Goal: Task Accomplishment & Management: Complete application form

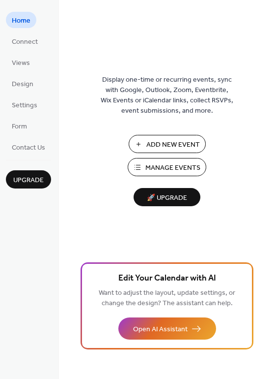
click at [175, 146] on span "Add New Event" at bounding box center [173, 145] width 54 height 10
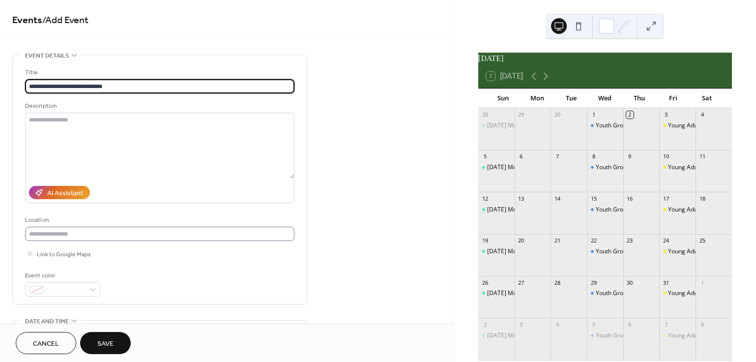
type input "**********"
click at [155, 240] on input "text" at bounding box center [159, 234] width 269 height 14
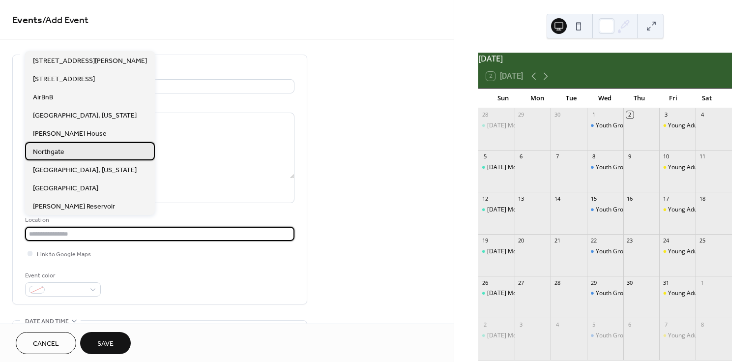
click at [85, 156] on div "Northgate" at bounding box center [90, 151] width 130 height 18
type input "*********"
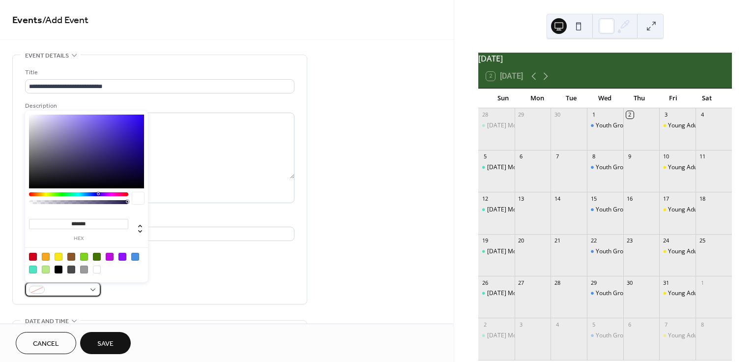
click at [96, 291] on div at bounding box center [63, 289] width 76 height 14
click at [94, 291] on div at bounding box center [63, 289] width 76 height 14
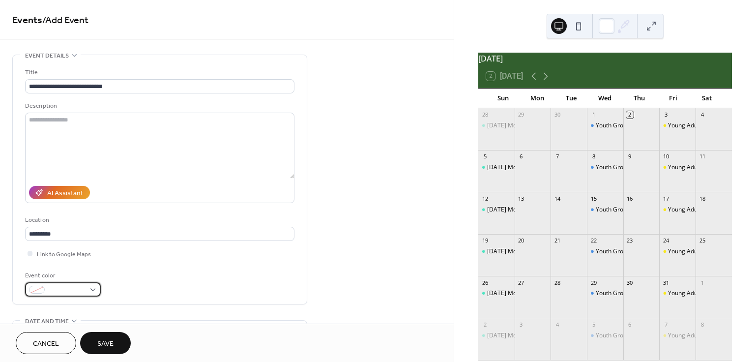
click at [90, 289] on div at bounding box center [63, 289] width 76 height 14
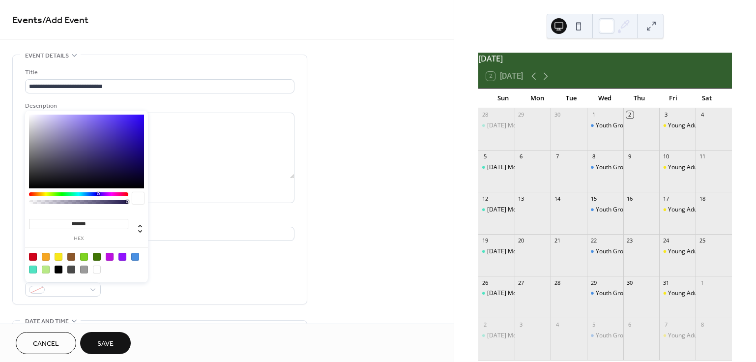
click at [100, 259] on div at bounding box center [97, 257] width 8 height 8
type input "*******"
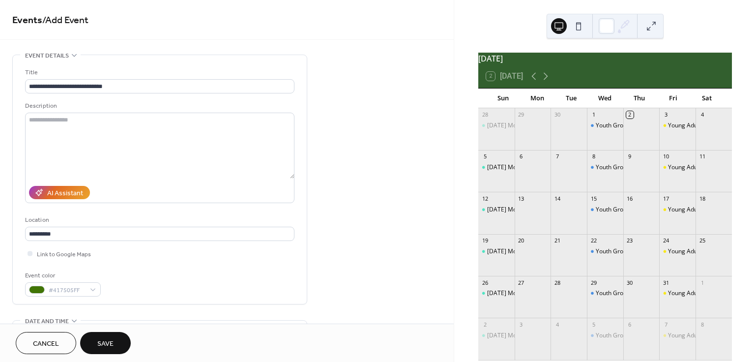
click at [217, 274] on div "Event color #417505FF" at bounding box center [159, 283] width 269 height 26
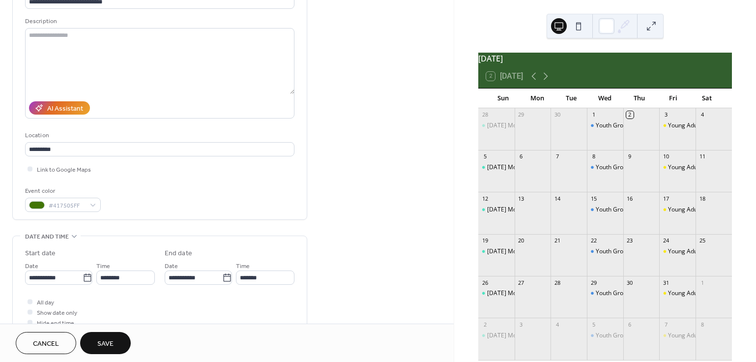
scroll to position [195, 0]
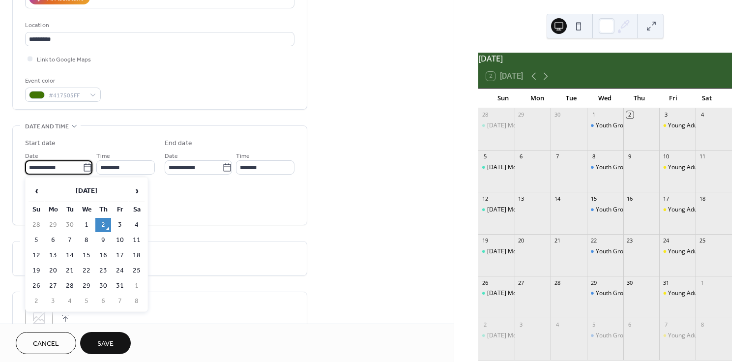
click at [54, 168] on input "**********" at bounding box center [54, 167] width 58 height 14
click at [139, 227] on td "4" at bounding box center [137, 225] width 16 height 14
type input "**********"
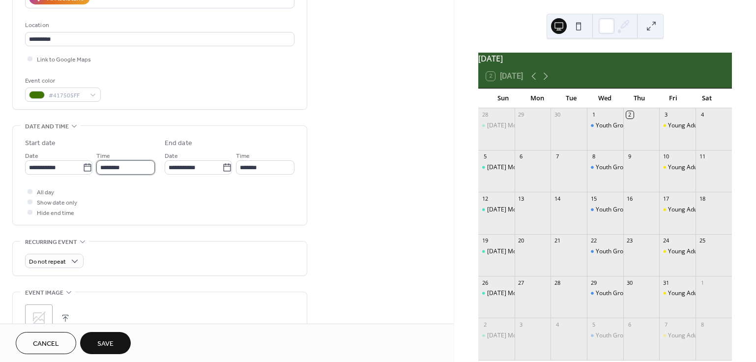
click at [118, 169] on input "********" at bounding box center [125, 167] width 58 height 14
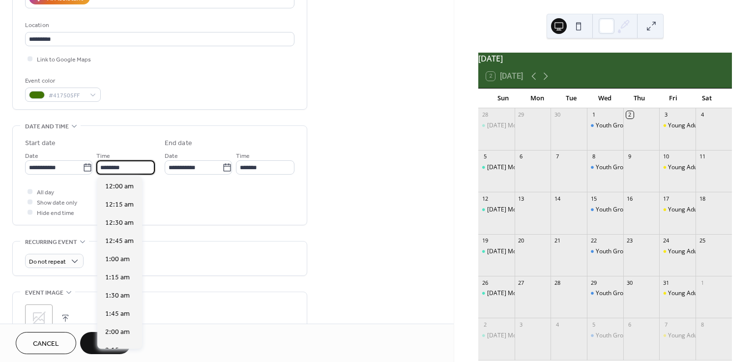
scroll to position [873, 0]
click at [105, 168] on input "********" at bounding box center [125, 167] width 58 height 14
click at [107, 168] on input "********" at bounding box center [125, 167] width 58 height 14
type input "*******"
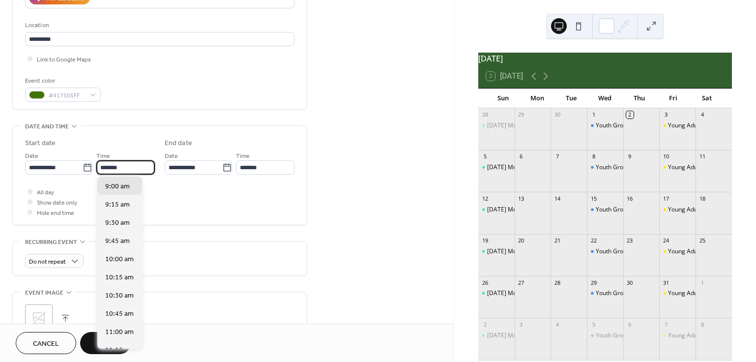
type input "********"
click at [227, 193] on div "All day Show date only Hide end time" at bounding box center [159, 201] width 269 height 31
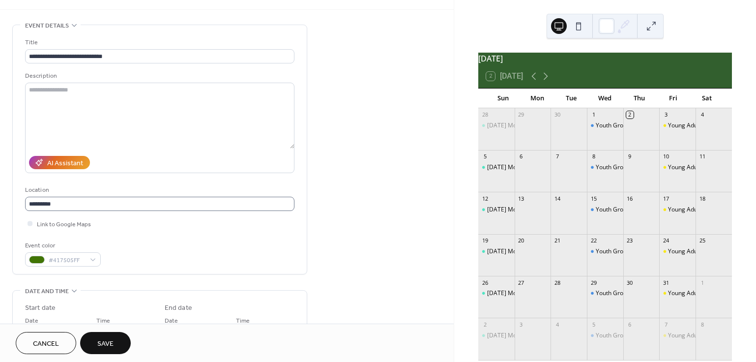
scroll to position [0, 0]
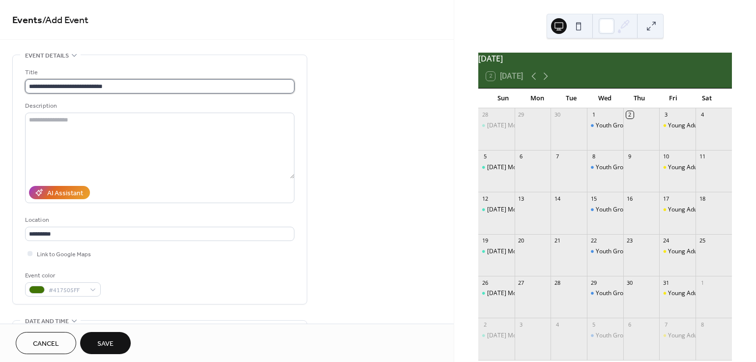
click at [143, 84] on input "**********" at bounding box center [159, 86] width 269 height 14
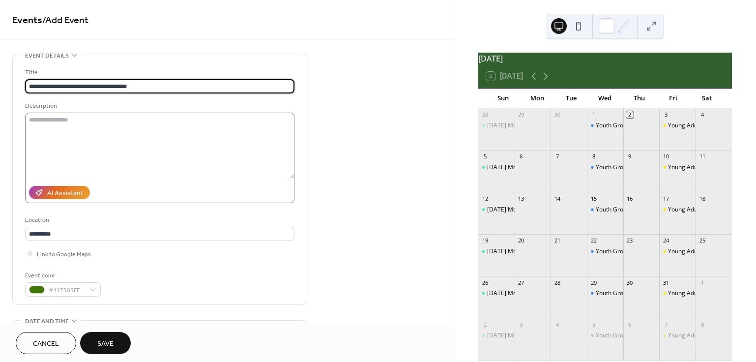
type input "**********"
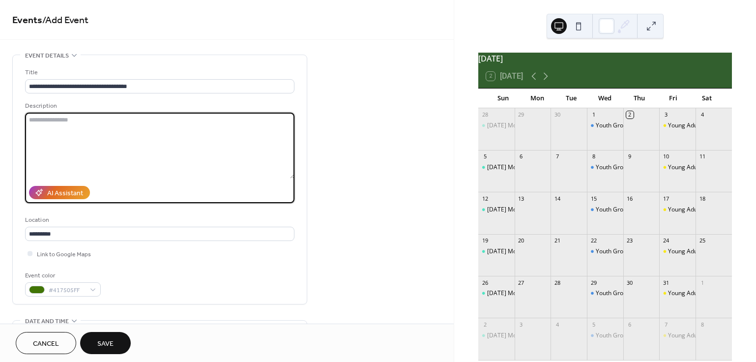
click at [109, 119] on textarea at bounding box center [159, 146] width 269 height 66
type textarea "**********"
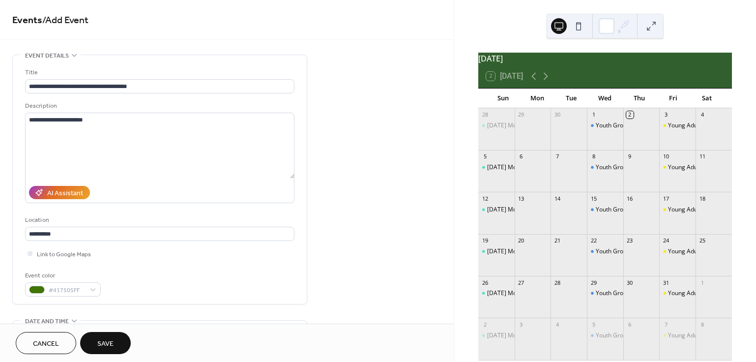
click at [112, 346] on span "Save" at bounding box center [105, 344] width 16 height 10
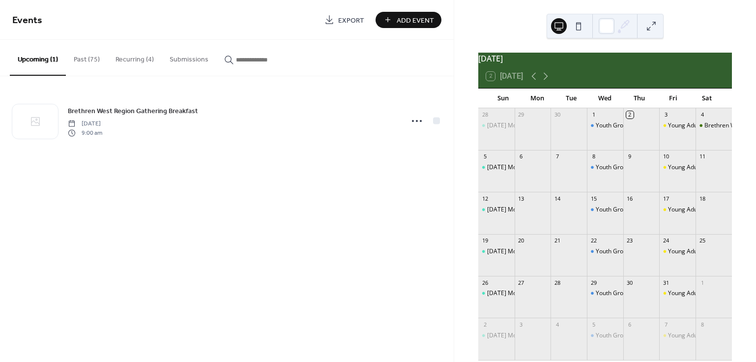
click at [413, 22] on span "Add Event" at bounding box center [415, 20] width 37 height 10
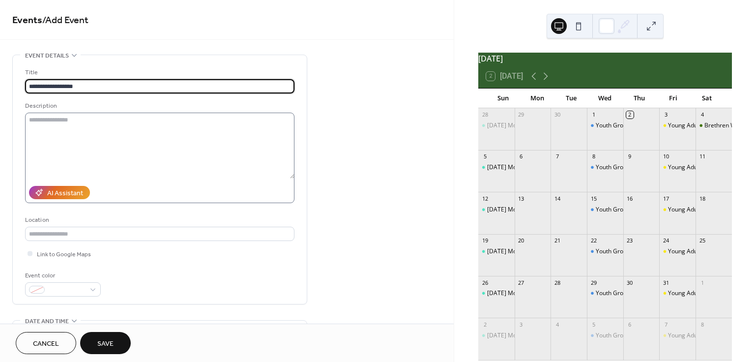
type input "**********"
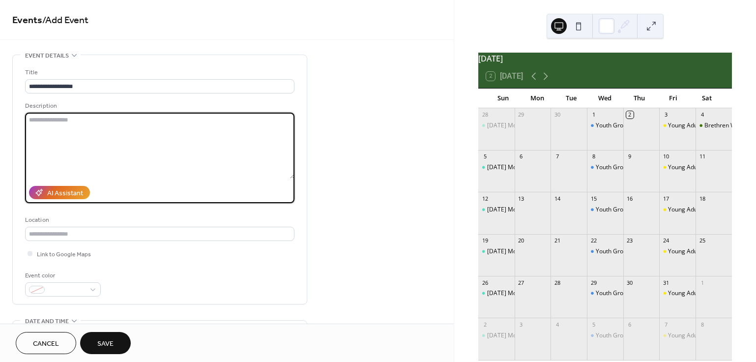
click at [115, 137] on textarea at bounding box center [159, 146] width 269 height 66
type textarea "**********"
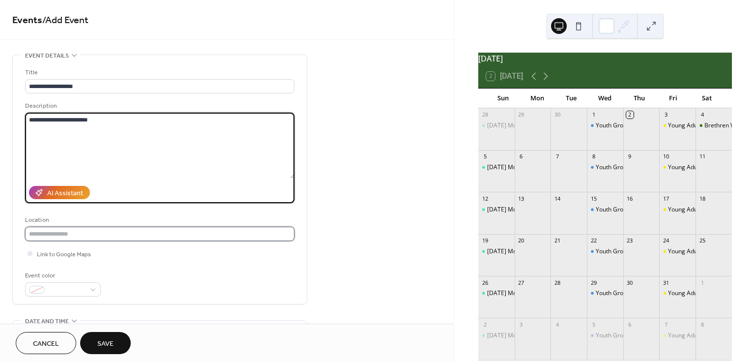
click at [110, 237] on input "text" at bounding box center [159, 234] width 269 height 14
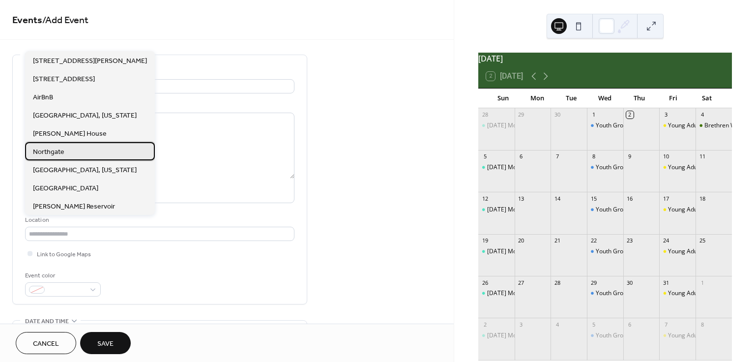
click at [78, 148] on div "Northgate" at bounding box center [90, 151] width 130 height 18
type input "*********"
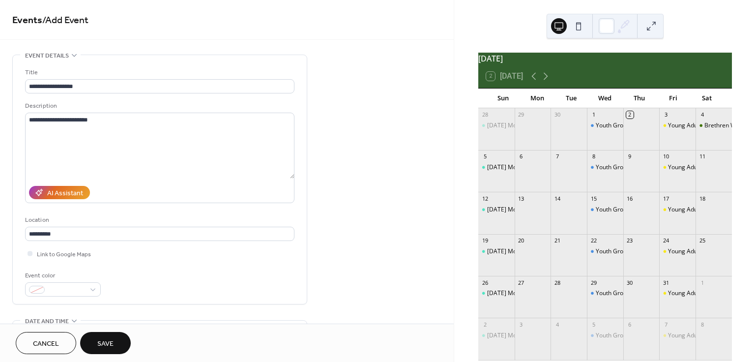
scroll to position [14, 0]
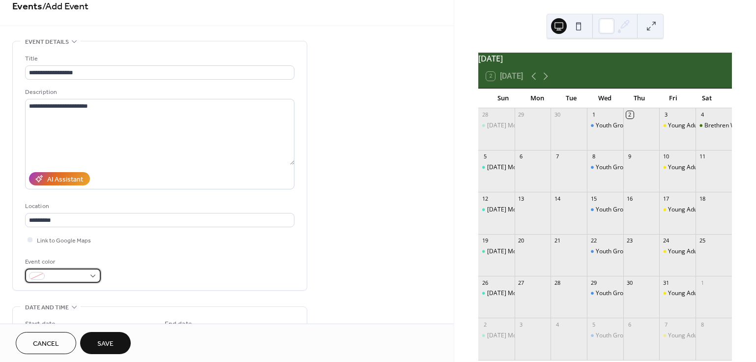
click at [91, 275] on div at bounding box center [63, 275] width 76 height 14
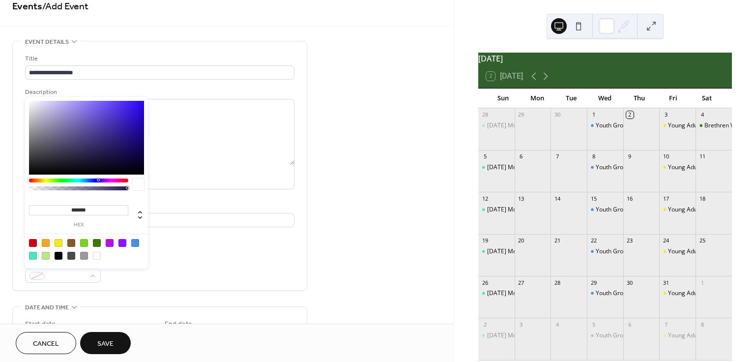
click at [110, 244] on div at bounding box center [110, 243] width 8 height 8
type input "*******"
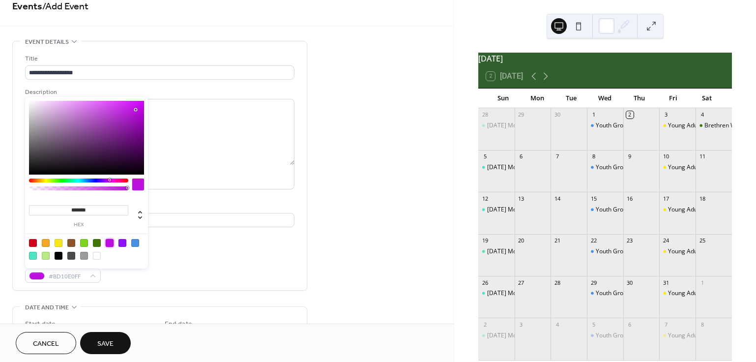
click at [139, 295] on div "**********" at bounding box center [159, 337] width 295 height 592
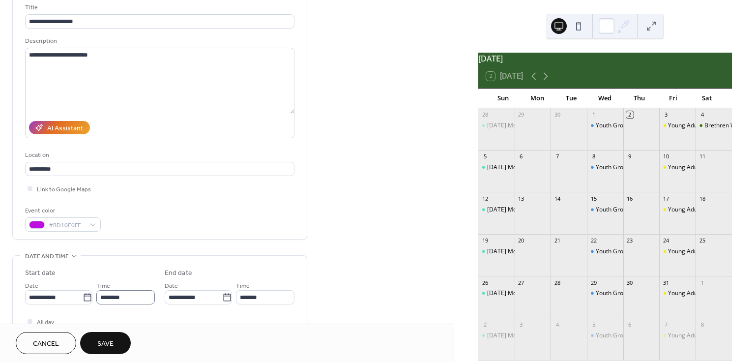
scroll to position [65, 0]
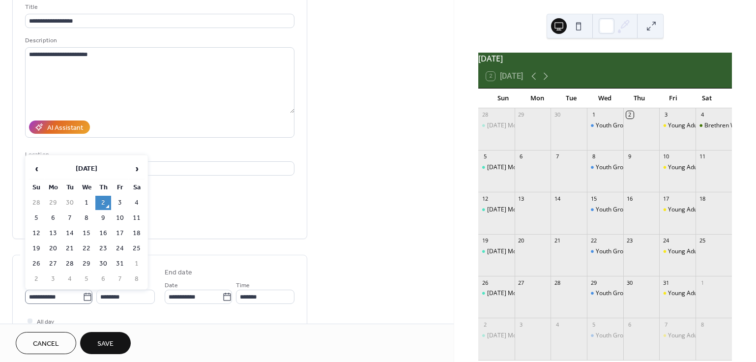
click at [84, 297] on icon at bounding box center [88, 297] width 10 height 10
click at [83, 297] on input "**********" at bounding box center [54, 297] width 58 height 14
click at [88, 201] on td "1" at bounding box center [87, 203] width 16 height 14
type input "**********"
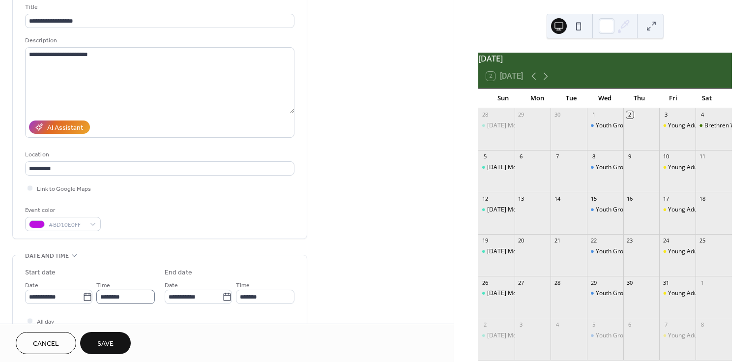
scroll to position [0, 0]
click at [107, 297] on input "********" at bounding box center [126, 297] width 58 height 14
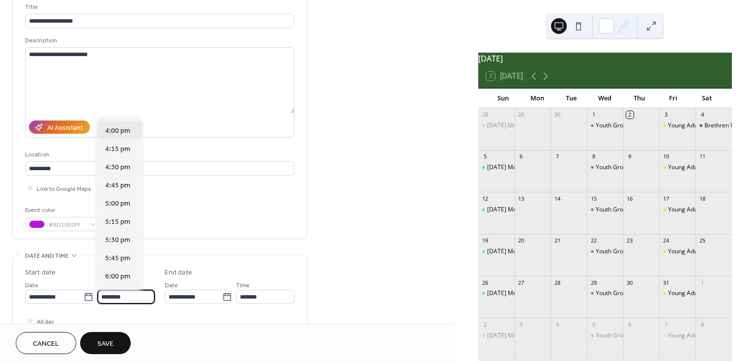
scroll to position [1207, 0]
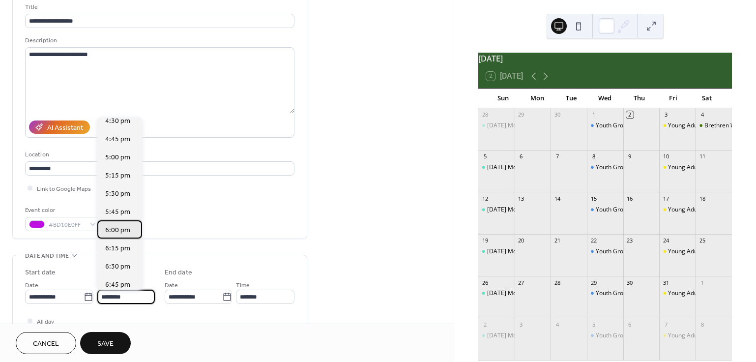
click at [119, 230] on span "6:00 pm" at bounding box center [117, 230] width 25 height 10
type input "*******"
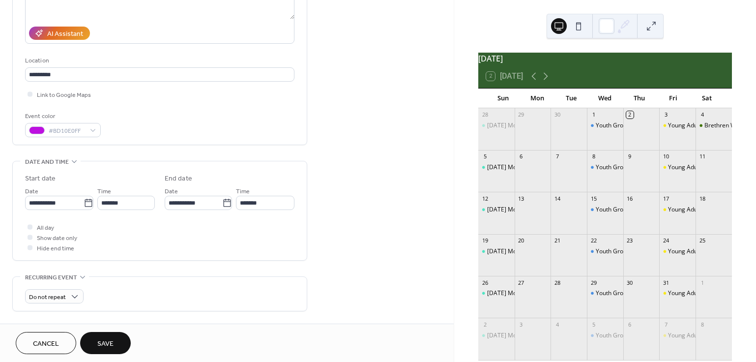
scroll to position [211, 0]
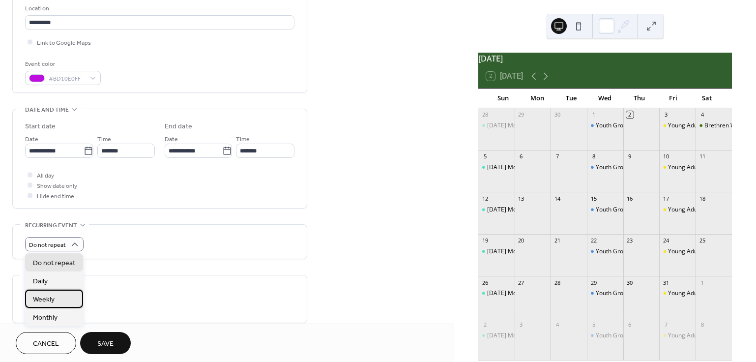
click at [60, 299] on div "Weekly" at bounding box center [54, 299] width 58 height 18
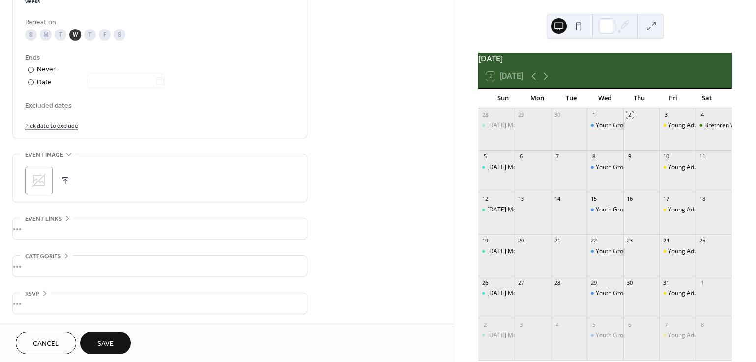
scroll to position [497, 0]
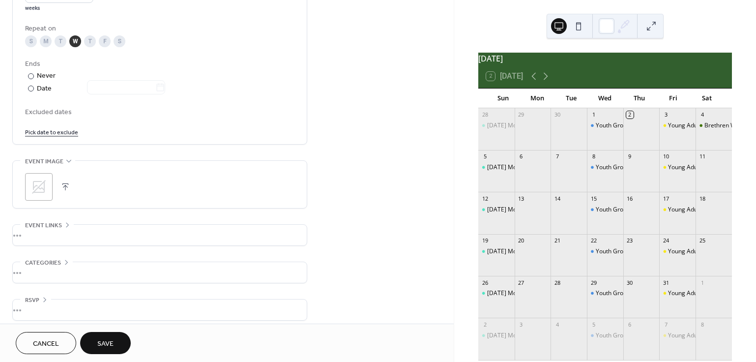
click at [117, 339] on button "Save" at bounding box center [105, 343] width 51 height 22
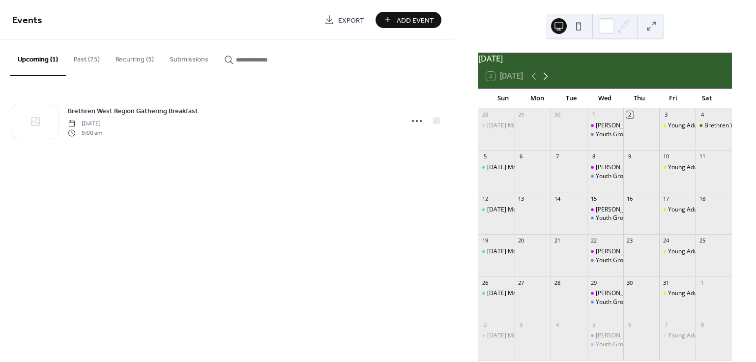
click at [545, 82] on icon at bounding box center [546, 76] width 12 height 12
click at [566, 304] on div at bounding box center [569, 301] width 36 height 25
click at [422, 21] on span "Add Event" at bounding box center [415, 20] width 37 height 10
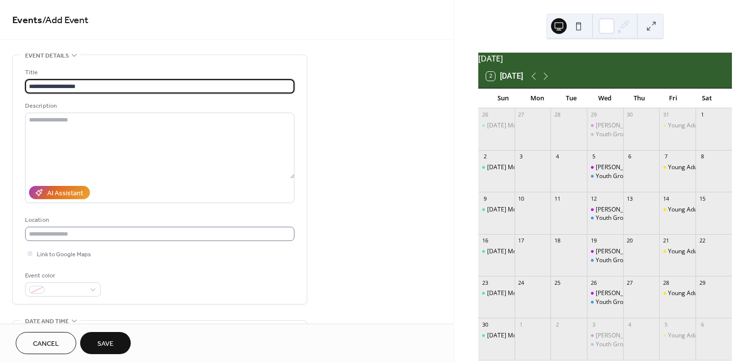
type input "**********"
click at [124, 235] on input "text" at bounding box center [159, 234] width 269 height 14
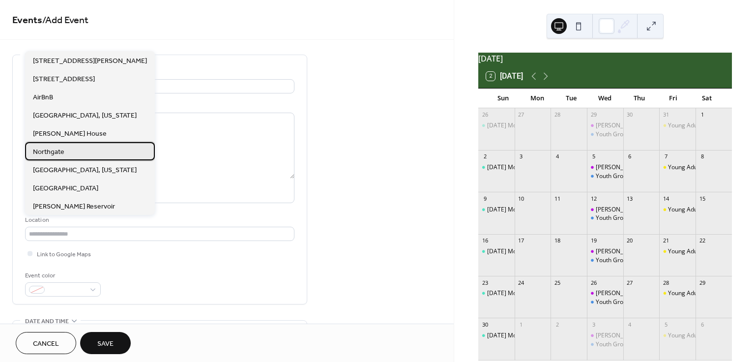
click at [86, 153] on div "Northgate" at bounding box center [90, 151] width 130 height 18
type input "*********"
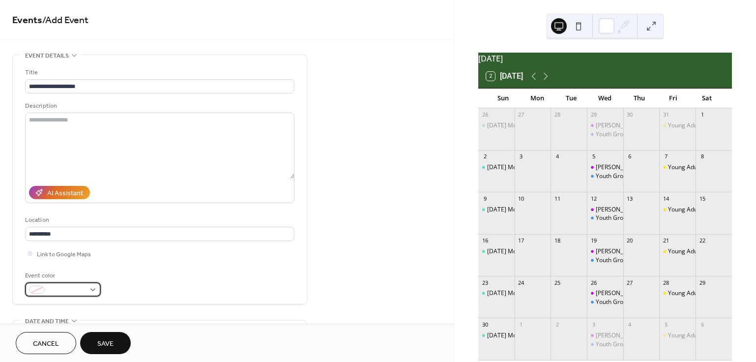
click at [92, 290] on div at bounding box center [63, 289] width 76 height 14
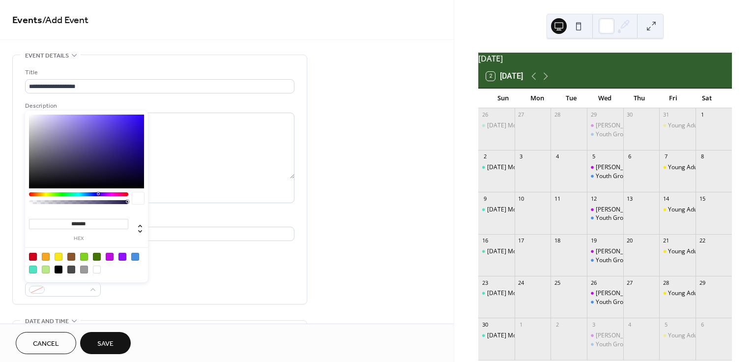
click at [28, 259] on div at bounding box center [86, 262] width 125 height 31
click at [32, 257] on div at bounding box center [33, 257] width 8 height 8
type input "*******"
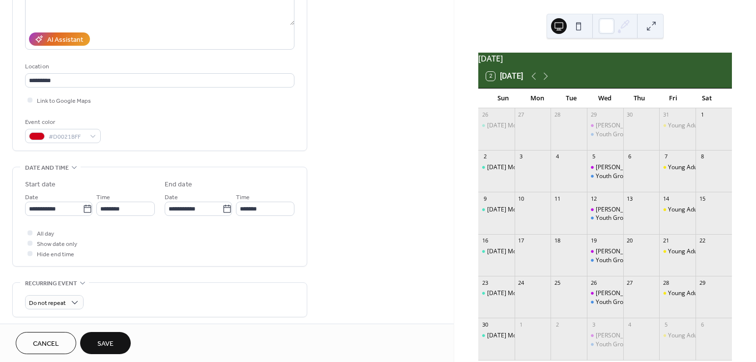
scroll to position [154, 0]
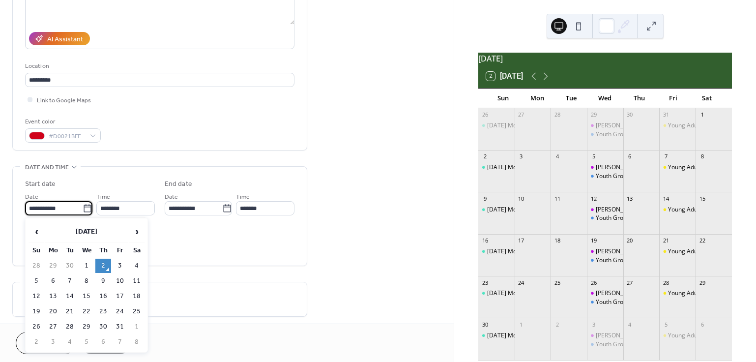
click at [71, 209] on input "**********" at bounding box center [54, 208] width 58 height 14
click at [137, 234] on span "›" at bounding box center [136, 232] width 15 height 20
click at [70, 324] on td "25" at bounding box center [70, 327] width 16 height 14
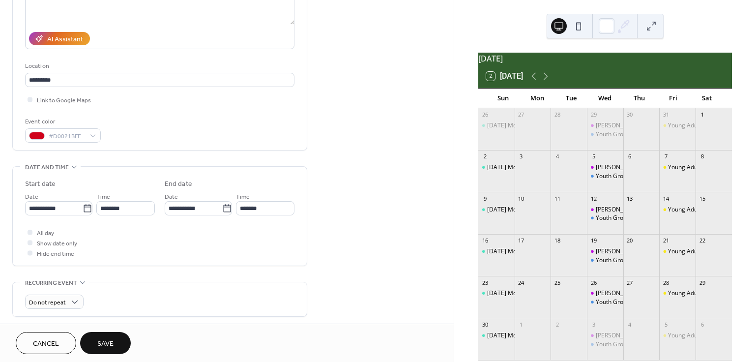
type input "**********"
click at [113, 210] on input "********" at bounding box center [125, 208] width 58 height 14
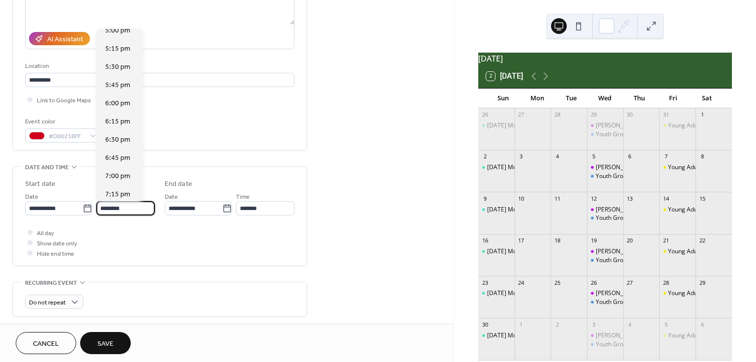
scroll to position [1246, 0]
click at [108, 137] on span "6:30 pm" at bounding box center [117, 139] width 25 height 10
type input "*******"
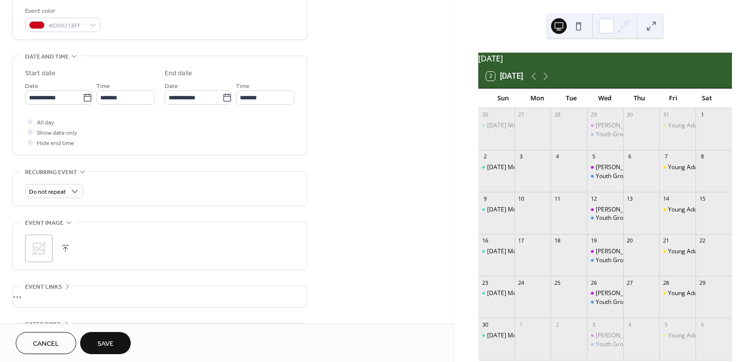
scroll to position [265, 0]
click at [105, 339] on span "Save" at bounding box center [105, 344] width 16 height 10
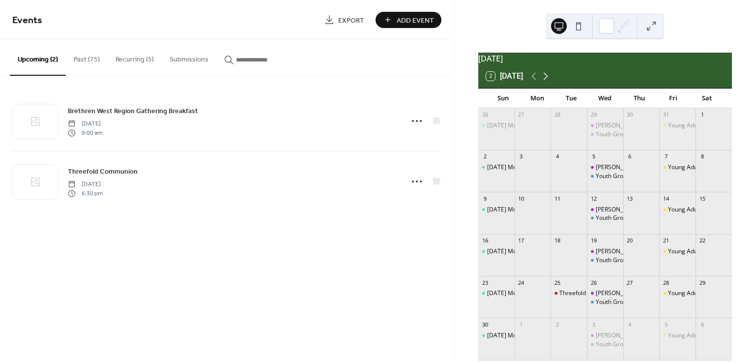
click at [547, 80] on icon at bounding box center [546, 76] width 4 height 7
click at [604, 247] on div "24" at bounding box center [605, 240] width 36 height 13
click at [601, 256] on div "[PERSON_NAME] and Jiujitsu" at bounding box center [634, 251] width 77 height 8
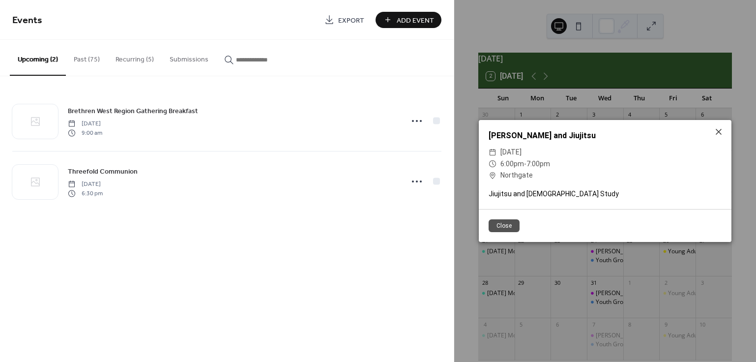
click at [514, 230] on button "Close" at bounding box center [504, 225] width 31 height 13
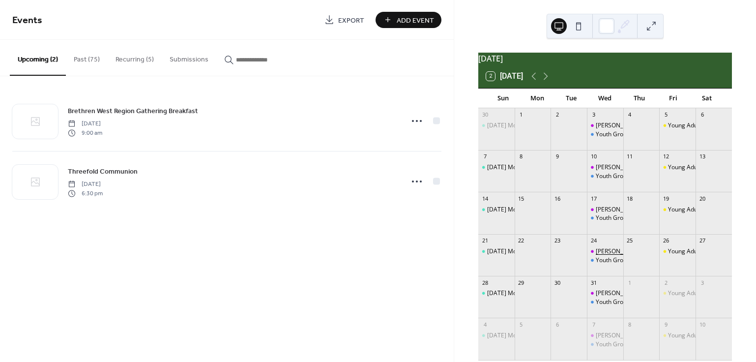
click at [601, 256] on div "[PERSON_NAME] and Jiujitsu" at bounding box center [634, 251] width 77 height 8
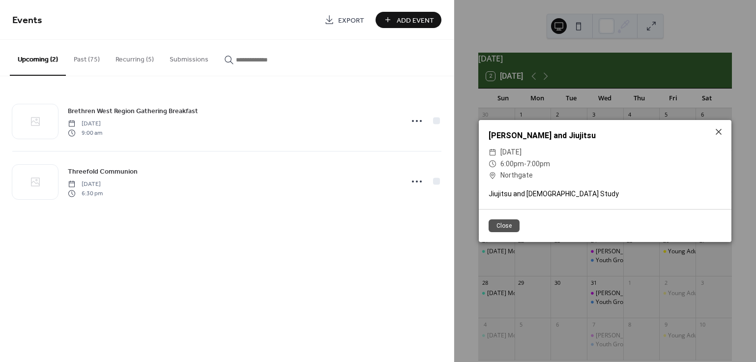
click at [601, 258] on div "[PERSON_NAME] and Jiujitsu ​ [DATE] ​ 6:00pm - 7:00pm ​ Northgate Jiujitsu and …" at bounding box center [605, 181] width 302 height 362
click at [513, 225] on button "Close" at bounding box center [504, 225] width 31 height 13
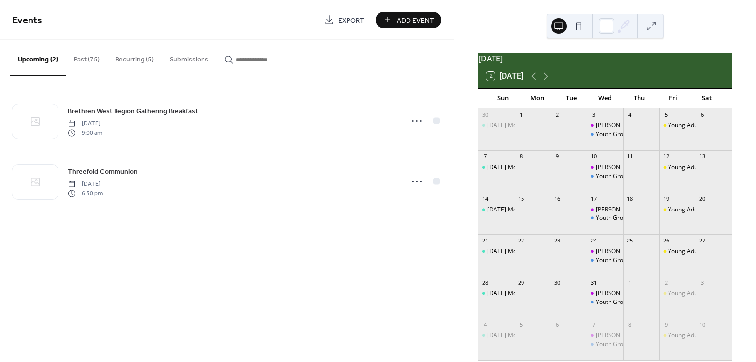
click at [140, 58] on button "Recurring (5)" at bounding box center [135, 57] width 54 height 35
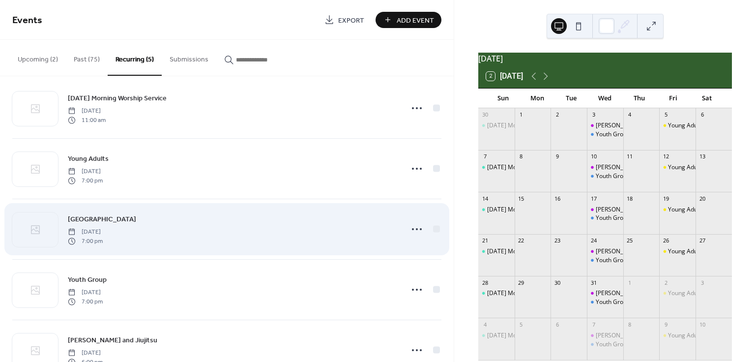
scroll to position [46, 0]
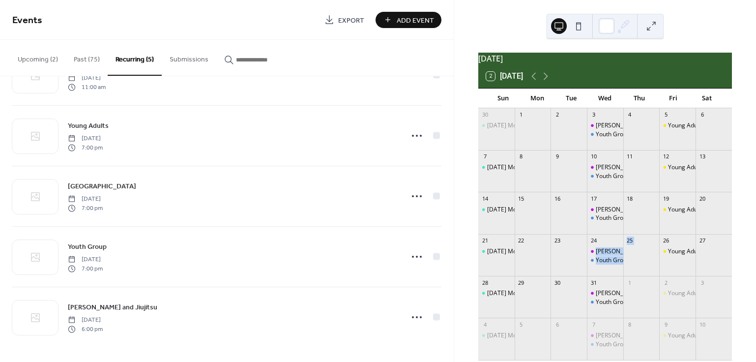
drag, startPoint x: 606, startPoint y: 247, endPoint x: 621, endPoint y: 272, distance: 29.2
click at [621, 272] on div "30 [DATE] Morning Worship Service 1 2 3 [DEMOGRAPHIC_DATA] and Jiujitsu Youth G…" at bounding box center [605, 237] width 254 height 259
click at [613, 264] on div "Youth Group" at bounding box center [613, 260] width 34 height 8
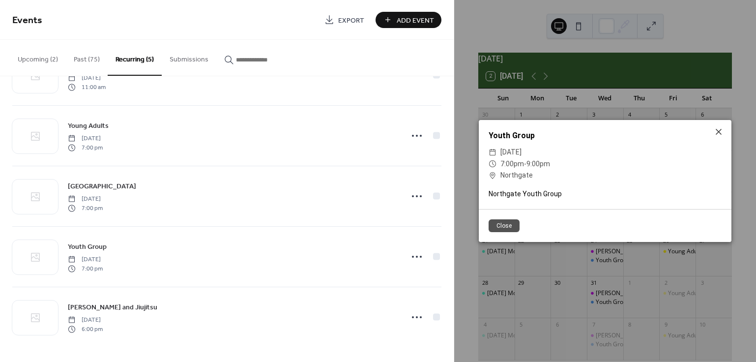
click at [504, 165] on span "7:00pm" at bounding box center [512, 164] width 24 height 8
drag, startPoint x: 504, startPoint y: 157, endPoint x: 522, endPoint y: 160, distance: 17.5
click at [522, 160] on div "​ [DATE] ​ 7:00pm - 9:00pm ​ [GEOGRAPHIC_DATA]" at bounding box center [605, 163] width 253 height 35
click at [717, 131] on icon at bounding box center [719, 132] width 12 height 12
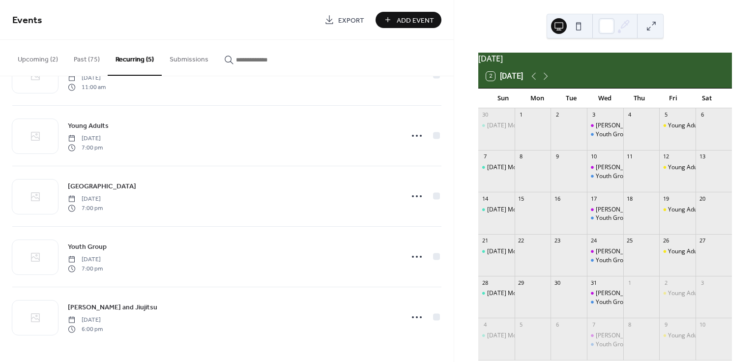
click at [44, 58] on button "Upcoming (2)" at bounding box center [38, 57] width 56 height 35
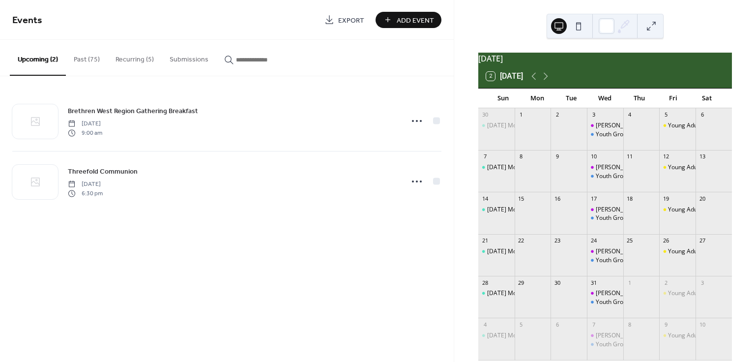
click at [80, 58] on button "Past (75)" at bounding box center [87, 57] width 42 height 35
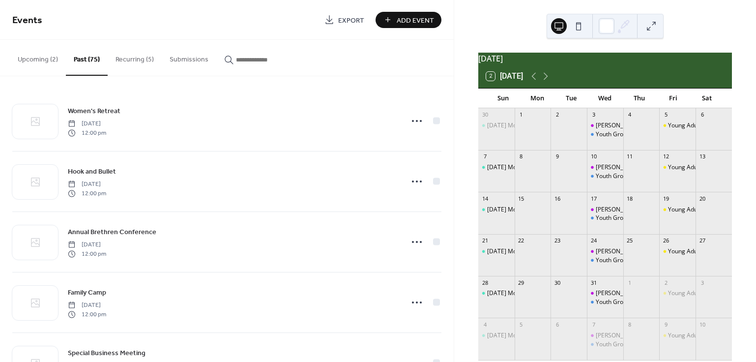
click at [136, 57] on button "Recurring (5)" at bounding box center [135, 57] width 54 height 35
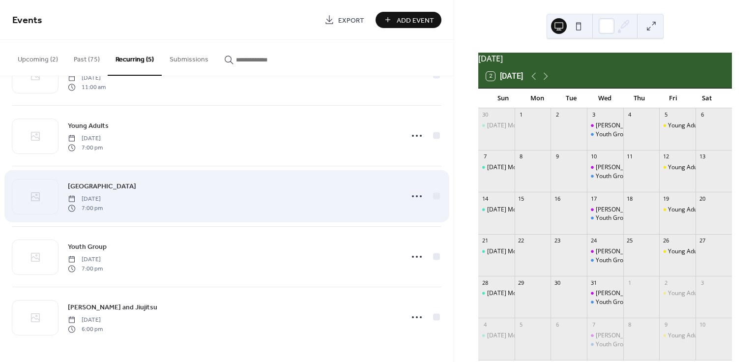
click at [93, 190] on span "[GEOGRAPHIC_DATA]" at bounding box center [102, 186] width 68 height 10
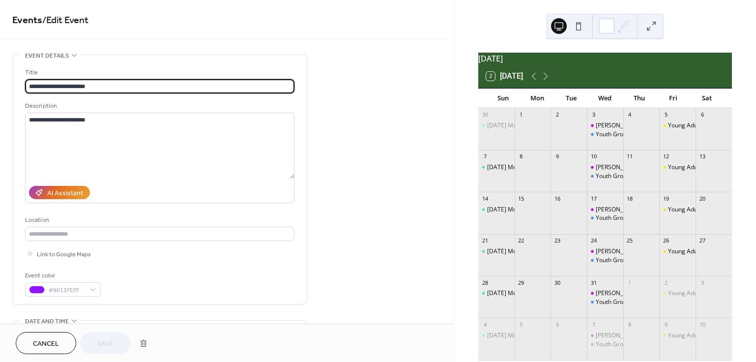
type input "**********"
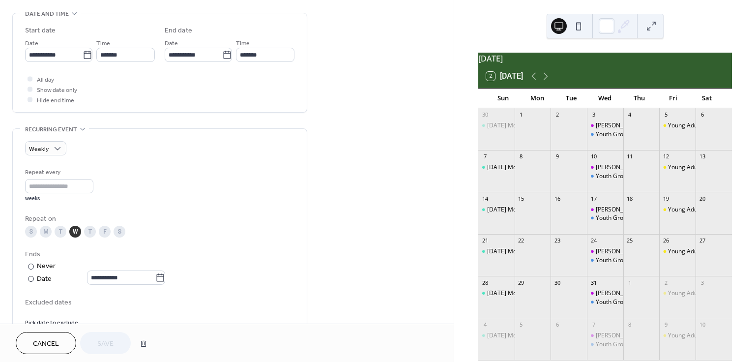
scroll to position [307, 0]
click at [141, 348] on button "button" at bounding box center [144, 343] width 18 height 20
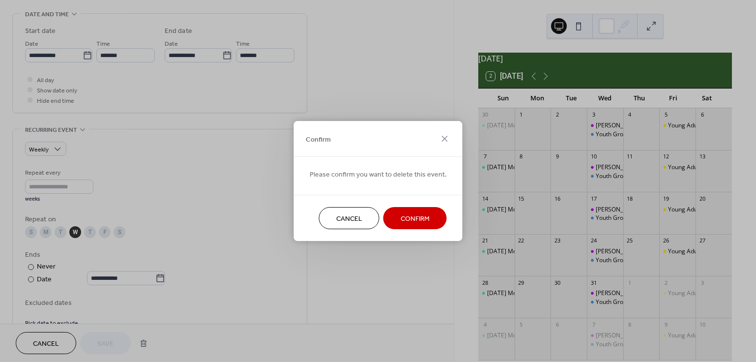
click at [412, 217] on span "Confirm" at bounding box center [415, 219] width 29 height 10
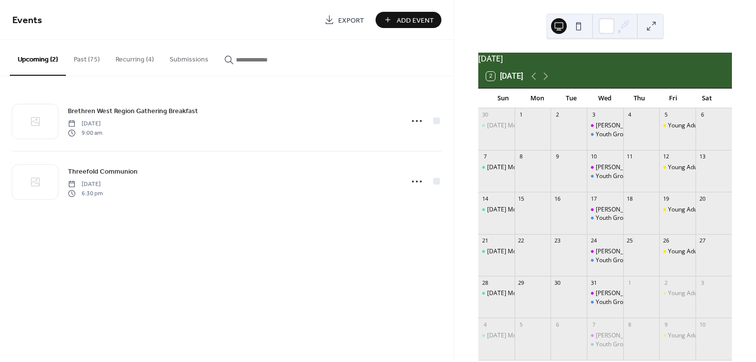
click at [132, 61] on button "Recurring (4)" at bounding box center [135, 57] width 54 height 35
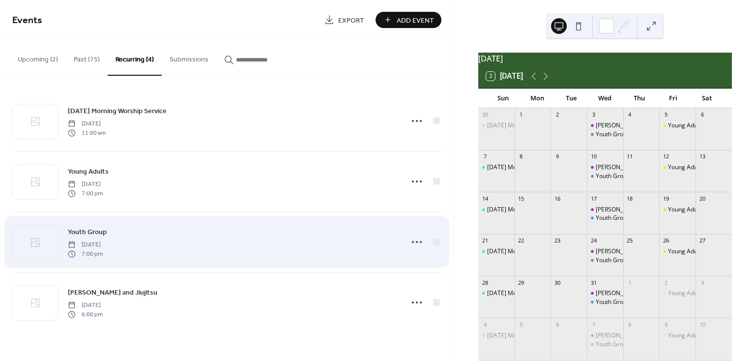
click at [95, 237] on div "Youth Group [DATE] 7:00 pm" at bounding box center [232, 241] width 329 height 31
click at [419, 243] on icon at bounding box center [417, 242] width 16 height 16
click at [103, 242] on span "[DATE]" at bounding box center [85, 244] width 35 height 9
click at [75, 231] on span "Youth Group" at bounding box center [87, 232] width 39 height 10
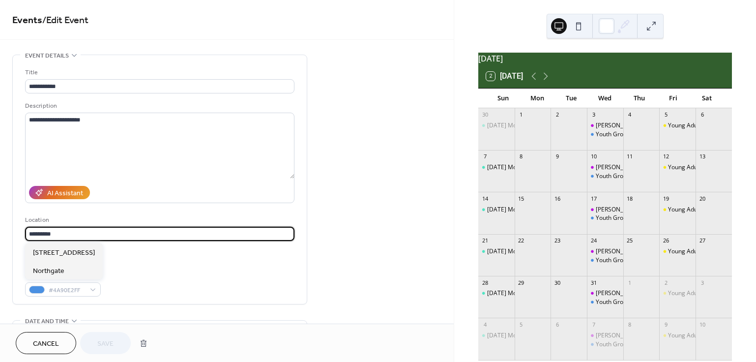
click at [164, 249] on div "Link to Google Maps" at bounding box center [159, 253] width 269 height 10
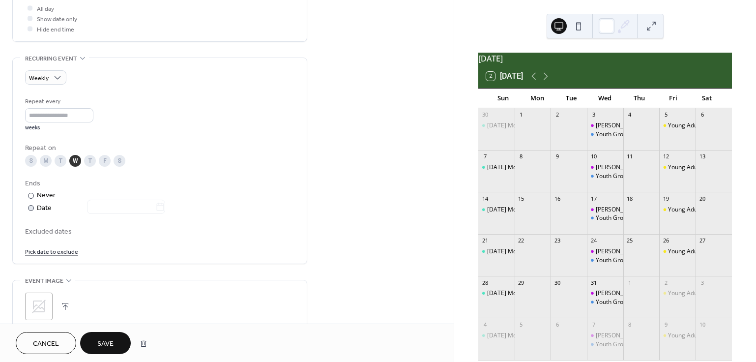
scroll to position [433, 0]
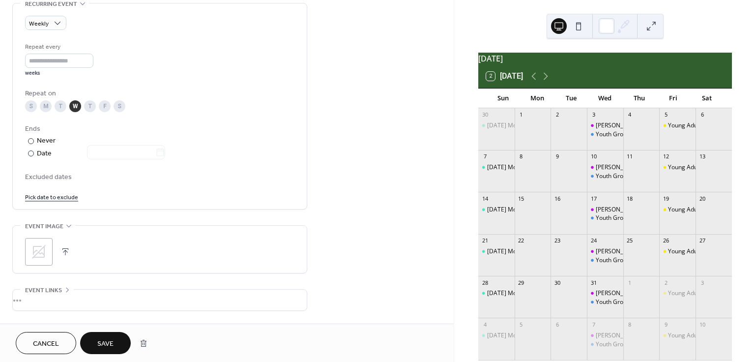
click at [57, 198] on link "Pick date to exclude" at bounding box center [51, 196] width 53 height 10
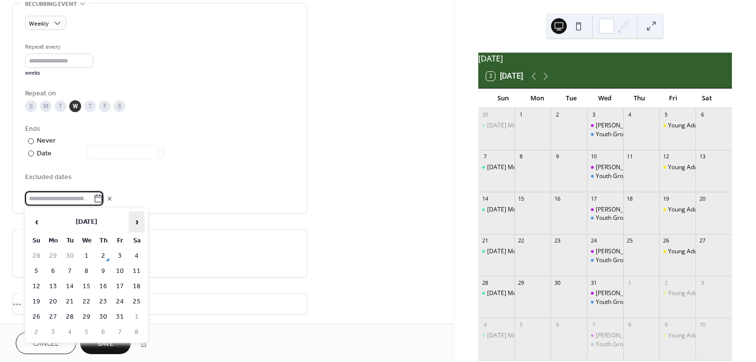
click at [134, 220] on span "›" at bounding box center [136, 222] width 15 height 20
click at [87, 298] on td "24" at bounding box center [87, 301] width 16 height 14
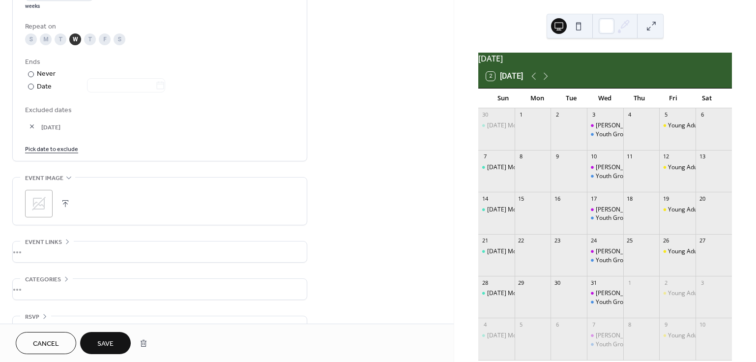
scroll to position [500, 0]
click at [49, 149] on link "Pick date to exclude" at bounding box center [51, 148] width 53 height 10
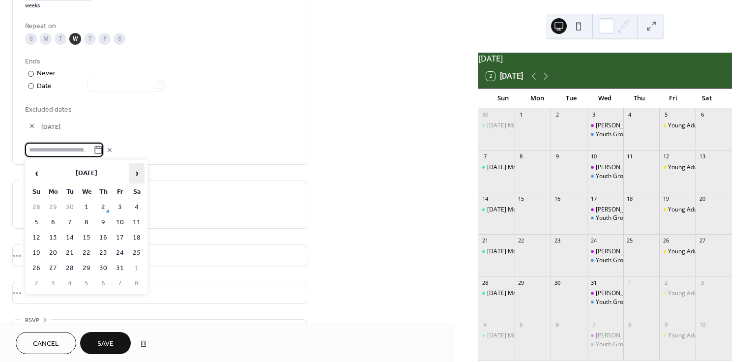
click at [140, 173] on span "›" at bounding box center [136, 173] width 15 height 20
click at [89, 266] on td "31" at bounding box center [87, 268] width 16 height 14
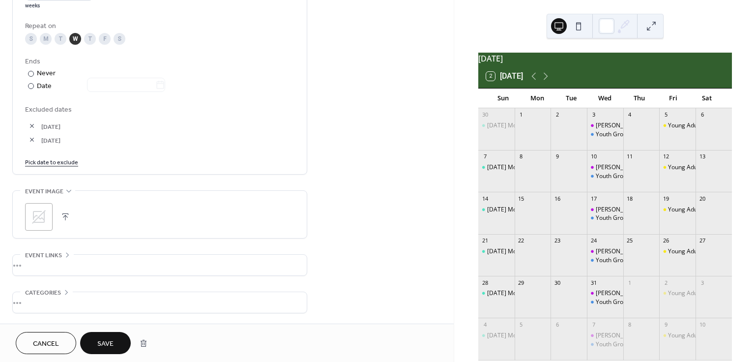
click at [56, 161] on link "Pick date to exclude" at bounding box center [51, 161] width 53 height 10
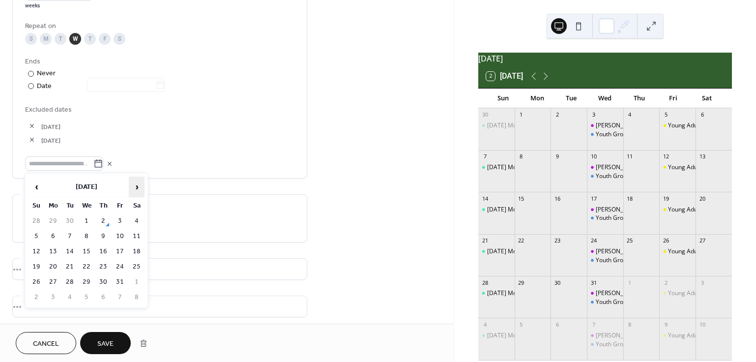
drag, startPoint x: 129, startPoint y: 185, endPoint x: 135, endPoint y: 185, distance: 5.9
click at [135, 185] on span "›" at bounding box center [136, 187] width 15 height 20
click at [199, 203] on div ";" at bounding box center [159, 218] width 269 height 47
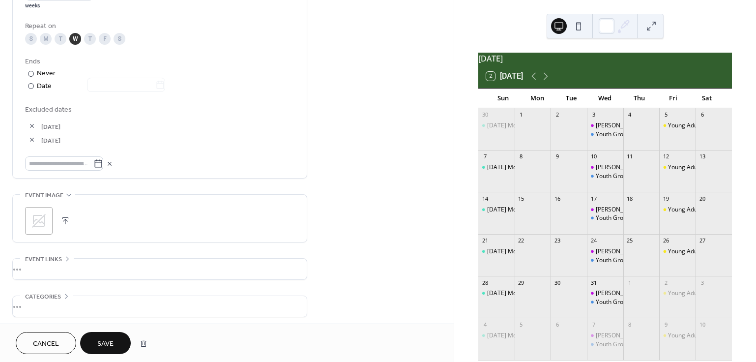
click at [105, 350] on button "Save" at bounding box center [105, 343] width 51 height 22
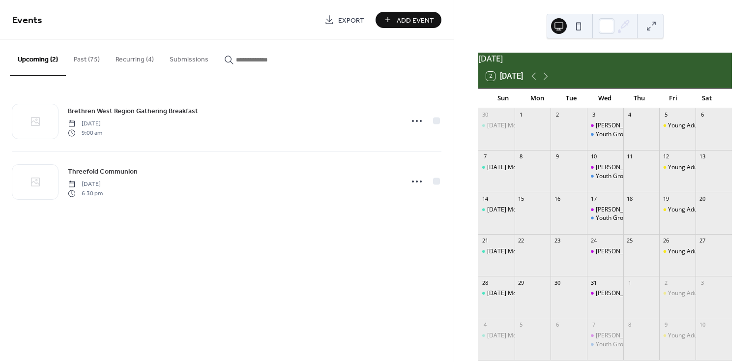
click at [145, 59] on button "Recurring (4)" at bounding box center [135, 57] width 54 height 35
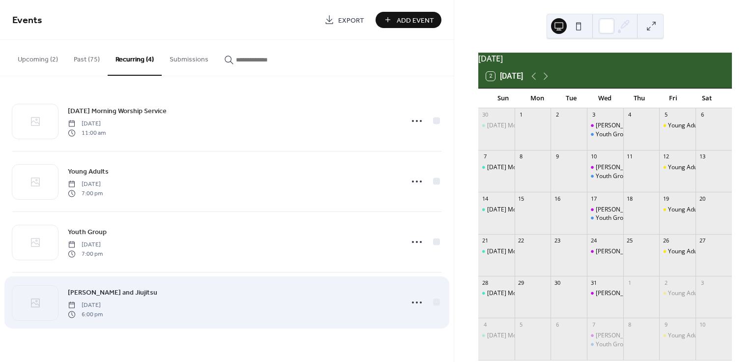
click at [94, 301] on span "[DATE]" at bounding box center [85, 305] width 35 height 9
click at [414, 304] on icon at bounding box center [417, 302] width 16 height 16
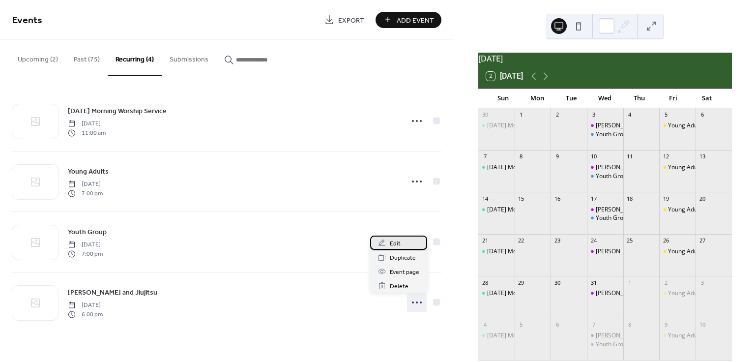
click at [397, 245] on span "Edit" at bounding box center [395, 243] width 11 height 10
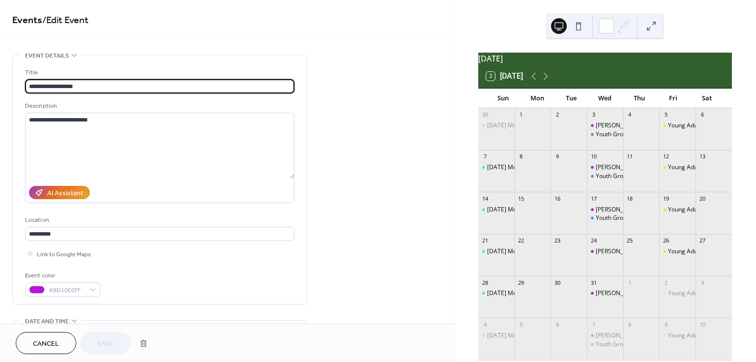
scroll to position [389, 0]
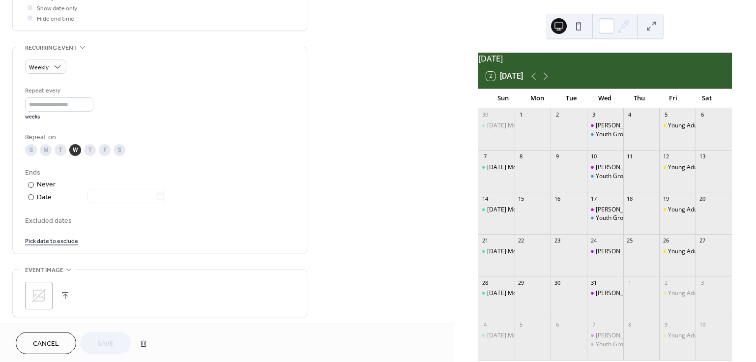
click at [56, 243] on link "Pick date to exclude" at bounding box center [51, 240] width 53 height 10
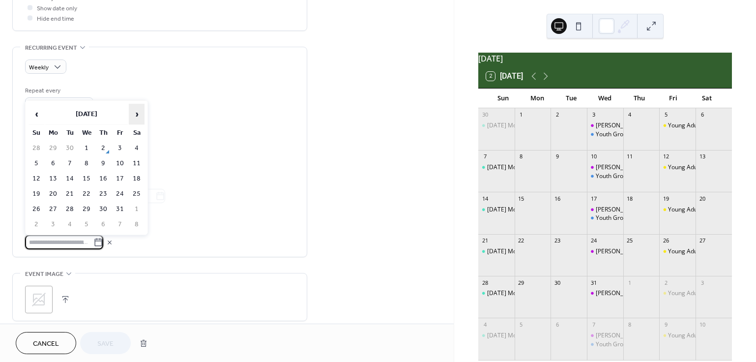
click at [133, 113] on span "›" at bounding box center [136, 114] width 15 height 20
click at [88, 195] on td "24" at bounding box center [87, 194] width 16 height 14
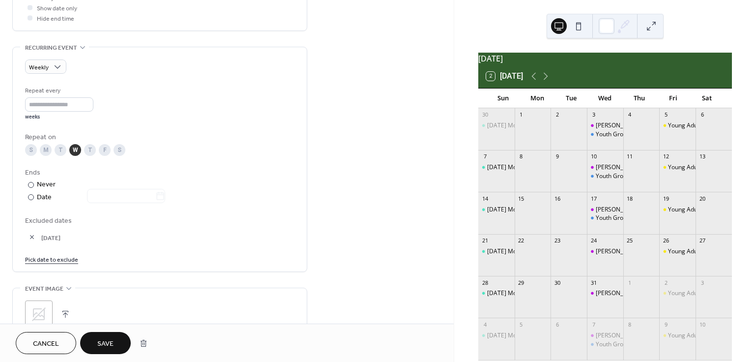
click at [69, 265] on div "Weekly Repeat every * weeks Repeat on S M T W T F S Ends ​ Never ​ Date Exclude…" at bounding box center [159, 159] width 269 height 224
click at [68, 262] on link "Pick date to exclude" at bounding box center [51, 259] width 53 height 10
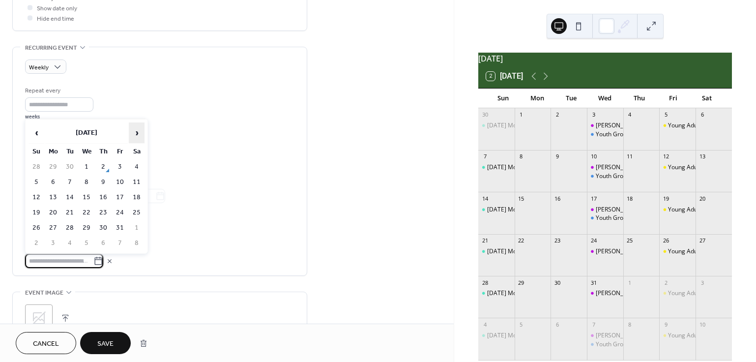
click at [132, 132] on span "›" at bounding box center [136, 133] width 15 height 20
drag, startPoint x: 132, startPoint y: 132, endPoint x: 132, endPoint y: 146, distance: 14.3
click at [132, 132] on span "›" at bounding box center [136, 133] width 15 height 20
click at [88, 226] on td "31" at bounding box center [87, 228] width 16 height 14
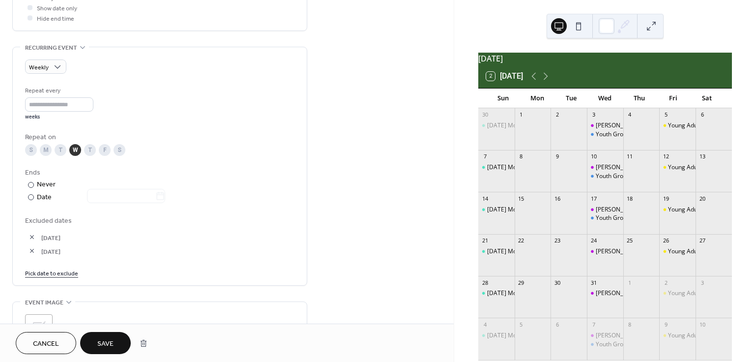
click at [105, 344] on span "Save" at bounding box center [105, 344] width 16 height 10
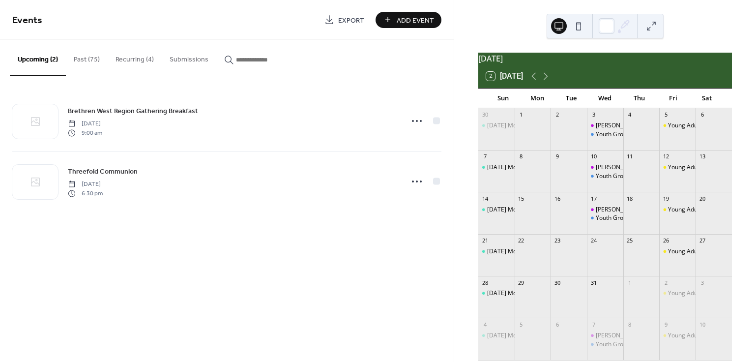
click at [408, 23] on span "Add Event" at bounding box center [415, 20] width 37 height 10
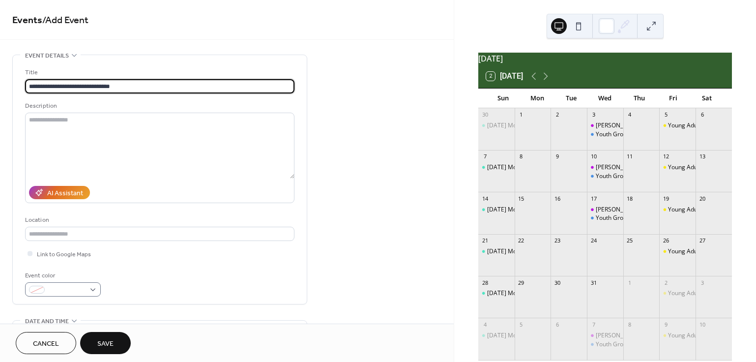
type input "**********"
click at [95, 290] on div at bounding box center [63, 289] width 76 height 14
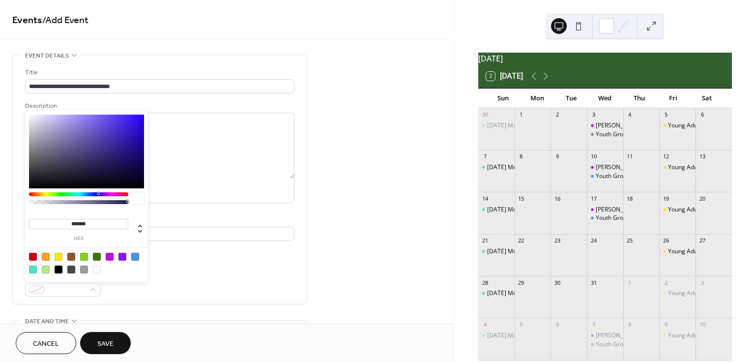
click at [35, 256] on div at bounding box center [33, 257] width 8 height 8
type input "*******"
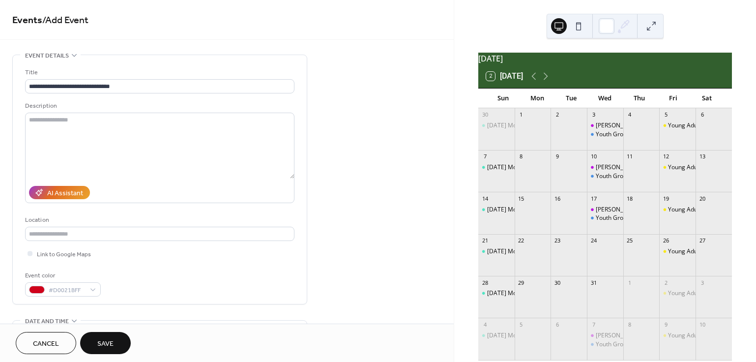
click at [165, 296] on div "**********" at bounding box center [159, 179] width 269 height 249
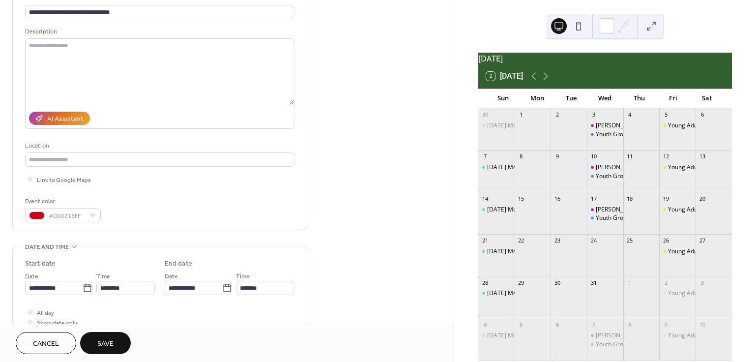
scroll to position [94, 0]
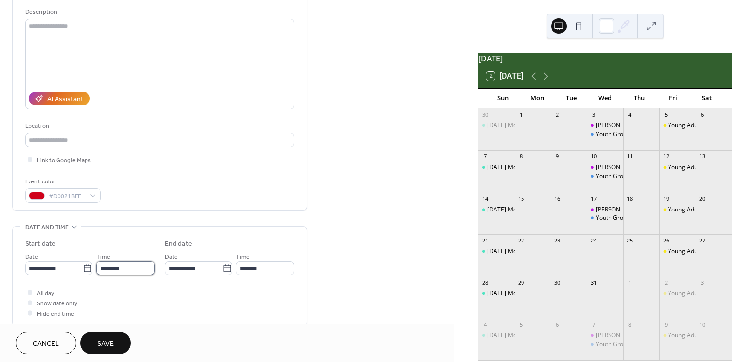
click at [106, 269] on input "********" at bounding box center [125, 268] width 58 height 14
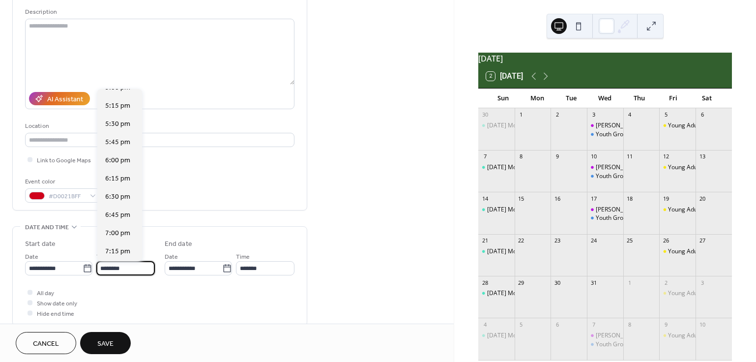
scroll to position [1351, 0]
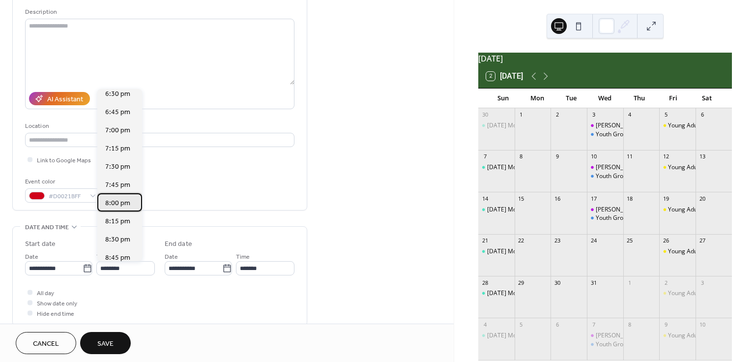
click at [118, 203] on span "8:00 pm" at bounding box center [117, 203] width 25 height 10
type input "*******"
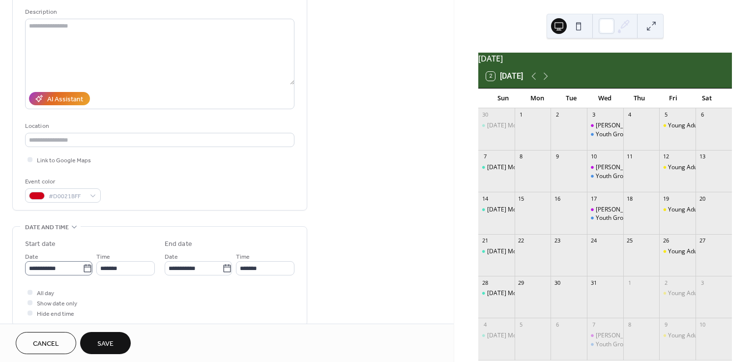
click at [84, 264] on icon at bounding box center [88, 268] width 10 height 10
click at [83, 264] on input "**********" at bounding box center [54, 268] width 58 height 14
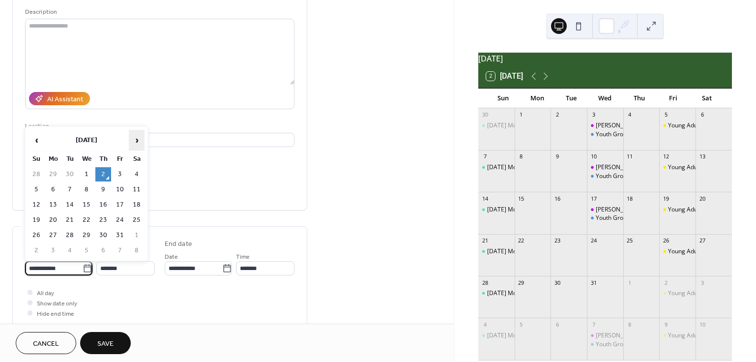
click at [137, 142] on span "›" at bounding box center [136, 140] width 15 height 20
click at [88, 218] on td "24" at bounding box center [87, 220] width 16 height 14
type input "**********"
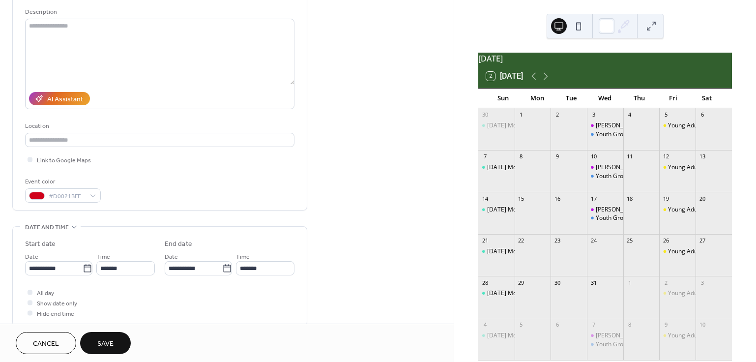
click at [206, 226] on div "**********" at bounding box center [159, 276] width 295 height 100
click at [92, 345] on button "Save" at bounding box center [105, 343] width 51 height 22
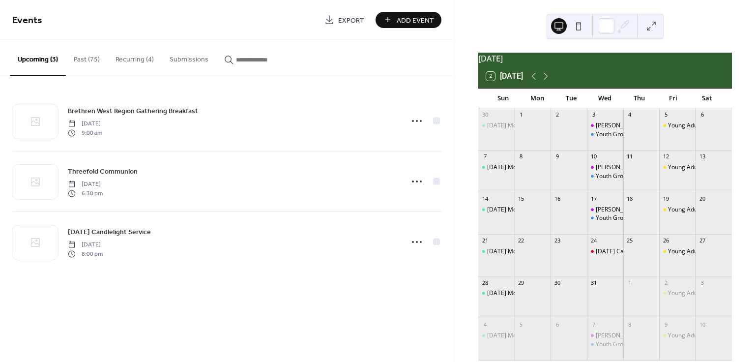
click at [314, 302] on div "Events Export Add Event Upcoming (3) Past (75) Recurring (4) Submissions [GEOGR…" at bounding box center [227, 181] width 454 height 362
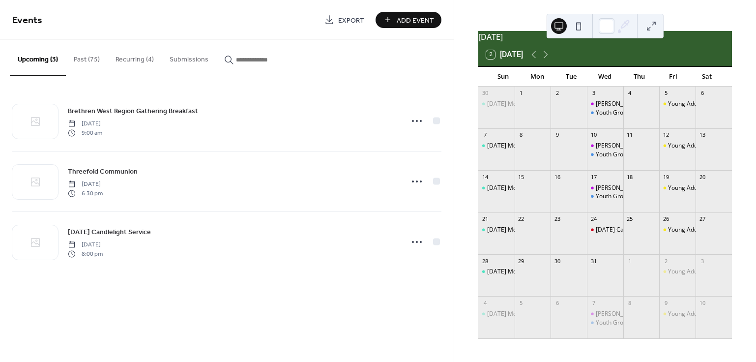
scroll to position [28, 0]
click at [411, 19] on span "Add Event" at bounding box center [415, 20] width 37 height 10
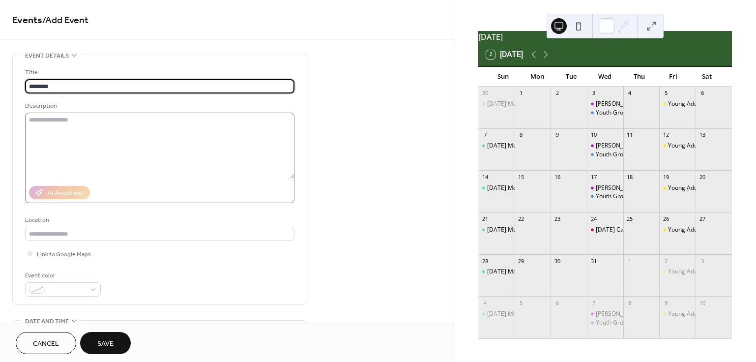
type input "********"
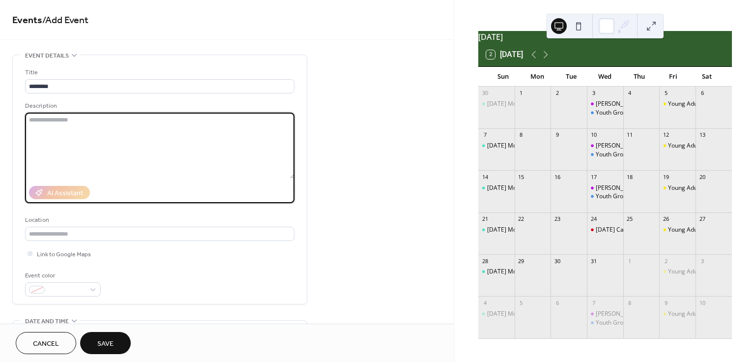
click at [139, 129] on textarea at bounding box center [159, 146] width 269 height 66
type textarea "**********"
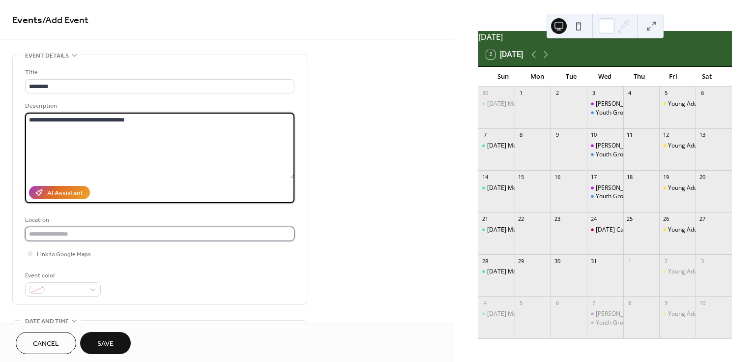
click at [82, 238] on input "text" at bounding box center [159, 234] width 269 height 14
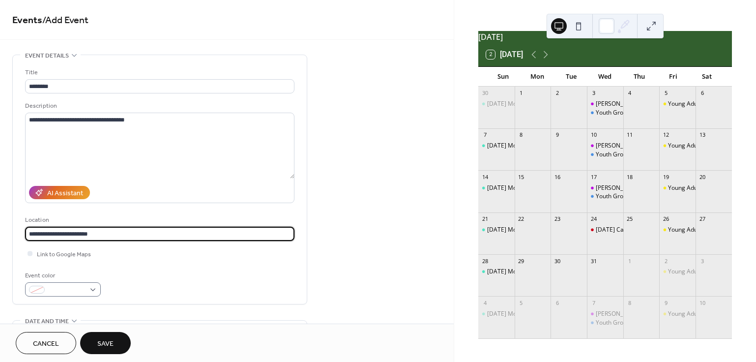
type input "**********"
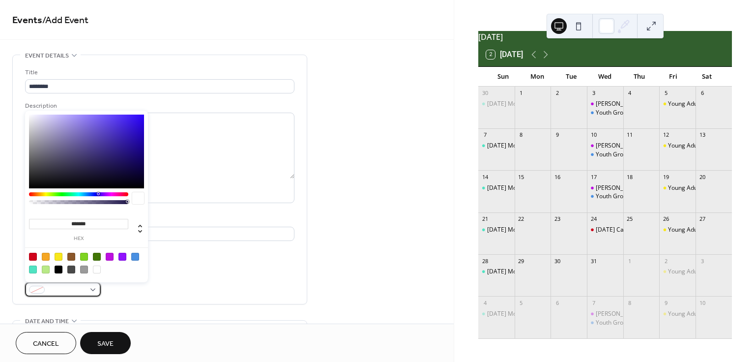
click at [85, 292] on div at bounding box center [63, 289] width 76 height 14
click at [120, 257] on div at bounding box center [122, 257] width 8 height 8
type input "*******"
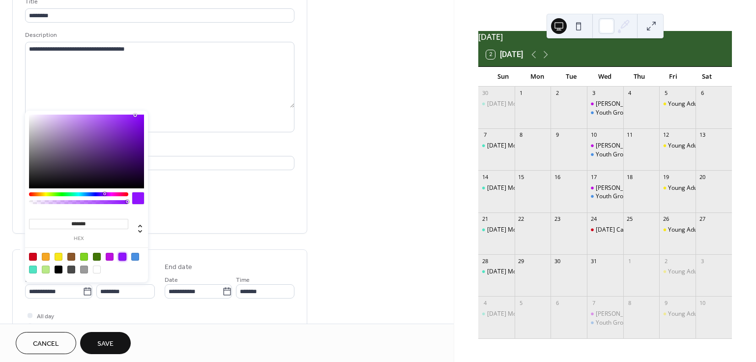
scroll to position [150, 0]
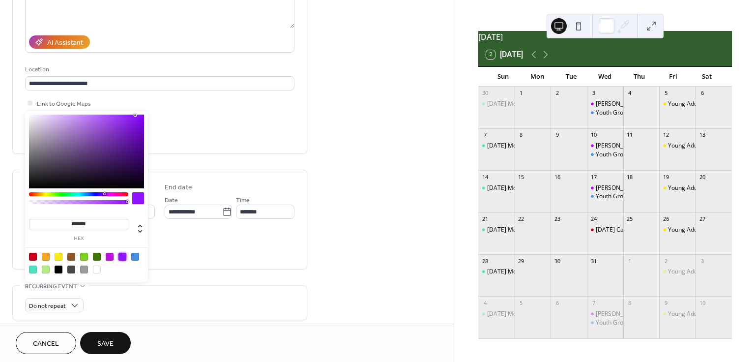
click at [200, 281] on div "**********" at bounding box center [159, 200] width 295 height 592
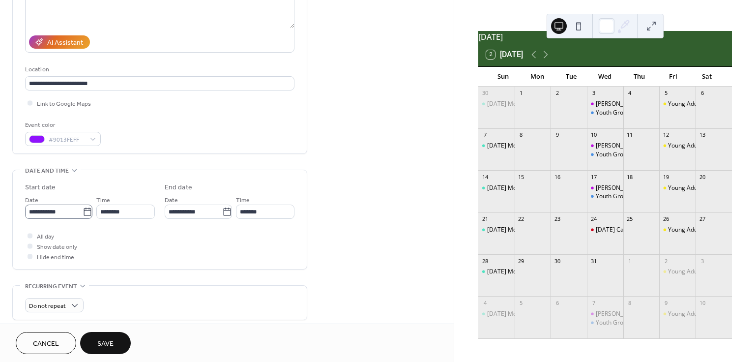
click at [83, 214] on icon at bounding box center [88, 212] width 10 height 10
click at [83, 214] on input "**********" at bounding box center [54, 211] width 58 height 14
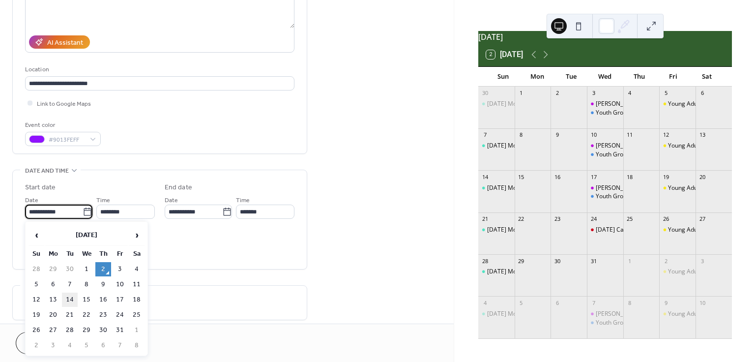
click at [67, 300] on td "14" at bounding box center [70, 299] width 16 height 14
type input "**********"
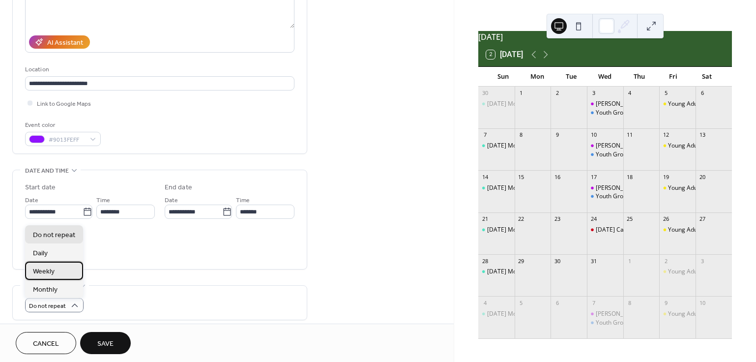
click at [62, 273] on div "Weekly" at bounding box center [54, 271] width 58 height 18
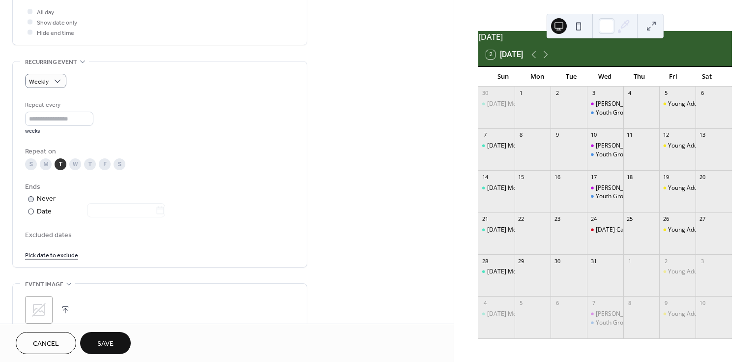
scroll to position [423, 0]
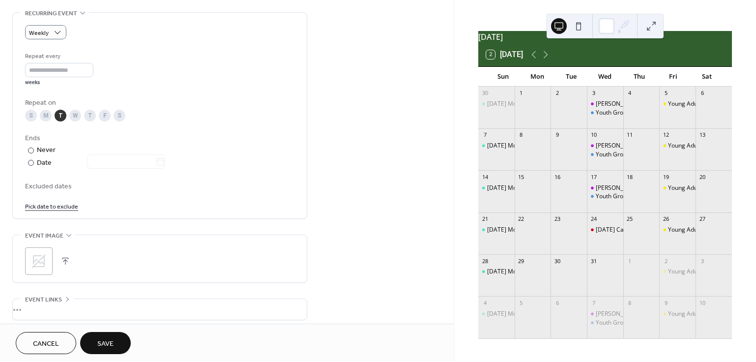
click at [48, 205] on link "Pick date to exclude" at bounding box center [51, 206] width 53 height 10
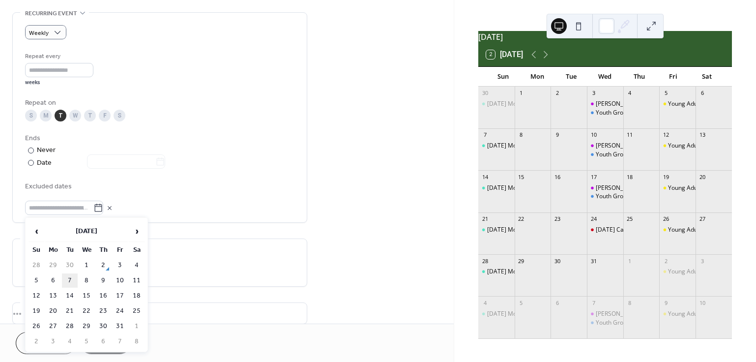
click at [70, 279] on td "7" at bounding box center [70, 280] width 16 height 14
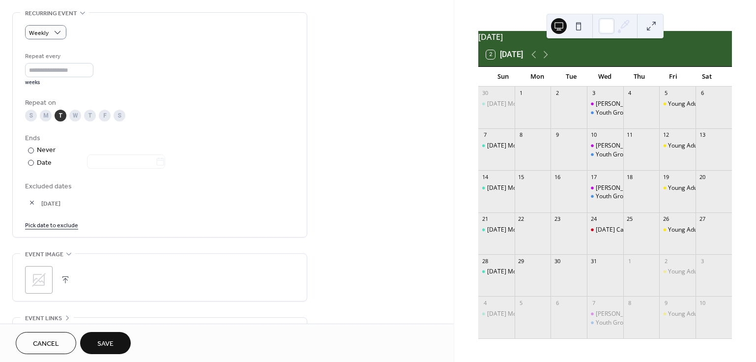
click at [53, 224] on link "Pick date to exclude" at bounding box center [51, 224] width 53 height 10
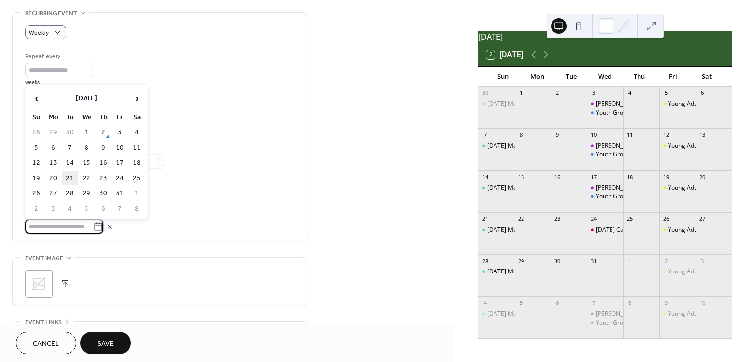
click at [69, 179] on td "21" at bounding box center [70, 178] width 16 height 14
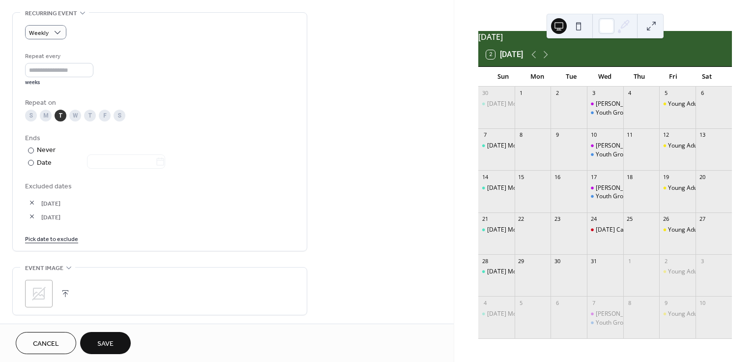
click at [62, 240] on link "Pick date to exclude" at bounding box center [51, 238] width 53 height 10
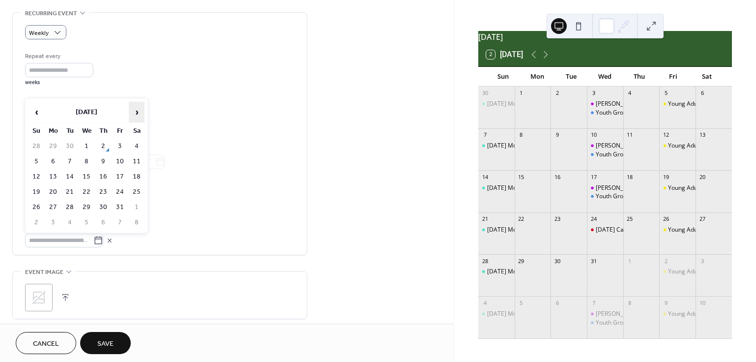
click at [138, 113] on span "›" at bounding box center [136, 112] width 15 height 20
click at [71, 162] on td "4" at bounding box center [70, 161] width 16 height 14
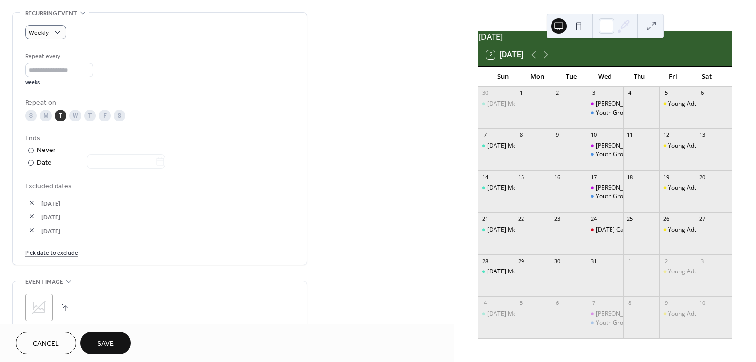
click at [68, 255] on link "Pick date to exclude" at bounding box center [51, 252] width 53 height 10
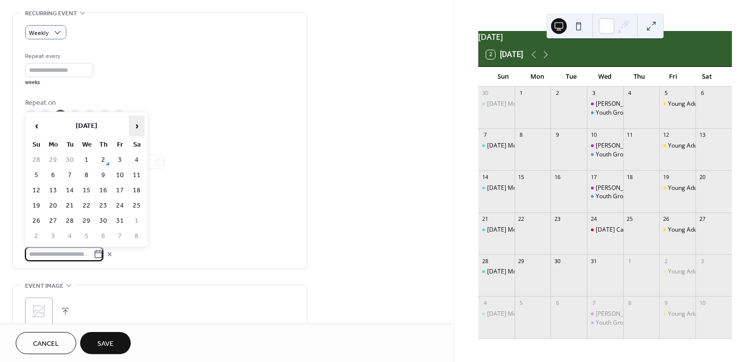
click at [137, 125] on span "›" at bounding box center [136, 126] width 15 height 20
click at [72, 202] on td "18" at bounding box center [70, 206] width 16 height 14
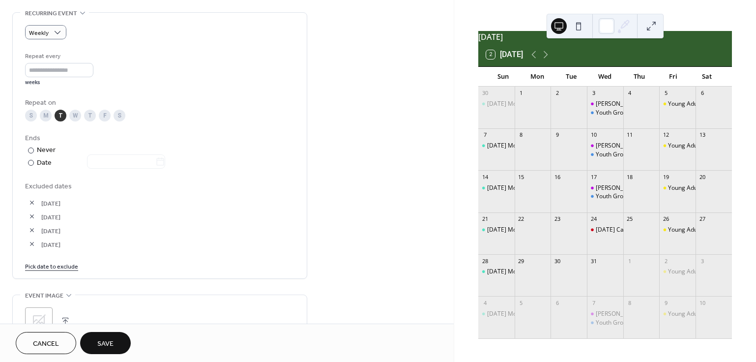
click at [67, 269] on link "Pick date to exclude" at bounding box center [51, 266] width 53 height 10
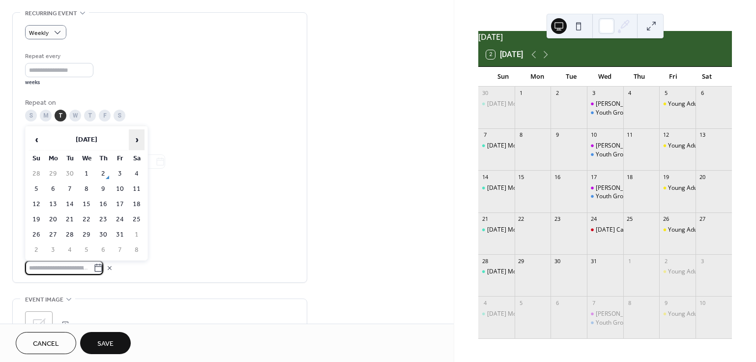
click at [135, 138] on span "›" at bounding box center [136, 140] width 15 height 20
click at [135, 139] on span "›" at bounding box center [136, 140] width 15 height 20
click at [70, 177] on td "2" at bounding box center [70, 174] width 16 height 14
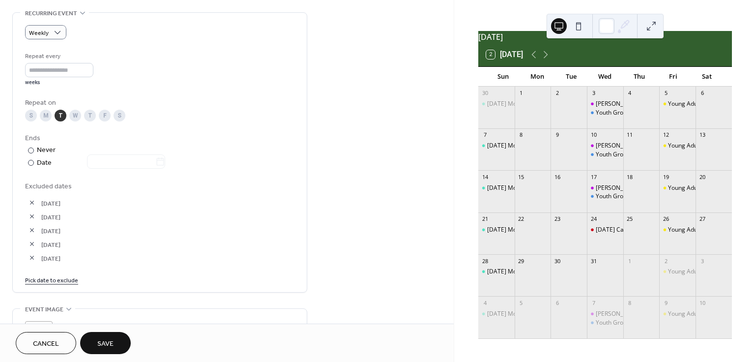
click at [64, 279] on link "Pick date to exclude" at bounding box center [51, 279] width 53 height 10
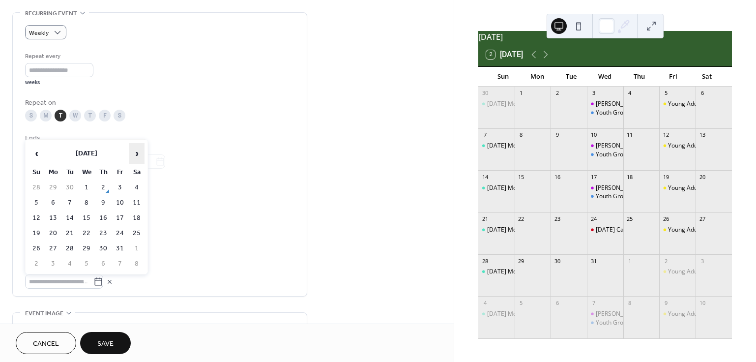
click at [137, 150] on span "›" at bounding box center [136, 154] width 15 height 20
click at [68, 220] on td "16" at bounding box center [70, 218] width 16 height 14
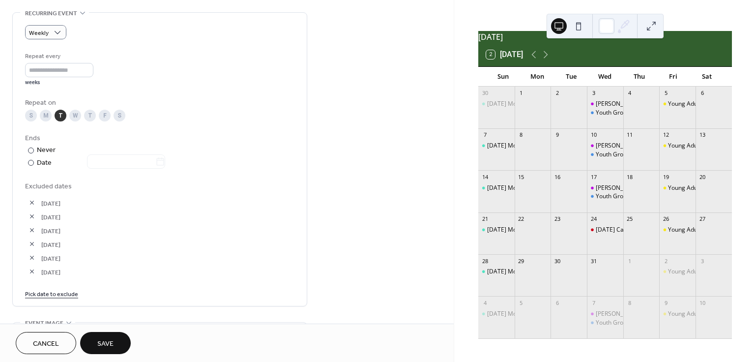
click at [63, 294] on link "Pick date to exclude" at bounding box center [51, 293] width 53 height 10
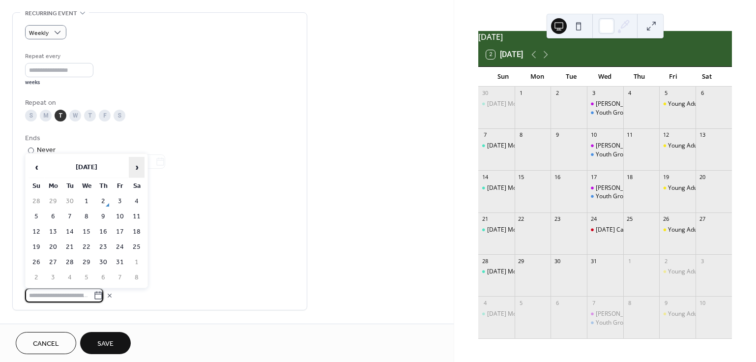
click at [133, 163] on span "›" at bounding box center [136, 167] width 15 height 20
click at [69, 247] on td "23" at bounding box center [70, 247] width 16 height 14
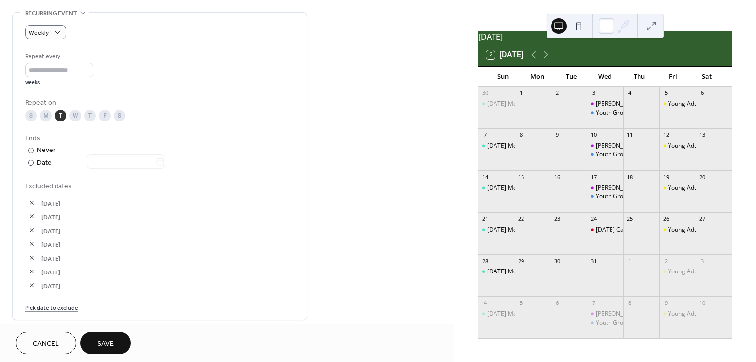
click at [66, 307] on link "Pick date to exclude" at bounding box center [51, 307] width 53 height 10
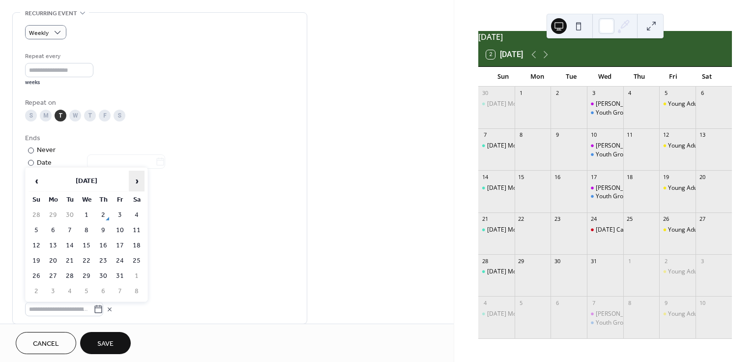
click at [142, 181] on span "›" at bounding box center [136, 181] width 15 height 20
click at [76, 274] on td "30" at bounding box center [70, 276] width 16 height 14
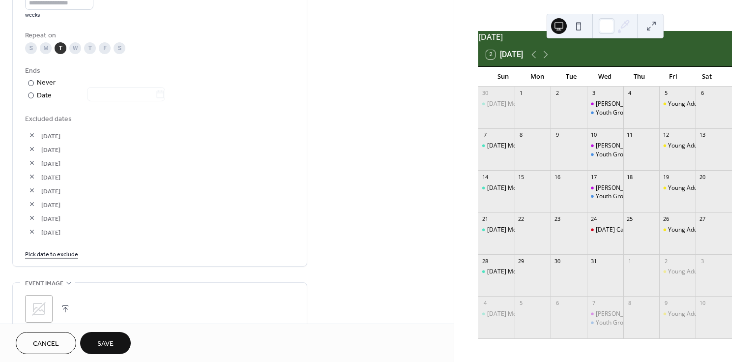
scroll to position [619, 0]
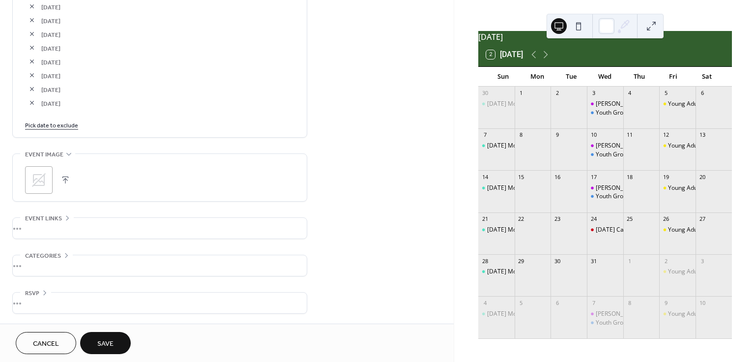
click at [55, 125] on link "Pick date to exclude" at bounding box center [51, 124] width 53 height 10
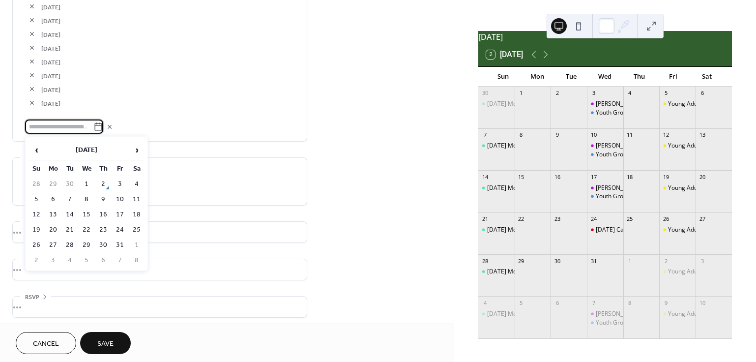
click at [181, 110] on div "Excluded dates [DATE] [DATE] [DATE] [DATE] [DATE] [DATE] [DATE] [DATE]" at bounding box center [159, 58] width 269 height 149
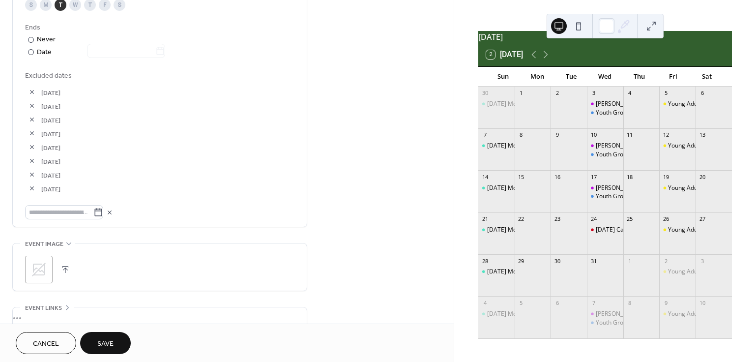
scroll to position [423, 0]
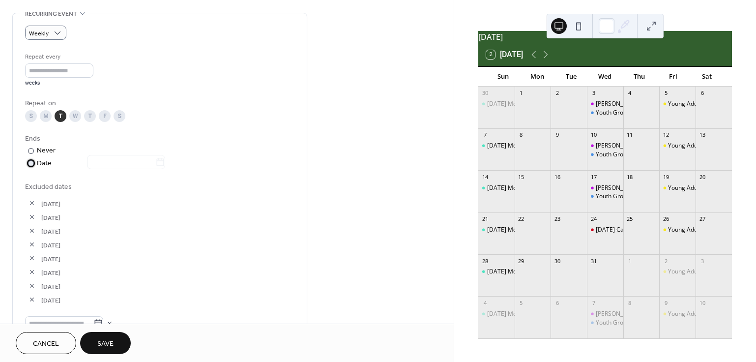
click at [31, 165] on div at bounding box center [31, 163] width 6 height 6
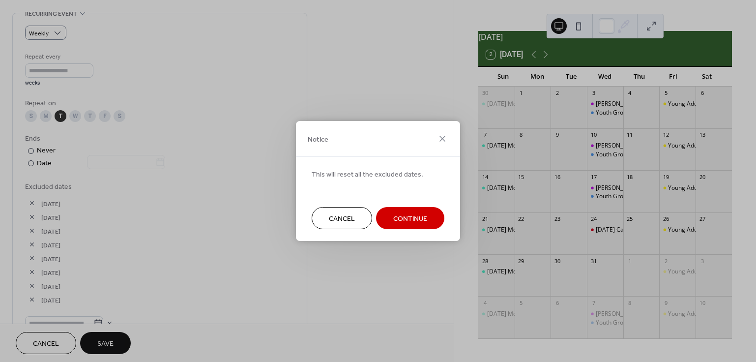
click at [337, 223] on span "Cancel" at bounding box center [342, 219] width 26 height 10
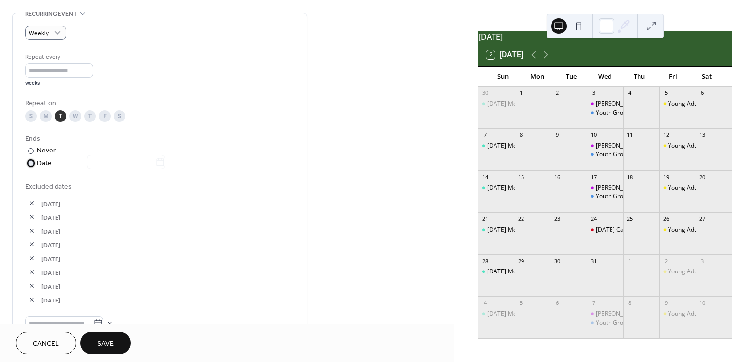
click at [29, 163] on div at bounding box center [31, 163] width 6 height 6
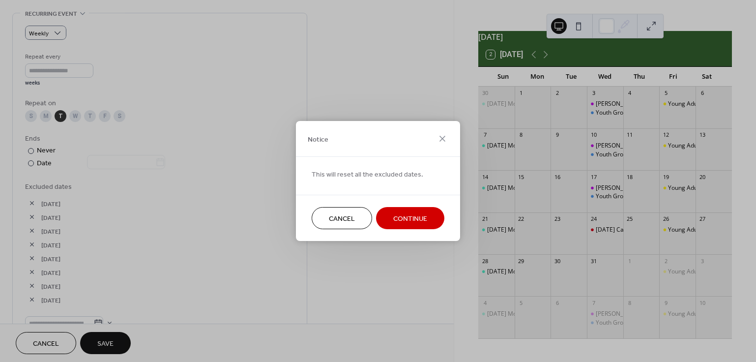
click at [330, 220] on span "Cancel" at bounding box center [342, 219] width 26 height 10
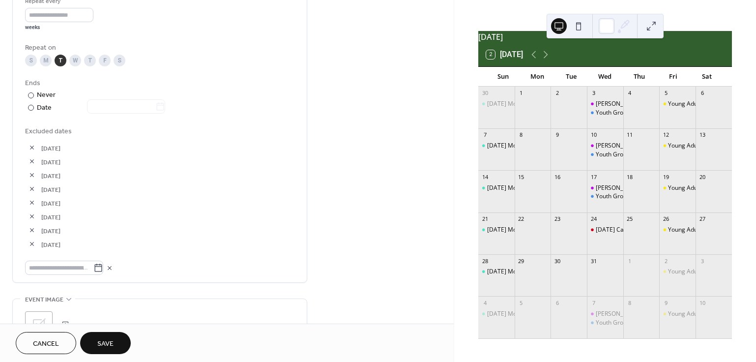
scroll to position [612, 0]
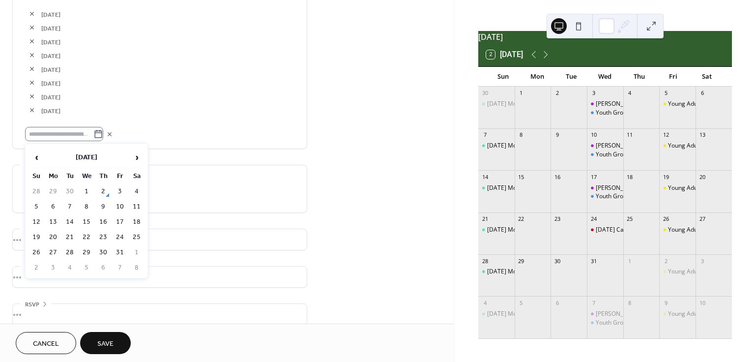
click at [97, 138] on icon at bounding box center [98, 134] width 10 height 10
click at [93, 138] on input "text" at bounding box center [59, 134] width 68 height 14
click at [138, 159] on span "›" at bounding box center [136, 157] width 15 height 20
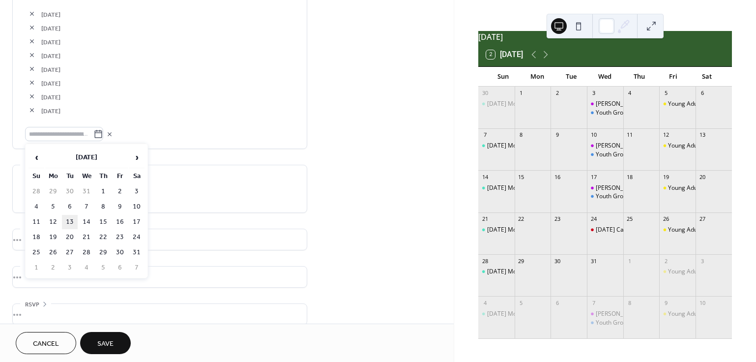
click at [71, 218] on td "13" at bounding box center [70, 222] width 16 height 14
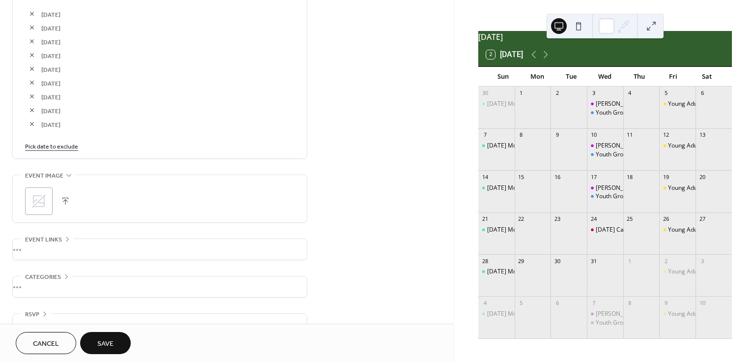
click at [60, 149] on link "Pick date to exclude" at bounding box center [51, 146] width 53 height 10
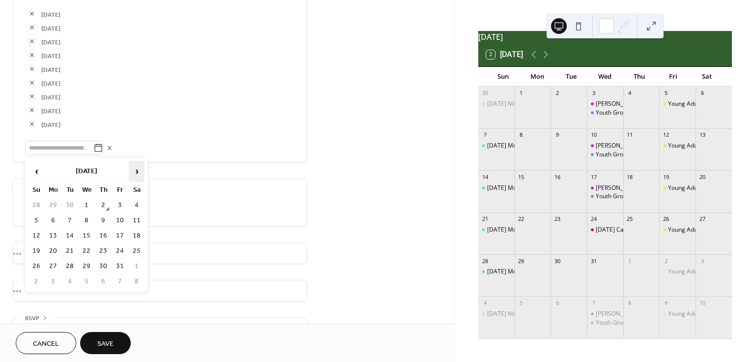
click at [129, 170] on th "›" at bounding box center [137, 171] width 16 height 21
click at [70, 267] on td "27" at bounding box center [70, 266] width 16 height 14
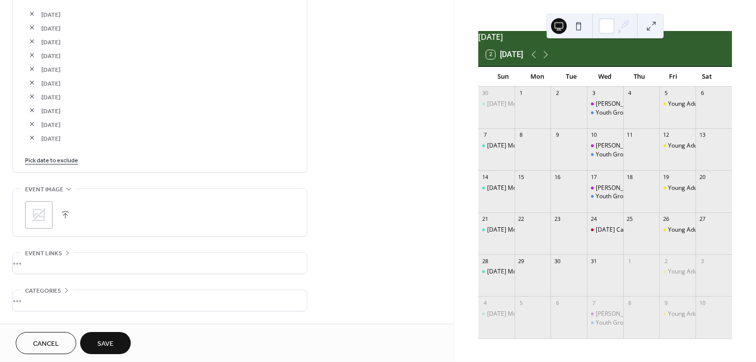
click at [57, 159] on link "Pick date to exclude" at bounding box center [51, 159] width 53 height 10
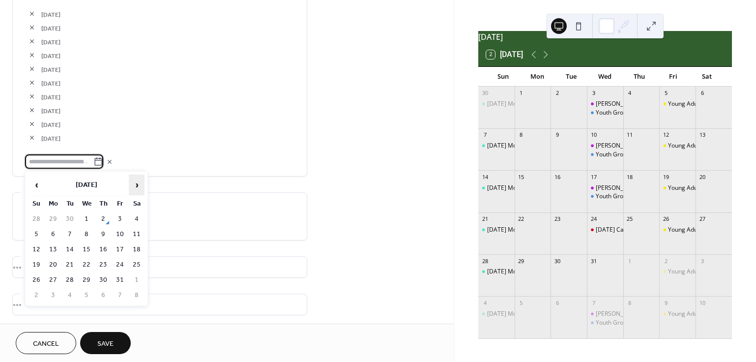
click at [136, 190] on span "›" at bounding box center [136, 185] width 15 height 20
click at [133, 185] on span "›" at bounding box center [136, 185] width 15 height 20
click at [72, 246] on td "10" at bounding box center [70, 249] width 16 height 14
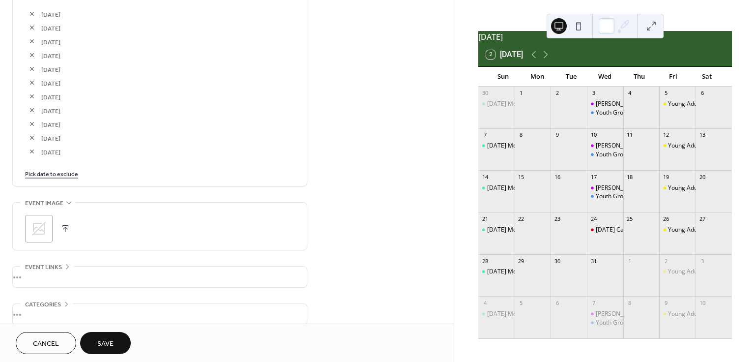
click at [50, 175] on link "Pick date to exclude" at bounding box center [51, 173] width 53 height 10
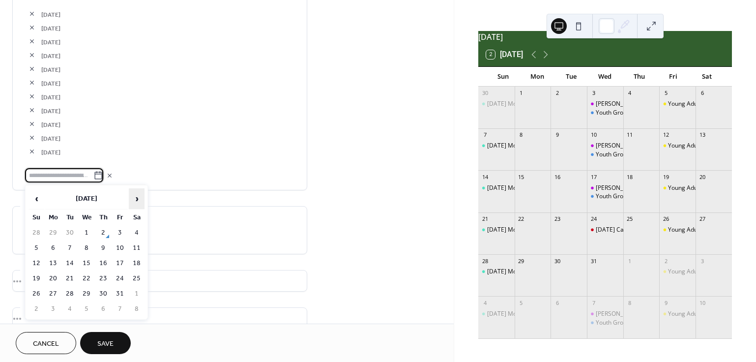
click at [135, 198] on span "›" at bounding box center [136, 199] width 15 height 20
click at [138, 196] on span "›" at bounding box center [136, 199] width 15 height 20
click at [72, 292] on td "24" at bounding box center [70, 294] width 16 height 14
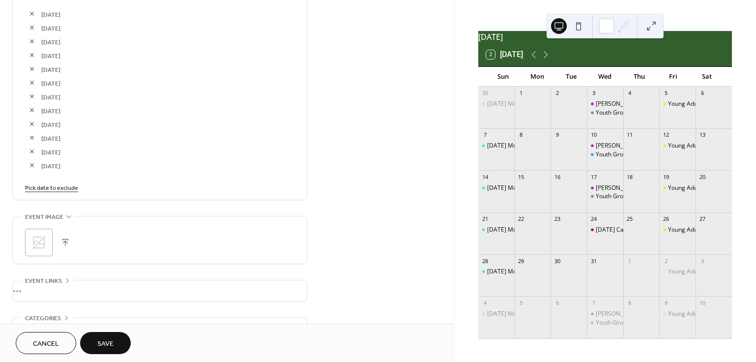
click at [65, 189] on link "Pick date to exclude" at bounding box center [51, 187] width 53 height 10
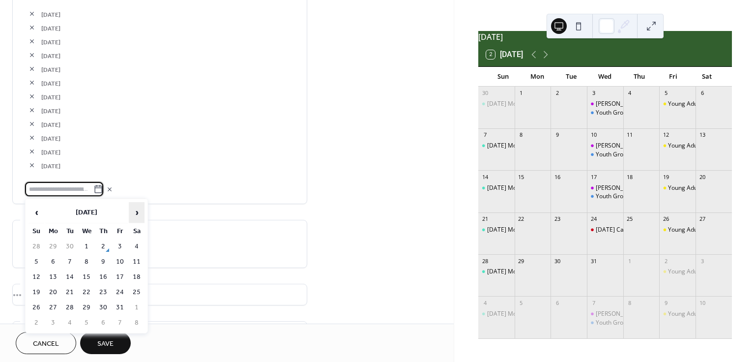
click at [142, 219] on span "›" at bounding box center [136, 213] width 15 height 20
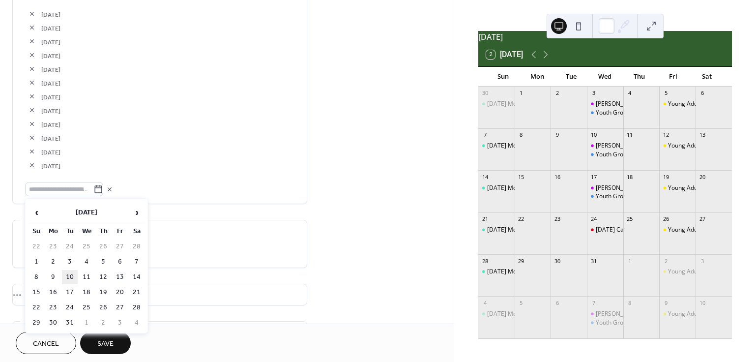
click at [69, 274] on td "10" at bounding box center [70, 277] width 16 height 14
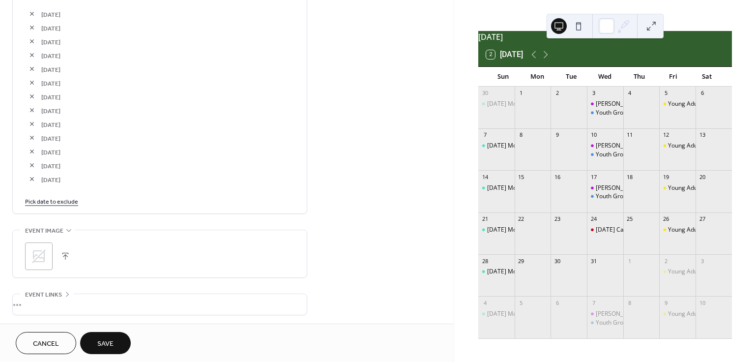
click at [48, 200] on link "Pick date to exclude" at bounding box center [51, 201] width 53 height 10
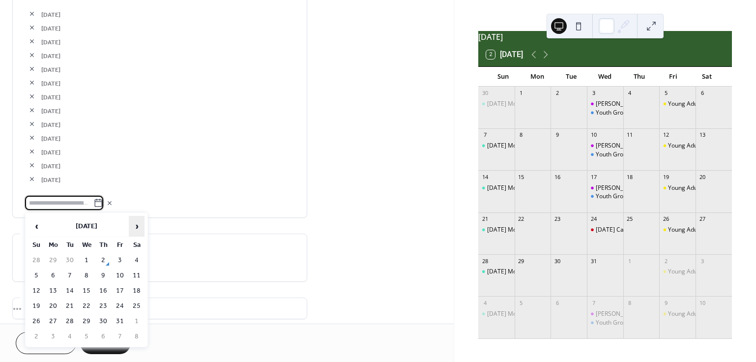
click at [139, 229] on span "›" at bounding box center [136, 226] width 15 height 20
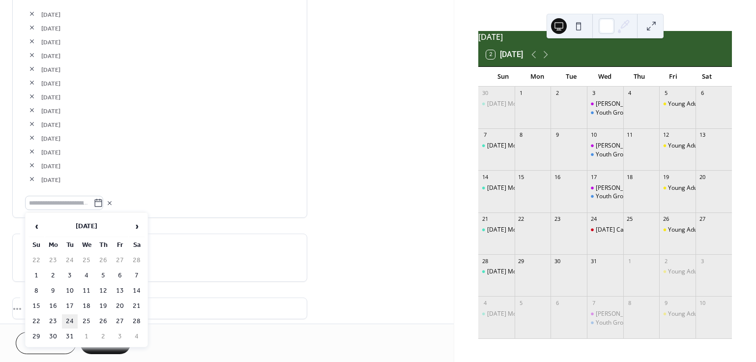
click at [69, 323] on td "24" at bounding box center [70, 321] width 16 height 14
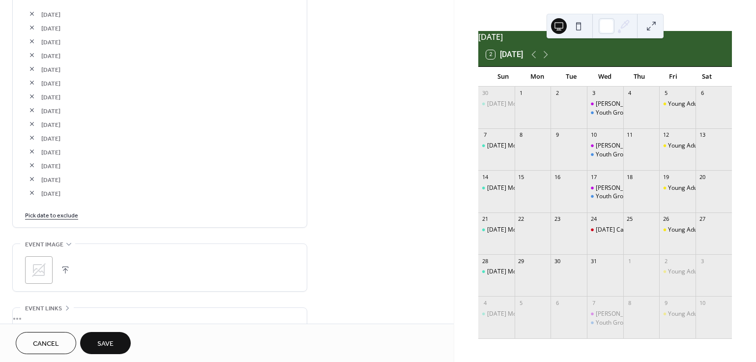
click at [45, 216] on link "Pick date to exclude" at bounding box center [51, 214] width 53 height 10
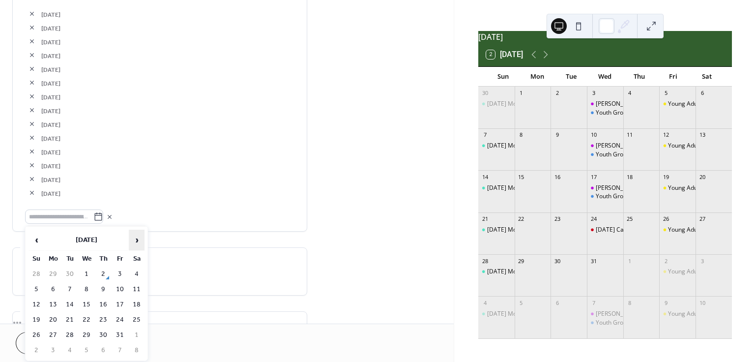
click at [138, 238] on span "›" at bounding box center [136, 240] width 15 height 20
click at [138, 239] on span "›" at bounding box center [136, 240] width 15 height 20
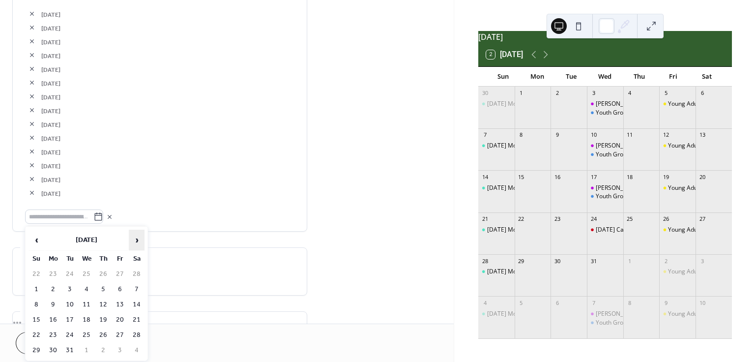
click at [138, 239] on span "›" at bounding box center [136, 240] width 15 height 20
click at [69, 288] on td "7" at bounding box center [70, 289] width 16 height 14
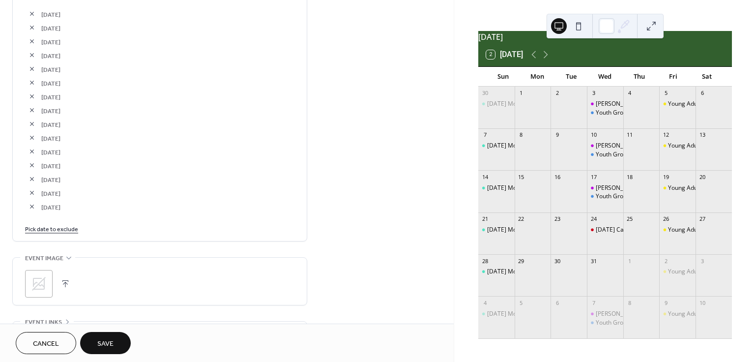
click at [60, 227] on link "Pick date to exclude" at bounding box center [51, 228] width 53 height 10
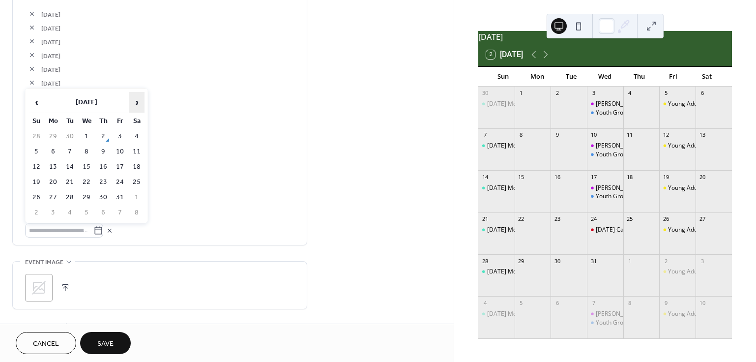
click at [135, 103] on span "›" at bounding box center [136, 102] width 15 height 20
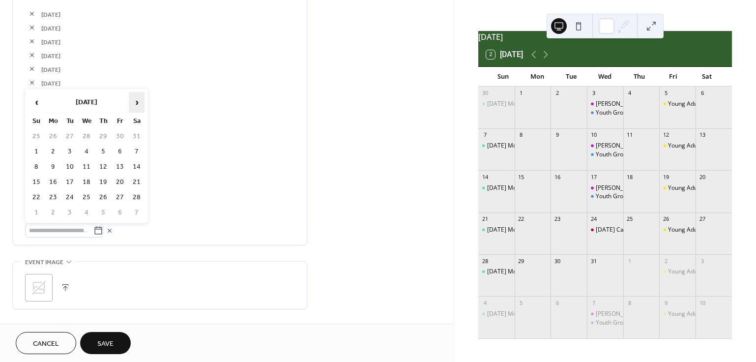
click at [135, 103] on span "›" at bounding box center [136, 102] width 15 height 20
click at [71, 182] on td "21" at bounding box center [70, 182] width 16 height 14
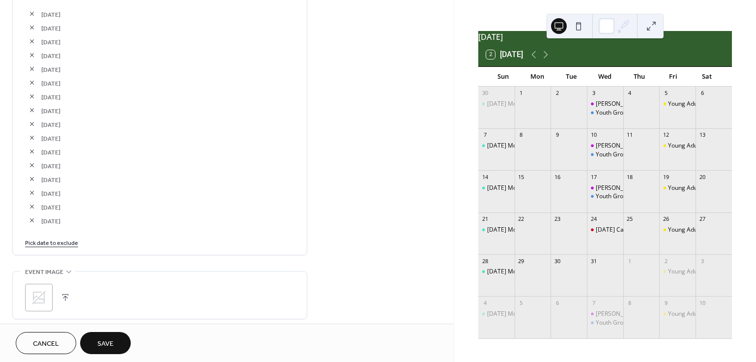
click at [63, 243] on link "Pick date to exclude" at bounding box center [51, 242] width 53 height 10
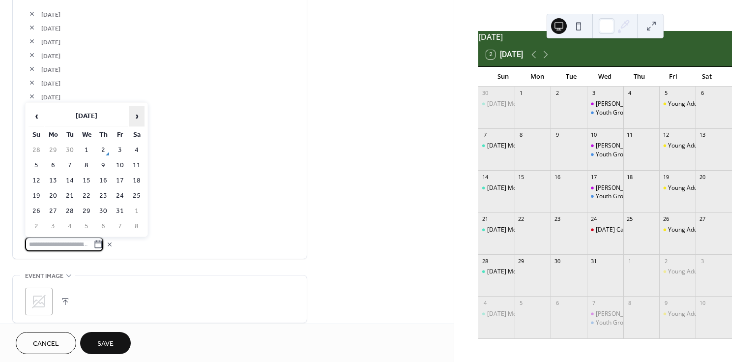
click at [138, 114] on span "›" at bounding box center [136, 116] width 15 height 20
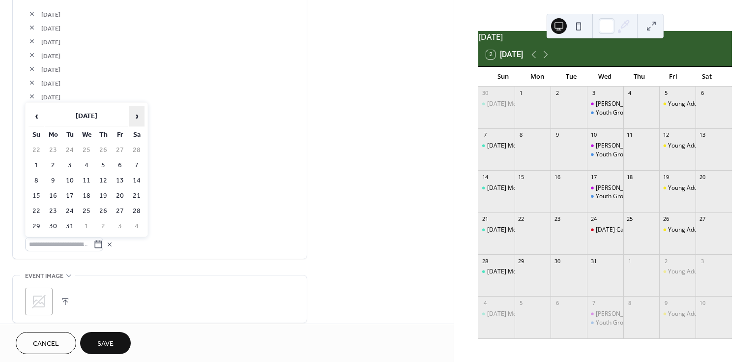
click at [138, 114] on span "›" at bounding box center [136, 116] width 15 height 20
click at [67, 163] on td "5" at bounding box center [70, 165] width 16 height 14
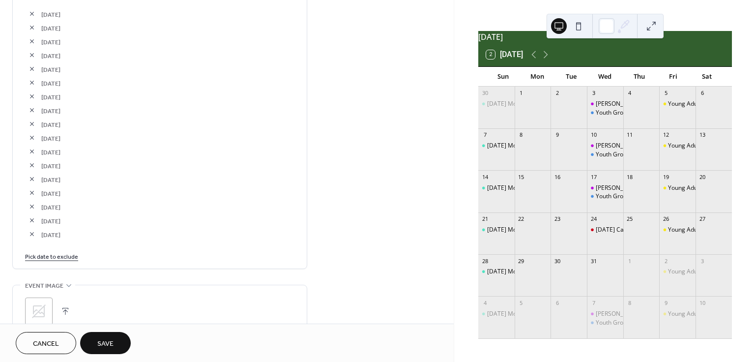
click at [60, 258] on link "Pick date to exclude" at bounding box center [51, 256] width 53 height 10
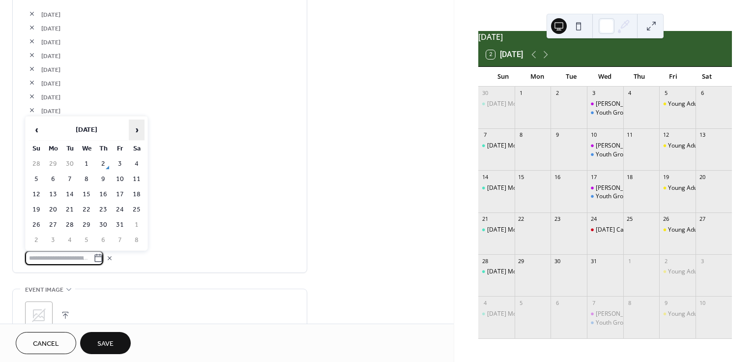
click at [138, 125] on span "›" at bounding box center [136, 130] width 15 height 20
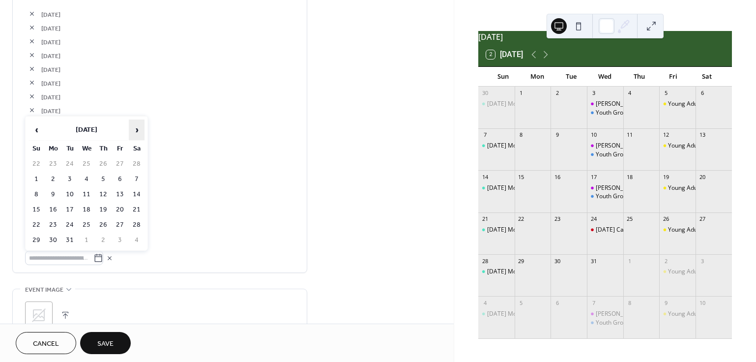
click at [138, 125] on span "›" at bounding box center [136, 130] width 15 height 20
click at [69, 211] on td "19" at bounding box center [70, 210] width 16 height 14
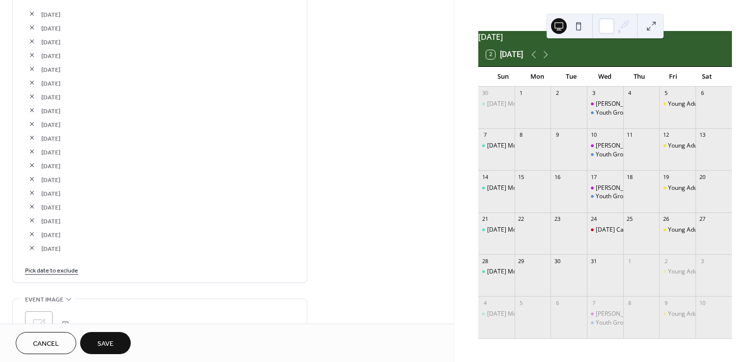
click at [56, 271] on link "Pick date to exclude" at bounding box center [51, 269] width 53 height 10
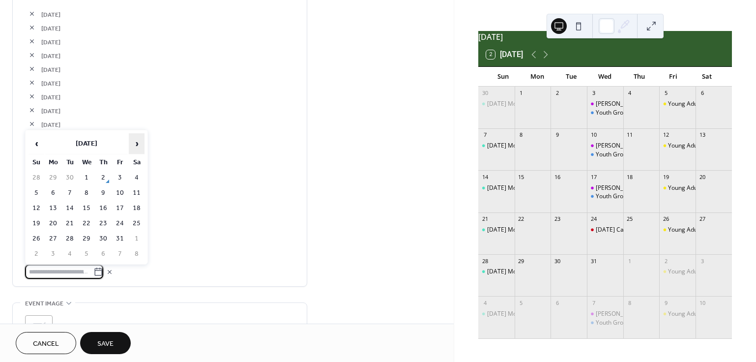
click at [138, 145] on span "›" at bounding box center [136, 144] width 15 height 20
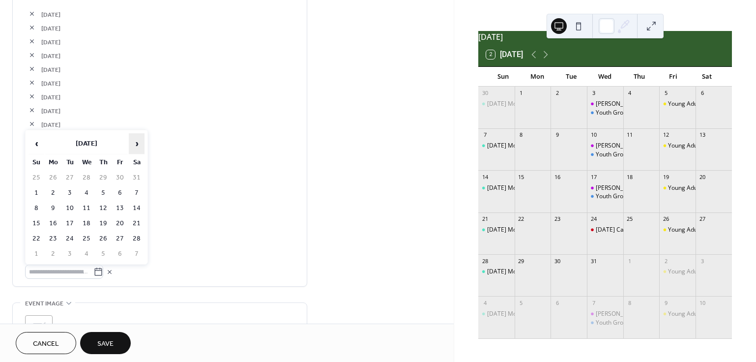
click at [138, 145] on span "›" at bounding box center [136, 144] width 15 height 20
drag, startPoint x: 37, startPoint y: 140, endPoint x: 40, endPoint y: 146, distance: 7.0
click at [37, 140] on span "‹" at bounding box center [36, 144] width 15 height 20
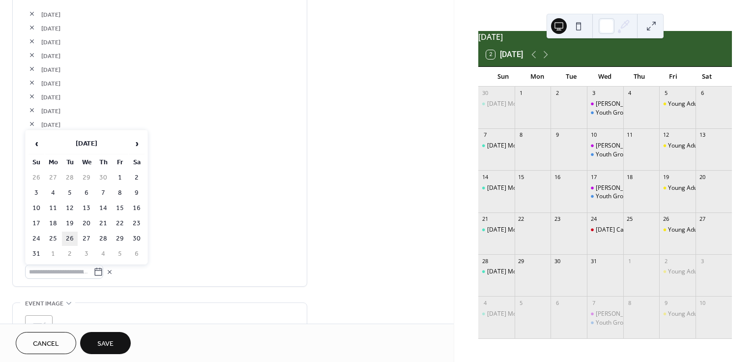
click at [69, 240] on td "26" at bounding box center [70, 239] width 16 height 14
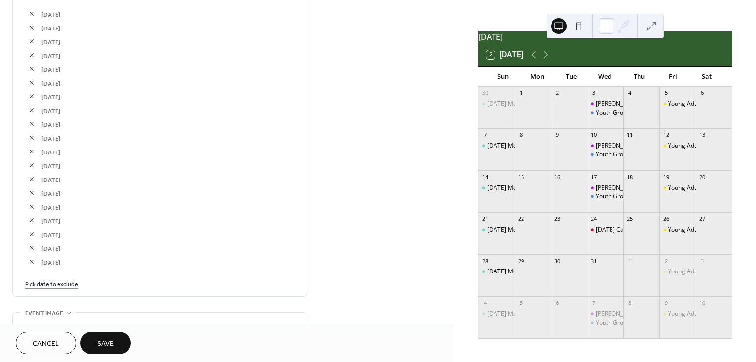
click at [29, 247] on button "button" at bounding box center [32, 248] width 14 height 14
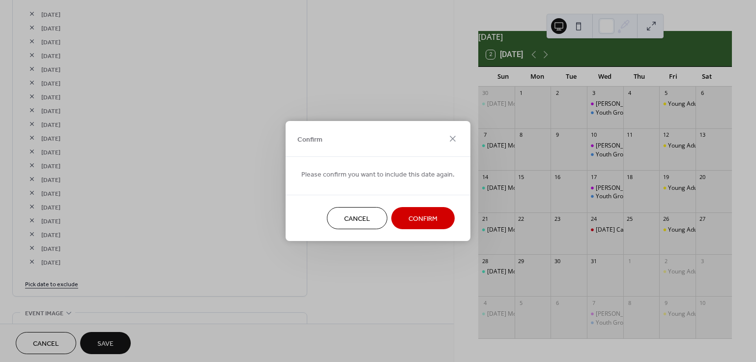
click at [339, 273] on div "Confirm Please confirm you want to include this date again. Cancel Confirm" at bounding box center [378, 181] width 756 height 362
click at [352, 222] on span "Cancel" at bounding box center [357, 219] width 26 height 10
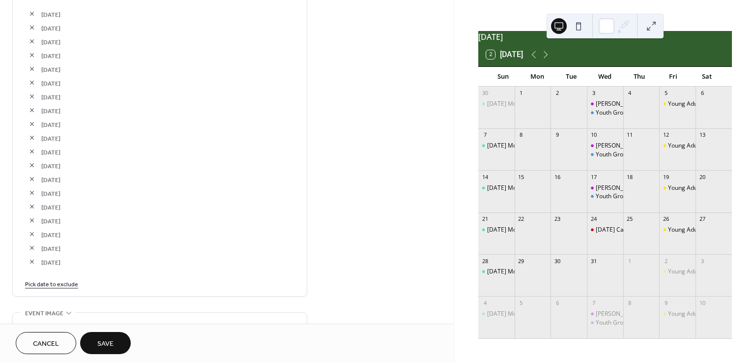
click at [30, 264] on button "button" at bounding box center [32, 262] width 14 height 14
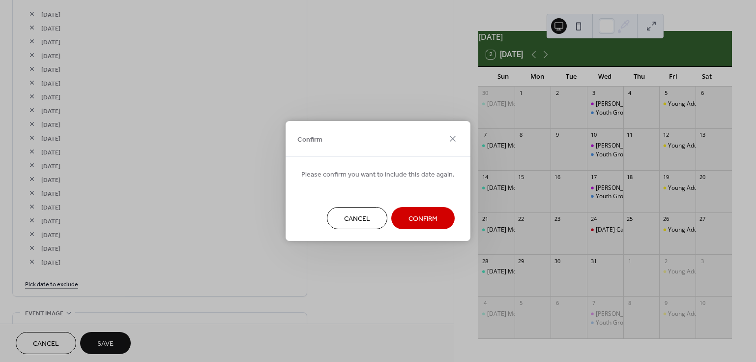
click at [435, 219] on span "Confirm" at bounding box center [423, 219] width 29 height 10
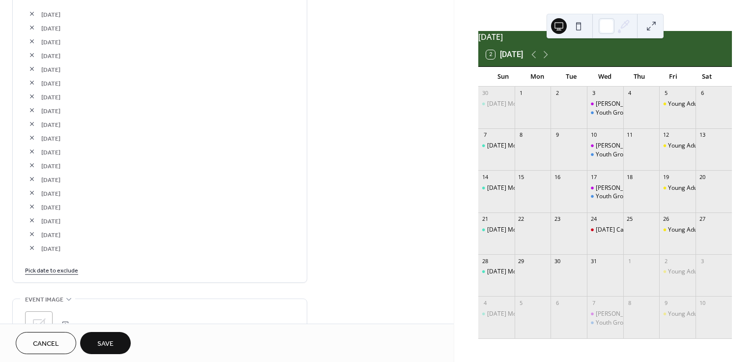
click at [60, 273] on link "Pick date to exclude" at bounding box center [51, 269] width 53 height 10
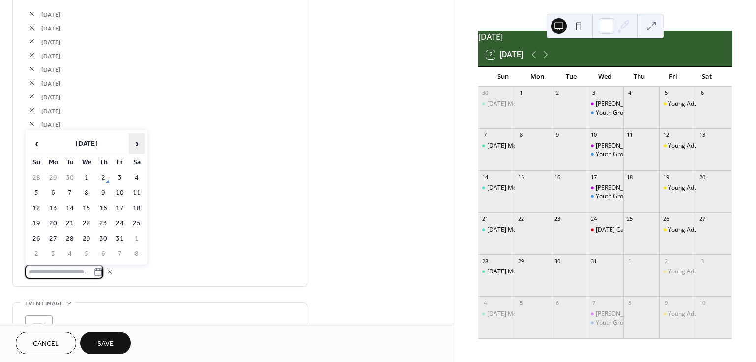
click at [134, 146] on span "›" at bounding box center [136, 144] width 15 height 20
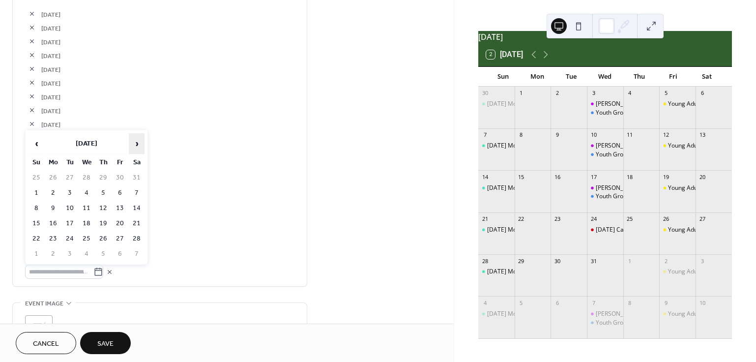
click at [134, 146] on span "›" at bounding box center [136, 144] width 15 height 20
click at [67, 179] on td "2" at bounding box center [70, 178] width 16 height 14
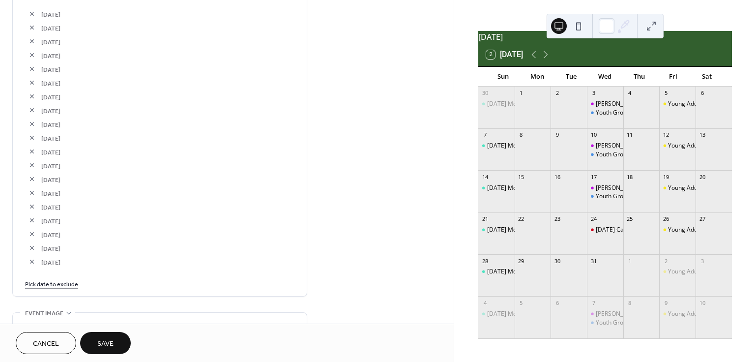
click at [69, 287] on link "Pick date to exclude" at bounding box center [51, 283] width 53 height 10
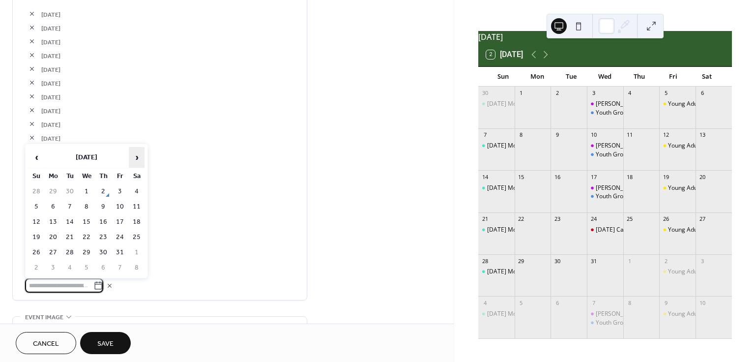
click at [137, 161] on span "›" at bounding box center [136, 157] width 15 height 20
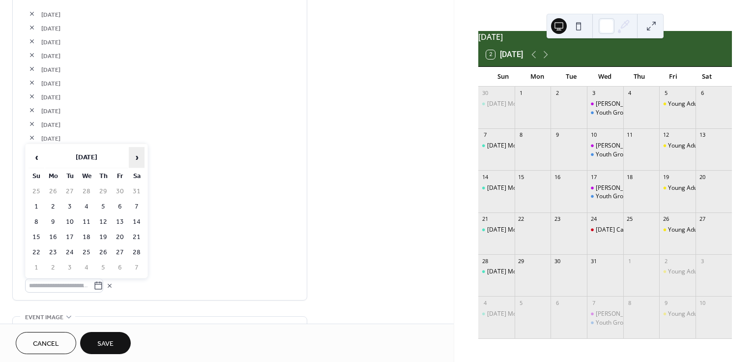
click at [137, 161] on span "›" at bounding box center [136, 157] width 15 height 20
click at [70, 226] on td "16" at bounding box center [70, 222] width 16 height 14
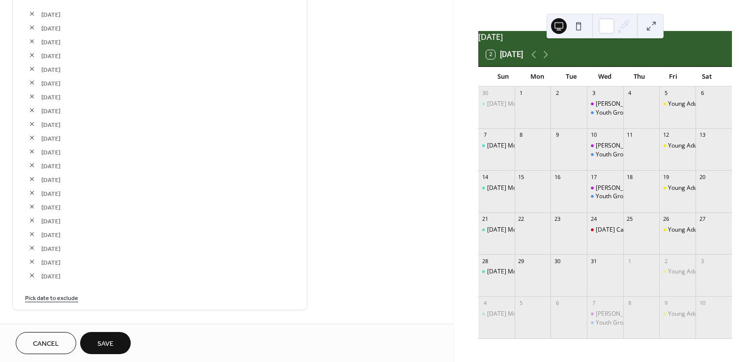
click at [56, 295] on link "Pick date to exclude" at bounding box center [51, 297] width 53 height 10
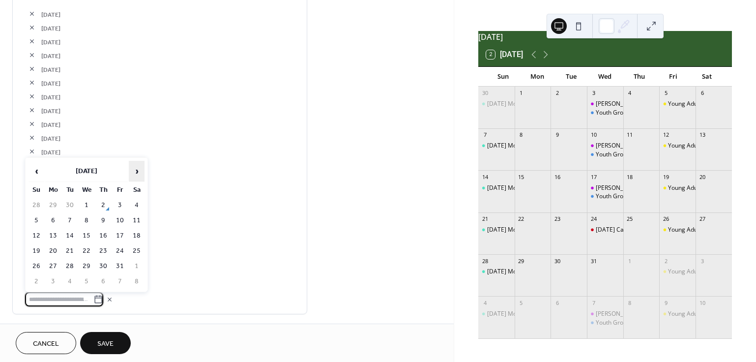
click at [130, 169] on span "›" at bounding box center [136, 171] width 15 height 20
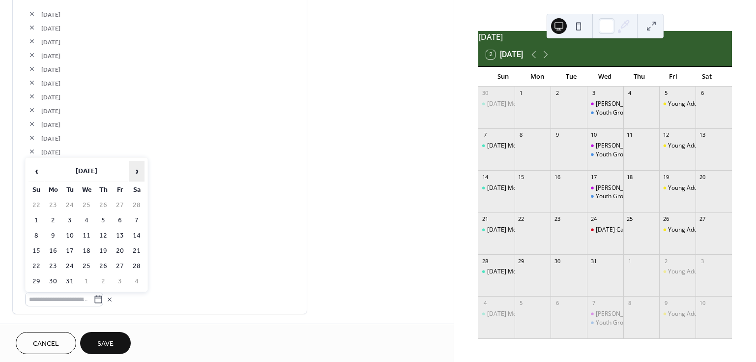
click at [130, 169] on span "›" at bounding box center [136, 171] width 15 height 20
click at [72, 264] on td "30" at bounding box center [70, 266] width 16 height 14
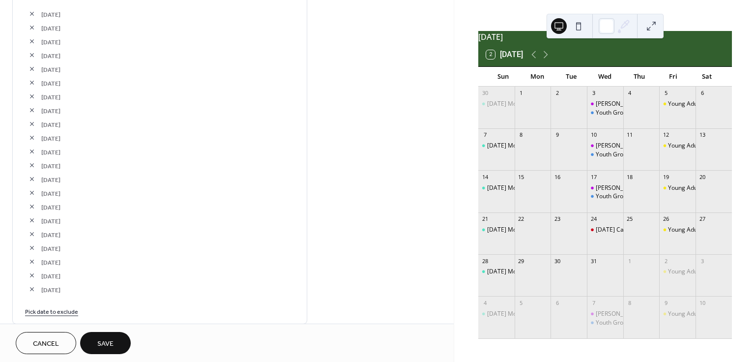
click at [64, 314] on link "Pick date to exclude" at bounding box center [51, 311] width 53 height 10
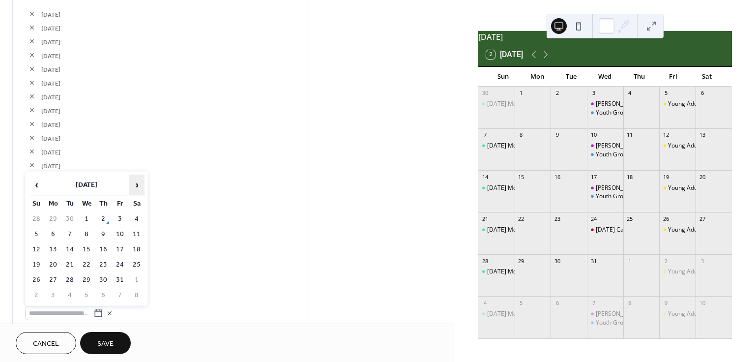
click at [136, 187] on span "›" at bounding box center [136, 185] width 15 height 20
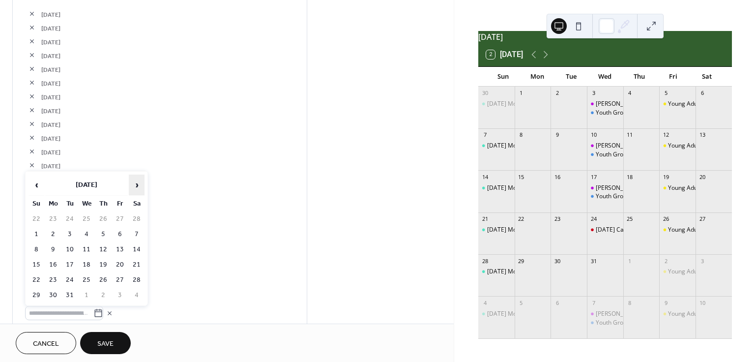
click at [136, 187] on span "›" at bounding box center [136, 185] width 15 height 20
click at [69, 250] on td "14" at bounding box center [70, 249] width 16 height 14
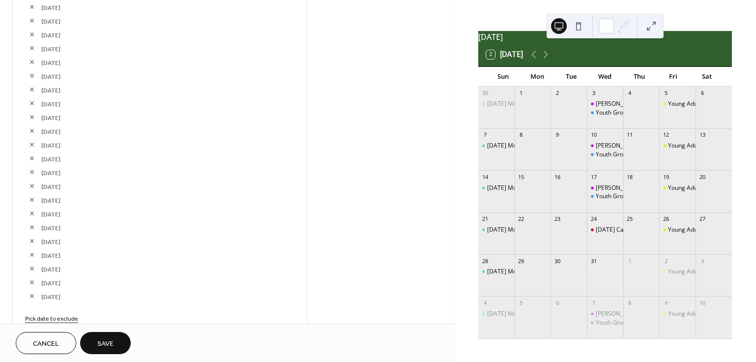
scroll to position [698, 0]
click at [53, 239] on link "Pick date to exclude" at bounding box center [51, 239] width 53 height 10
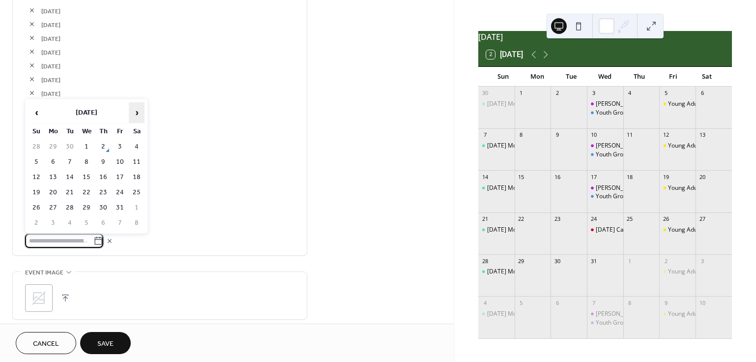
click at [135, 114] on span "›" at bounding box center [136, 113] width 15 height 20
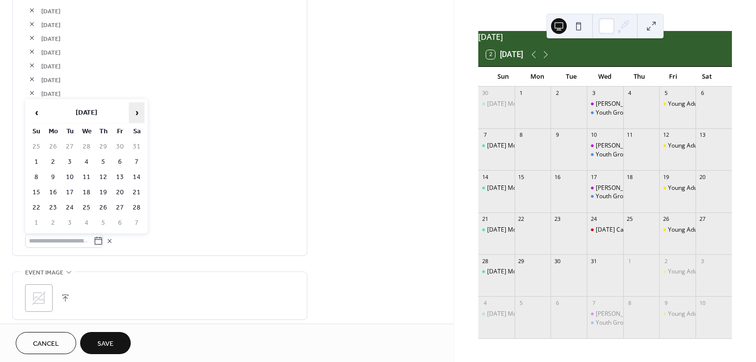
click at [135, 114] on span "›" at bounding box center [136, 113] width 15 height 20
click at [70, 209] on td "28" at bounding box center [70, 208] width 16 height 14
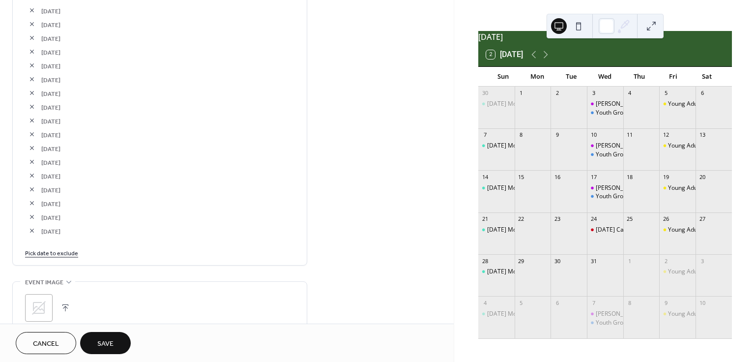
click at [66, 254] on link "Pick date to exclude" at bounding box center [51, 252] width 53 height 10
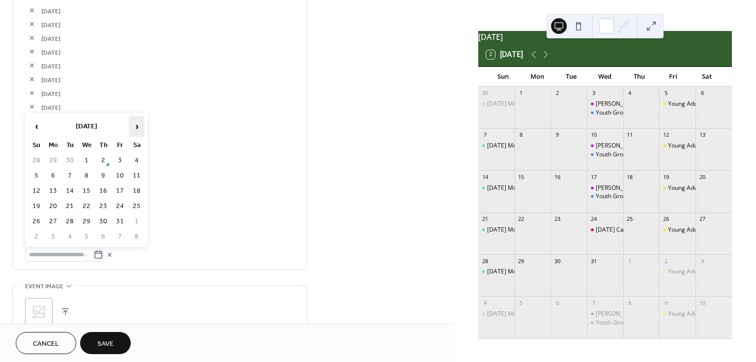
click at [129, 126] on span "›" at bounding box center [136, 127] width 15 height 20
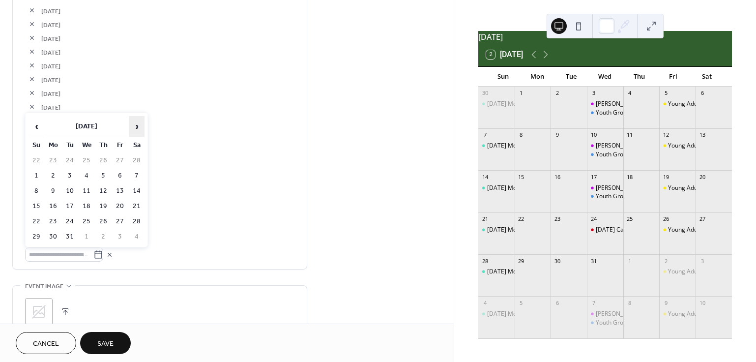
click at [129, 126] on span "›" at bounding box center [136, 127] width 15 height 20
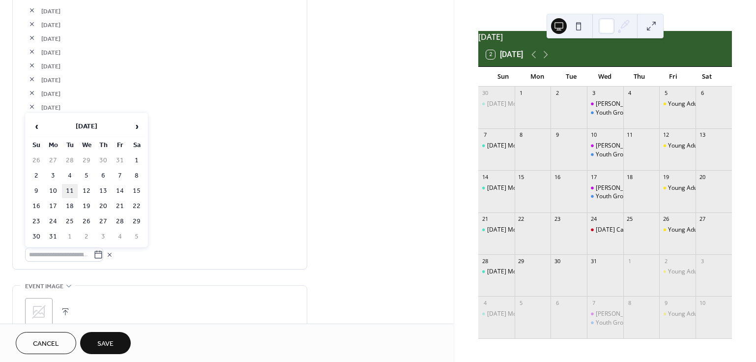
click at [68, 188] on td "11" at bounding box center [70, 191] width 16 height 14
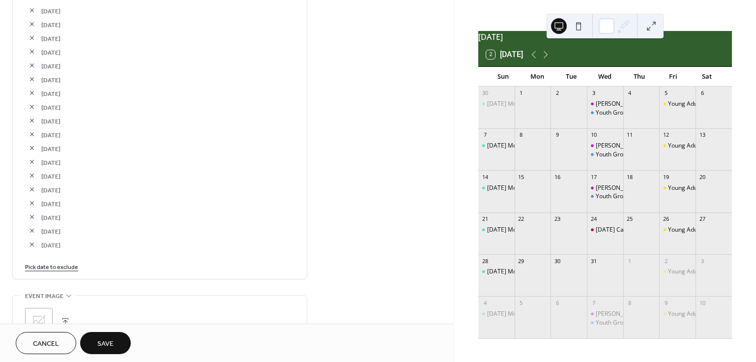
click at [68, 269] on link "Pick date to exclude" at bounding box center [51, 266] width 53 height 10
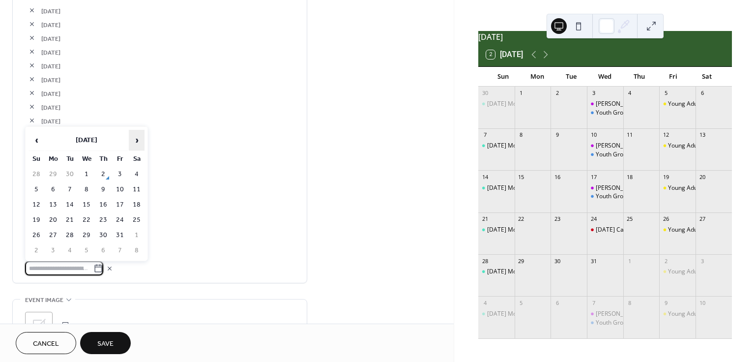
click at [131, 140] on span "›" at bounding box center [136, 140] width 15 height 20
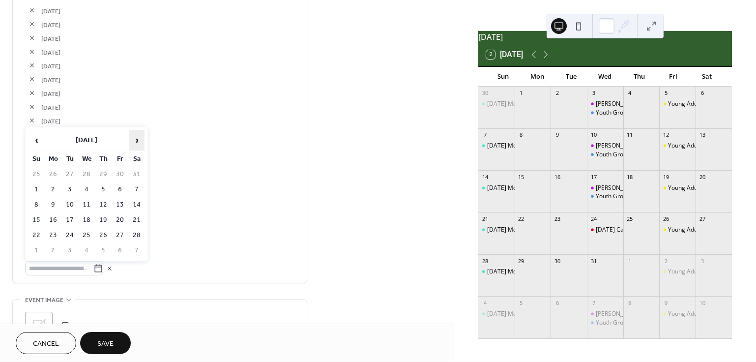
click at [131, 140] on span "›" at bounding box center [136, 140] width 15 height 20
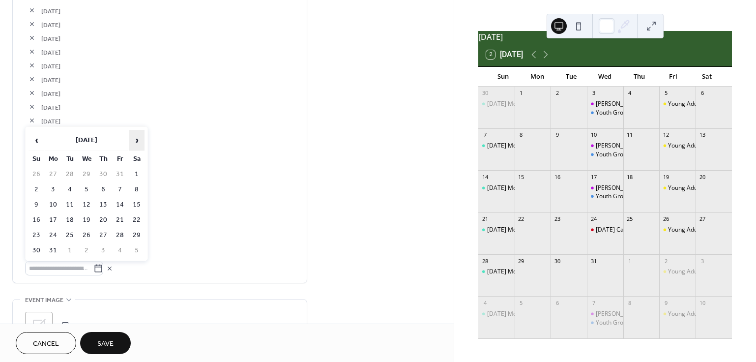
click at [131, 140] on span "›" at bounding box center [136, 140] width 15 height 20
drag, startPoint x: 36, startPoint y: 144, endPoint x: 37, endPoint y: 150, distance: 5.9
click at [36, 144] on span "‹" at bounding box center [36, 140] width 15 height 20
click at [71, 238] on td "25" at bounding box center [70, 235] width 16 height 14
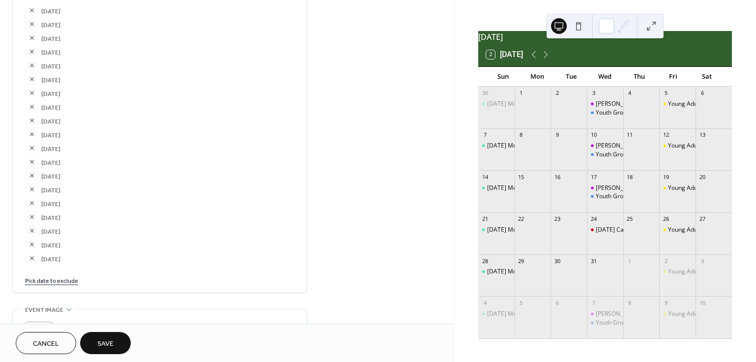
click at [63, 282] on link "Pick date to exclude" at bounding box center [51, 280] width 53 height 10
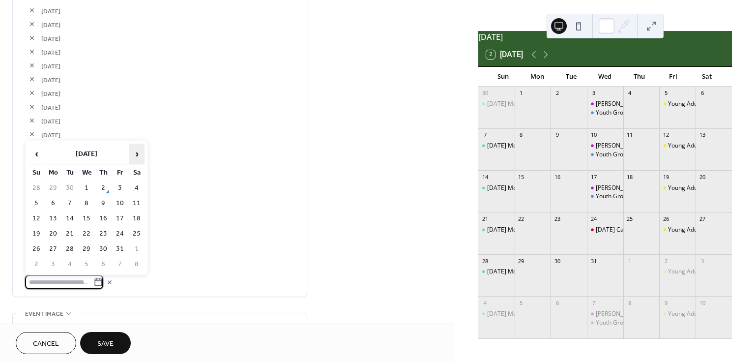
click at [139, 155] on span "›" at bounding box center [136, 154] width 15 height 20
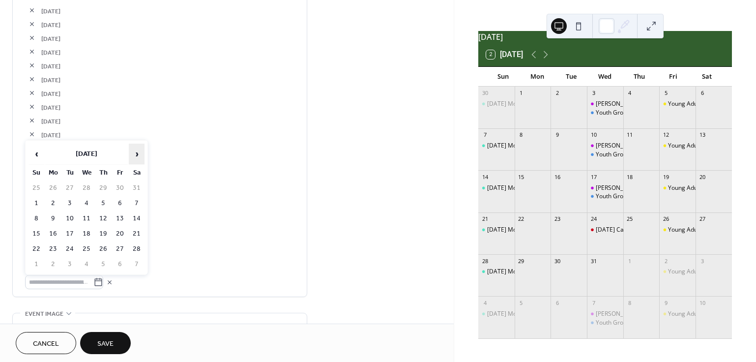
click at [139, 155] on span "›" at bounding box center [136, 154] width 15 height 20
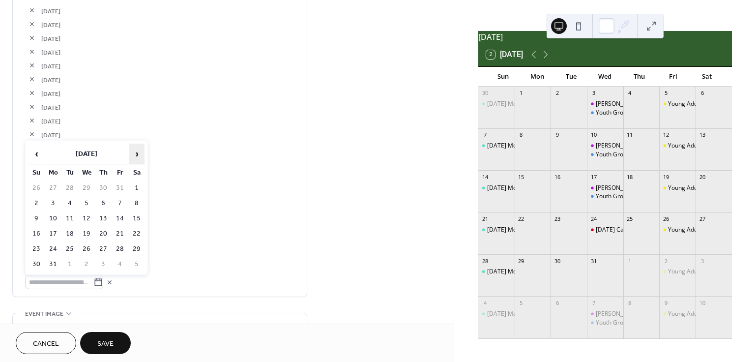
click at [139, 155] on span "›" at bounding box center [136, 154] width 15 height 20
click at [70, 207] on td "8" at bounding box center [70, 203] width 16 height 14
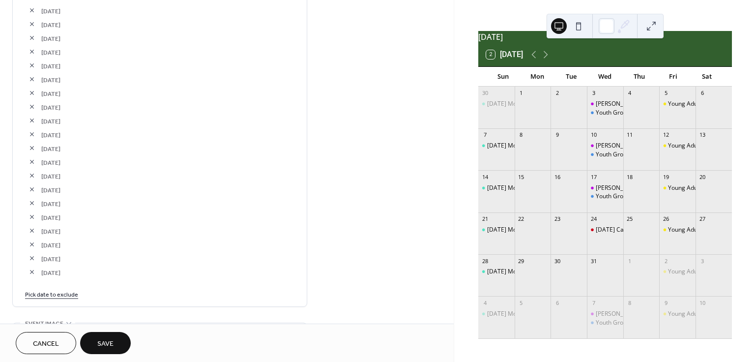
click at [70, 297] on link "Pick date to exclude" at bounding box center [51, 294] width 53 height 10
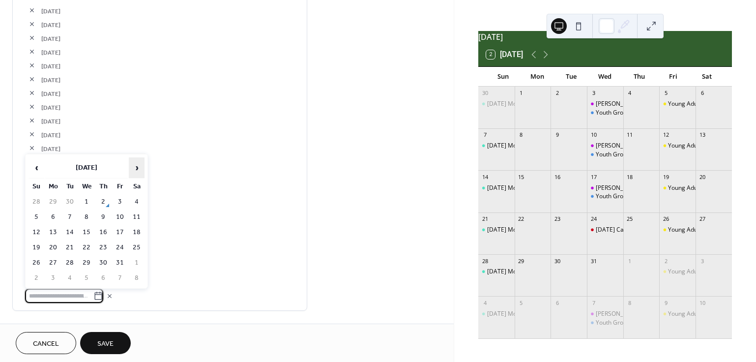
click at [134, 170] on span "›" at bounding box center [136, 168] width 15 height 20
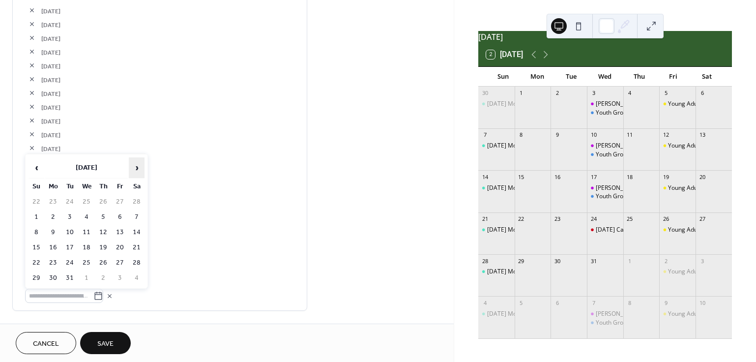
click at [134, 170] on span "›" at bounding box center [136, 168] width 15 height 20
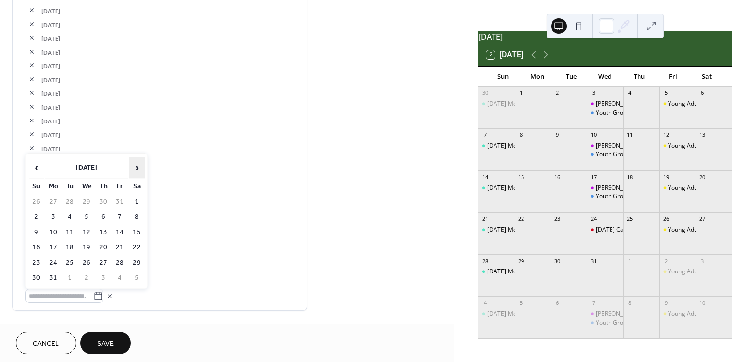
click at [134, 170] on span "›" at bounding box center [136, 168] width 15 height 20
click at [31, 171] on span "‹" at bounding box center [36, 168] width 15 height 20
click at [68, 244] on td "22" at bounding box center [70, 247] width 16 height 14
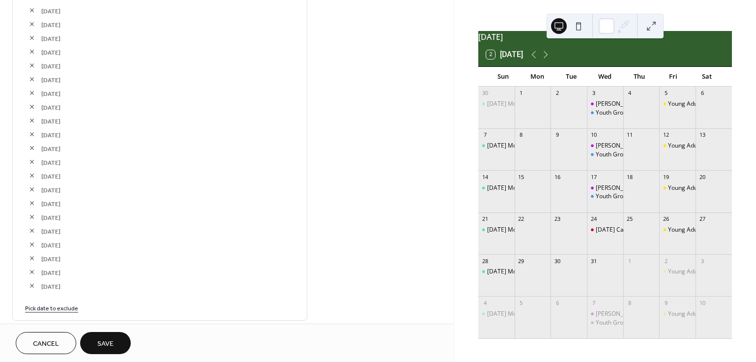
click at [66, 308] on link "Pick date to exclude" at bounding box center [51, 307] width 53 height 10
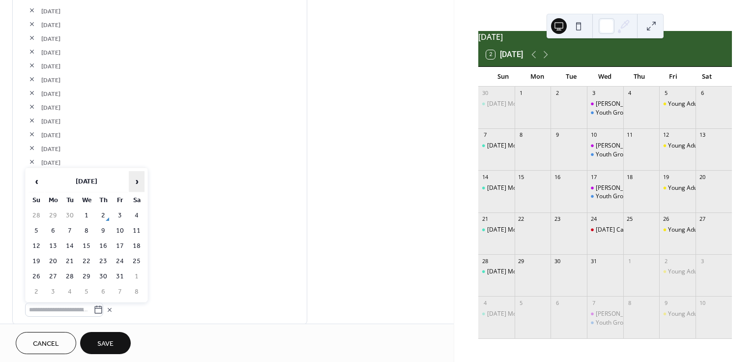
click at [132, 183] on span "›" at bounding box center [136, 182] width 15 height 20
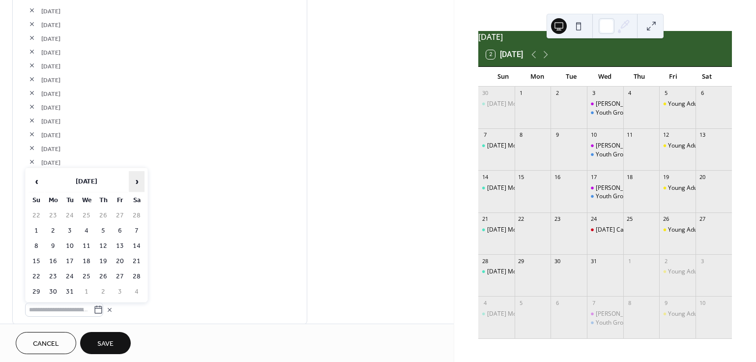
click at [132, 183] on span "›" at bounding box center [136, 182] width 15 height 20
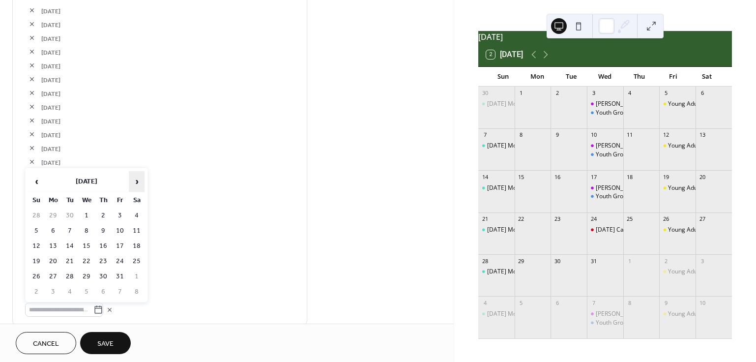
click at [132, 183] on span "›" at bounding box center [136, 182] width 15 height 20
click at [38, 183] on span "‹" at bounding box center [36, 182] width 15 height 20
click at [74, 231] on td "6" at bounding box center [70, 231] width 16 height 14
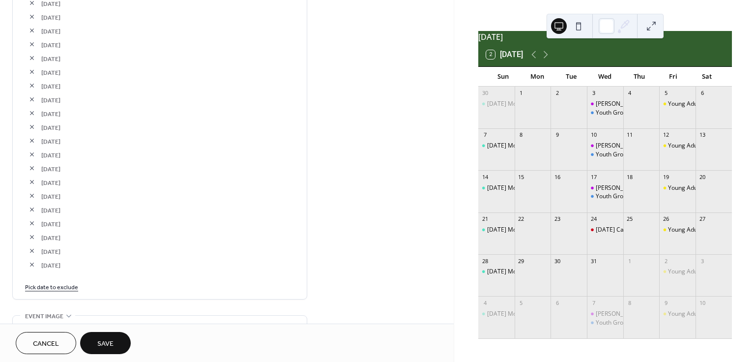
scroll to position [800, 0]
click at [53, 220] on link "Pick date to exclude" at bounding box center [51, 219] width 53 height 10
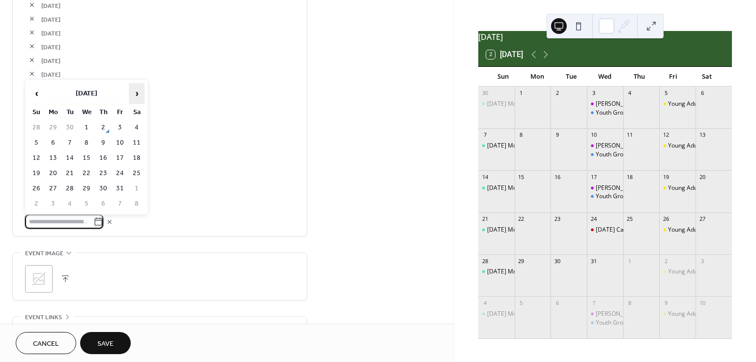
click at [143, 92] on span "›" at bounding box center [136, 94] width 15 height 20
click at [140, 92] on span "›" at bounding box center [136, 94] width 15 height 20
click at [141, 92] on span "›" at bounding box center [136, 94] width 15 height 20
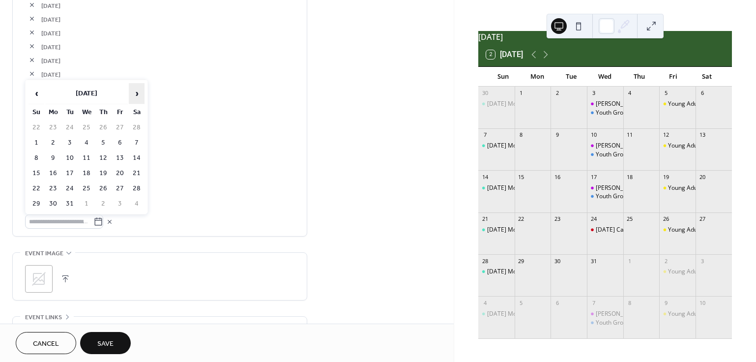
click at [141, 92] on span "›" at bounding box center [136, 94] width 15 height 20
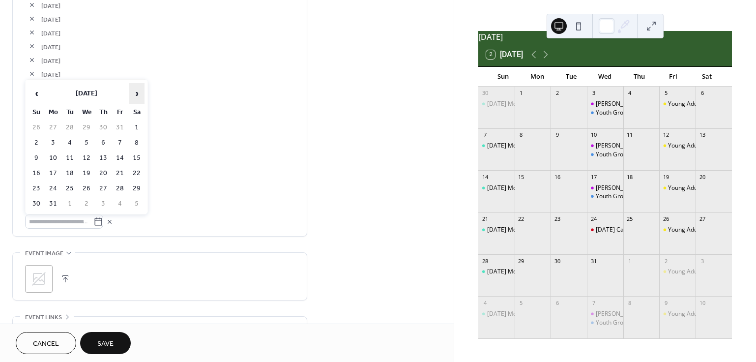
click at [141, 92] on span "›" at bounding box center [136, 94] width 15 height 20
click at [39, 93] on span "‹" at bounding box center [36, 94] width 15 height 20
click at [72, 171] on td "20" at bounding box center [70, 173] width 16 height 14
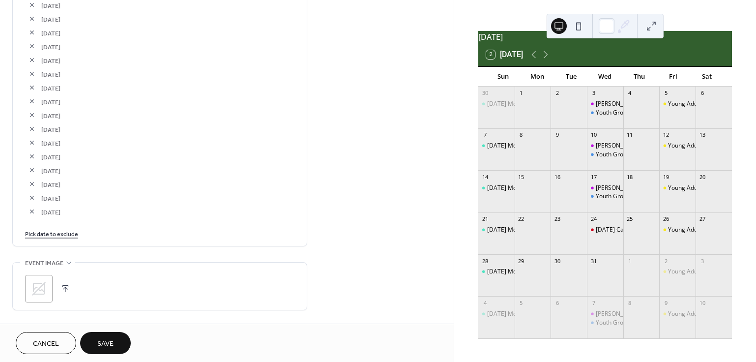
click at [58, 235] on link "Pick date to exclude" at bounding box center [51, 233] width 53 height 10
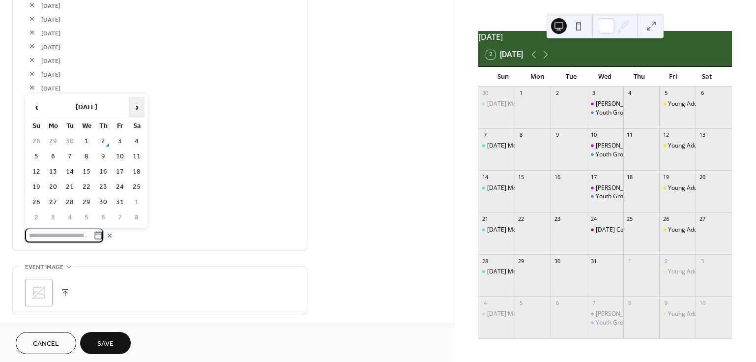
click at [134, 105] on span "›" at bounding box center [136, 107] width 15 height 20
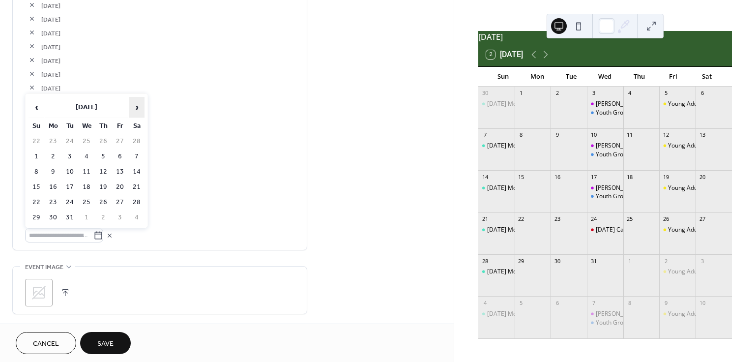
click at [134, 105] on span "›" at bounding box center [136, 107] width 15 height 20
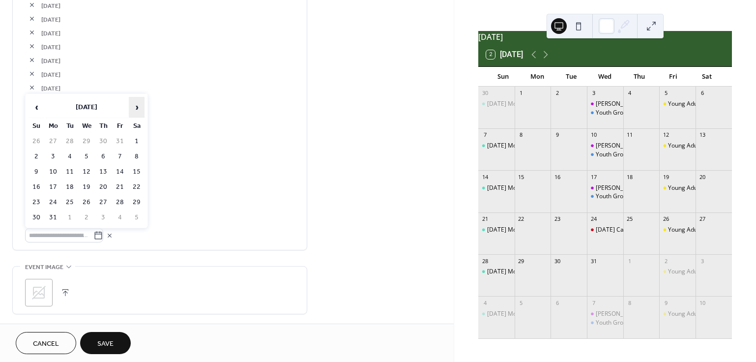
click at [134, 105] on span "›" at bounding box center [136, 107] width 15 height 20
click at [68, 156] on td "3" at bounding box center [70, 156] width 16 height 14
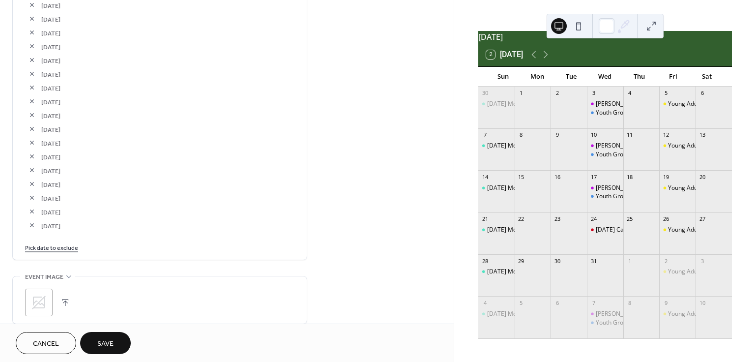
click at [63, 252] on link "Pick date to exclude" at bounding box center [51, 247] width 53 height 10
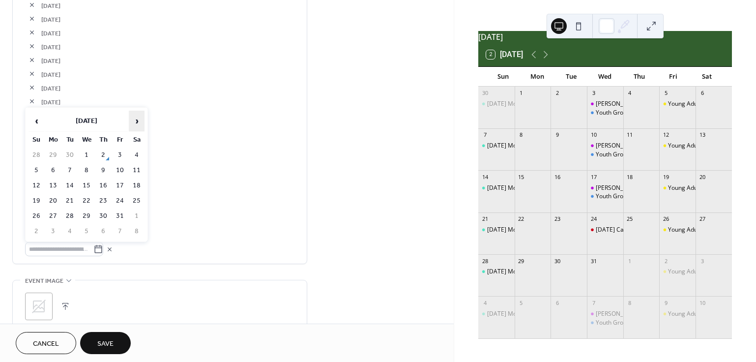
click at [140, 121] on span "›" at bounding box center [136, 121] width 15 height 20
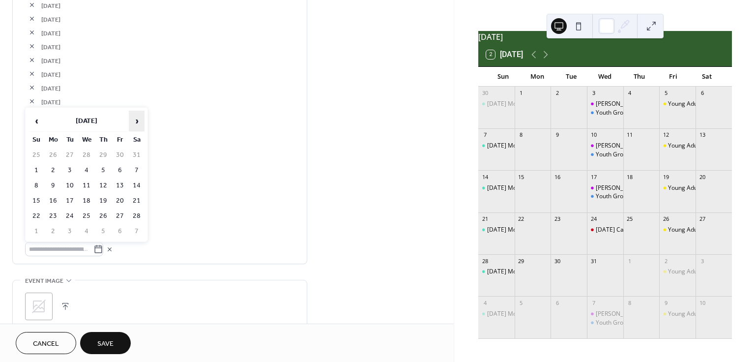
click at [140, 121] on span "›" at bounding box center [136, 121] width 15 height 20
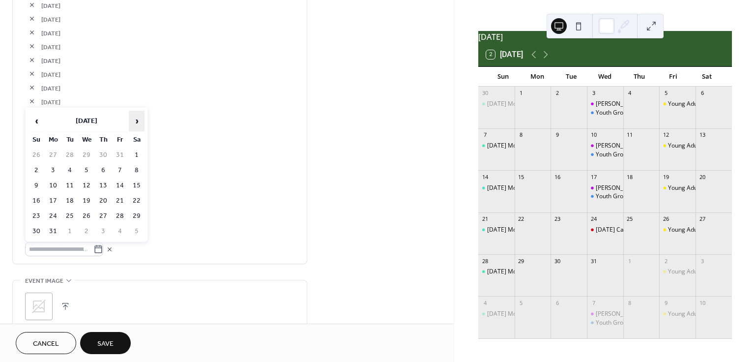
click at [140, 121] on span "›" at bounding box center [136, 121] width 15 height 20
click at [73, 200] on td "17" at bounding box center [70, 201] width 16 height 14
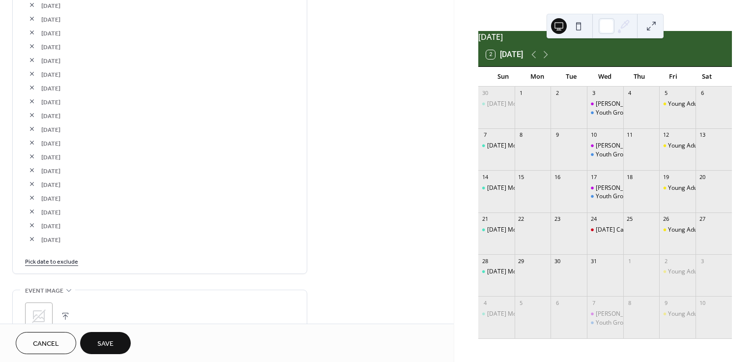
click at [65, 264] on link "Pick date to exclude" at bounding box center [51, 261] width 53 height 10
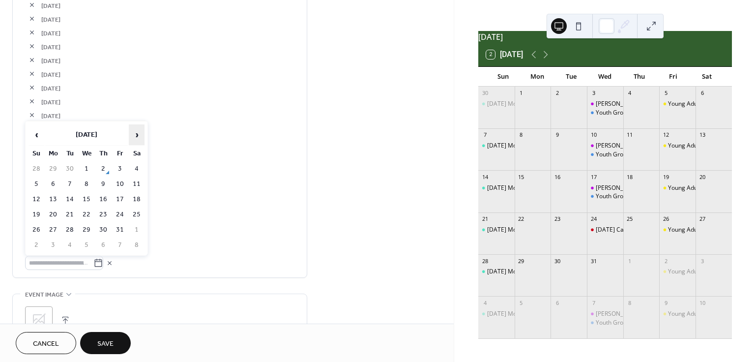
click at [135, 131] on span "›" at bounding box center [136, 135] width 15 height 20
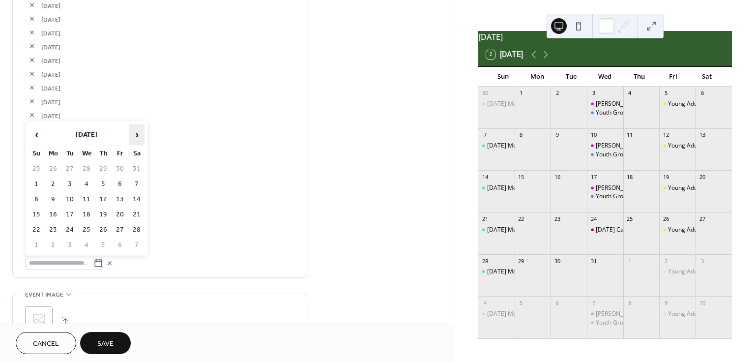
click at [135, 131] on span "›" at bounding box center [136, 135] width 15 height 20
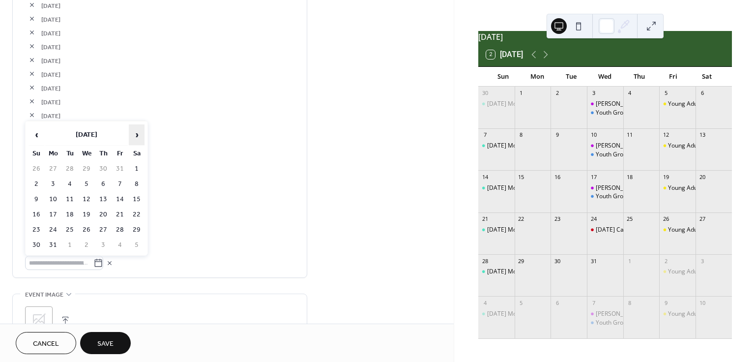
click at [135, 131] on span "›" at bounding box center [136, 135] width 15 height 20
click at [70, 163] on td "1" at bounding box center [70, 169] width 16 height 14
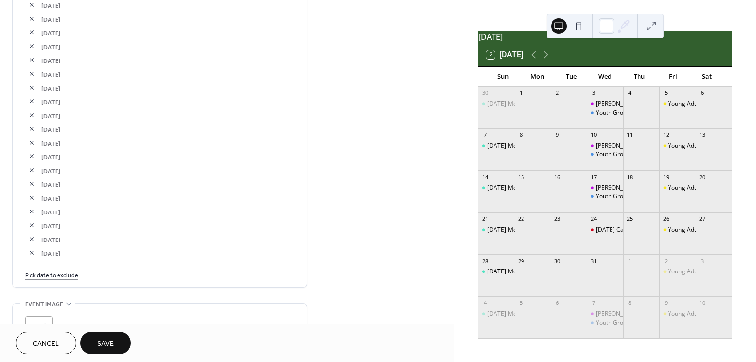
click at [68, 272] on link "Pick date to exclude" at bounding box center [51, 274] width 53 height 10
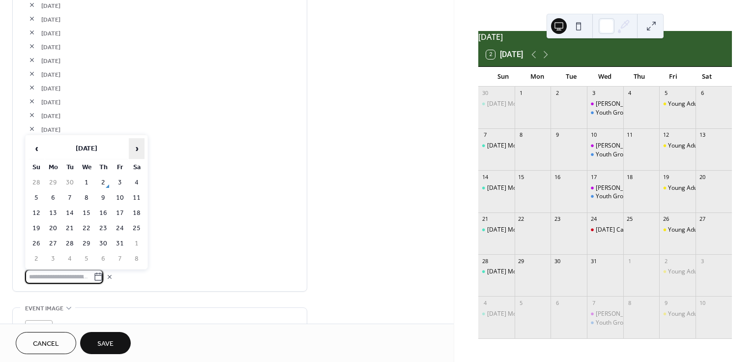
click at [138, 149] on span "›" at bounding box center [136, 149] width 15 height 20
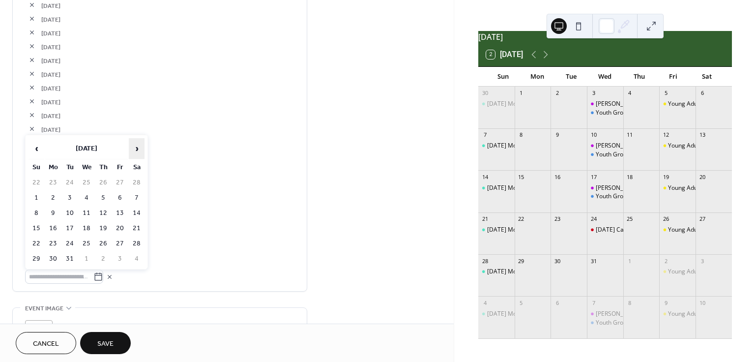
click at [138, 149] on span "›" at bounding box center [136, 149] width 15 height 20
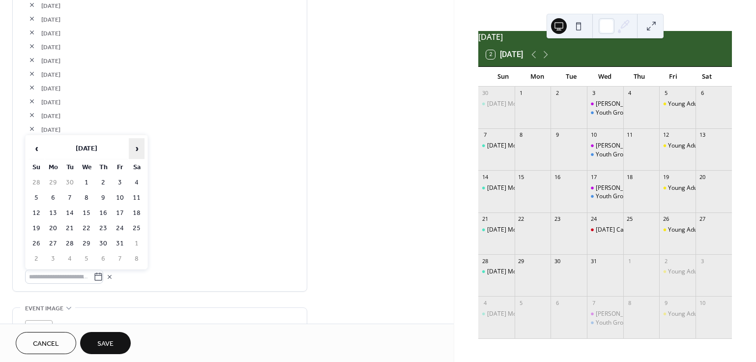
click at [138, 149] on span "›" at bounding box center [136, 149] width 15 height 20
click at [68, 211] on td "15" at bounding box center [70, 213] width 16 height 14
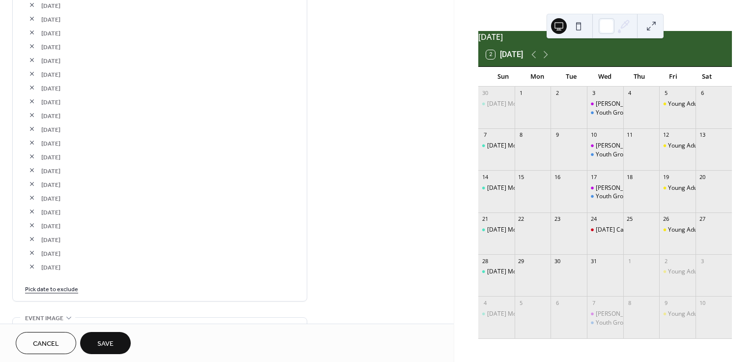
click at [64, 288] on link "Pick date to exclude" at bounding box center [51, 288] width 53 height 10
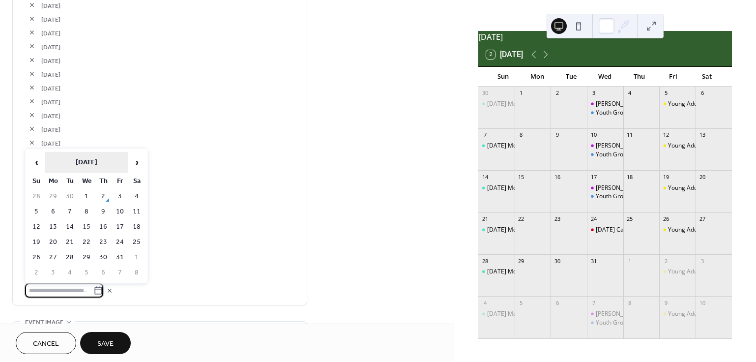
click at [127, 161] on th "[DATE]" at bounding box center [86, 162] width 83 height 21
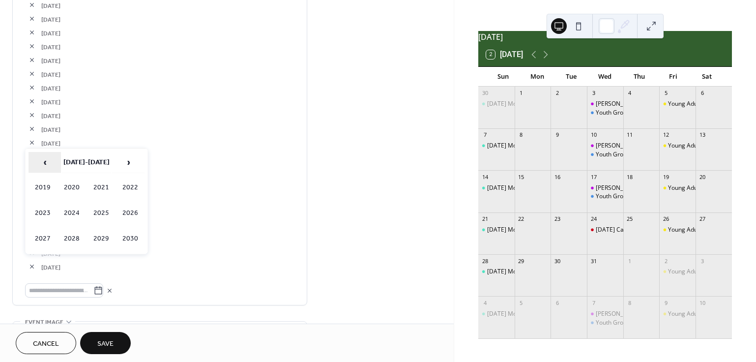
click at [47, 162] on span "‹" at bounding box center [44, 162] width 31 height 20
click at [46, 161] on span "‹" at bounding box center [44, 162] width 31 height 20
click at [117, 161] on span "›" at bounding box center [128, 162] width 31 height 20
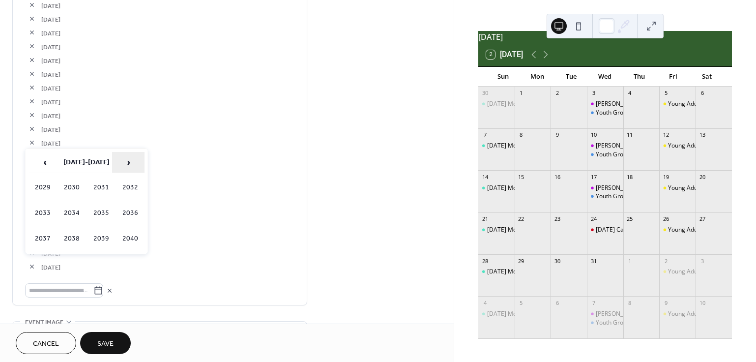
click at [117, 161] on span "›" at bounding box center [128, 162] width 31 height 20
click at [48, 167] on span "‹" at bounding box center [44, 162] width 31 height 20
click at [127, 213] on td "2026" at bounding box center [131, 213] width 29 height 25
click at [131, 210] on td "Aug" at bounding box center [131, 213] width 29 height 25
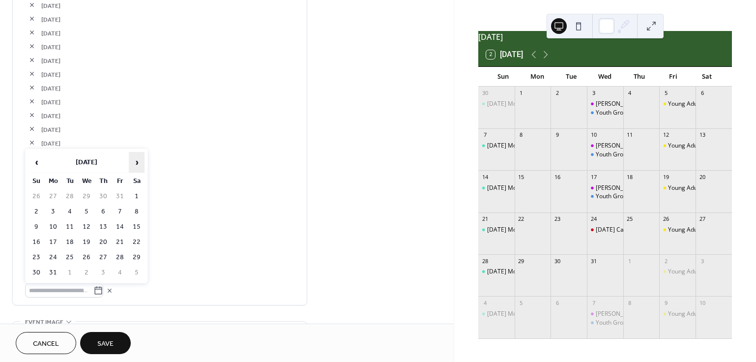
click at [133, 168] on span "›" at bounding box center [136, 162] width 15 height 20
click at [68, 260] on td "29" at bounding box center [70, 257] width 16 height 14
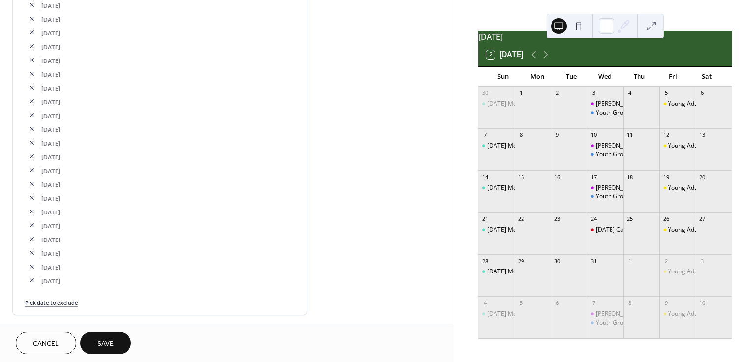
click at [112, 345] on span "Save" at bounding box center [105, 344] width 16 height 10
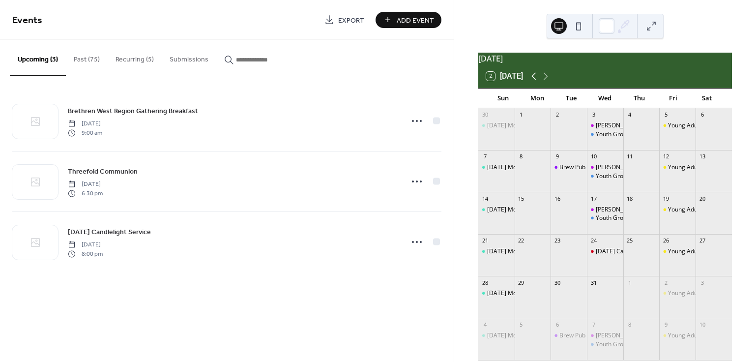
click at [535, 82] on icon at bounding box center [534, 76] width 12 height 12
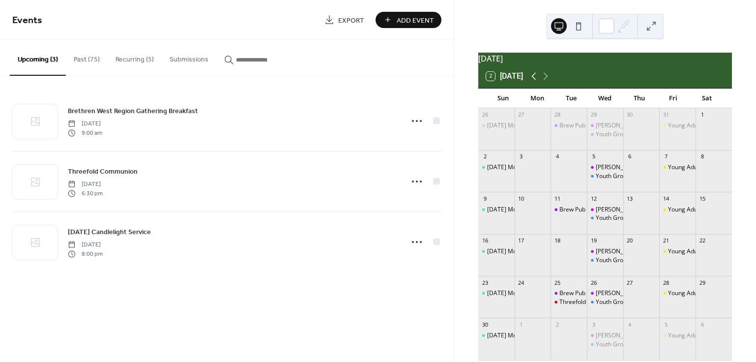
click at [535, 82] on icon at bounding box center [534, 76] width 12 height 12
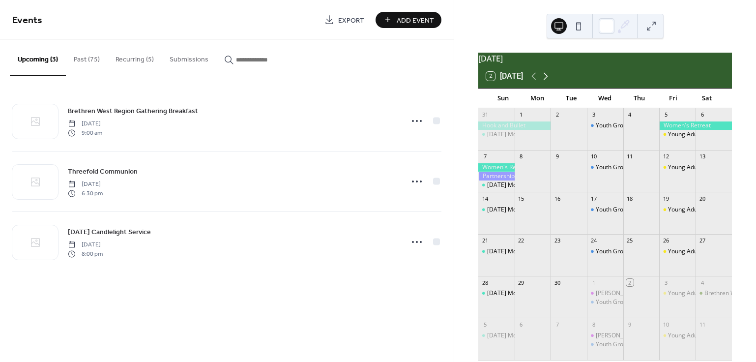
click at [552, 82] on icon at bounding box center [546, 76] width 12 height 12
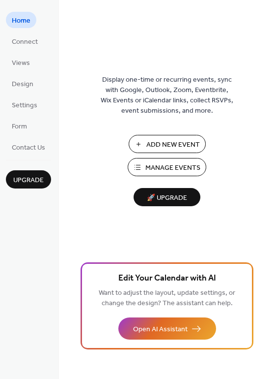
click at [178, 146] on span "Add New Event" at bounding box center [173, 145] width 54 height 10
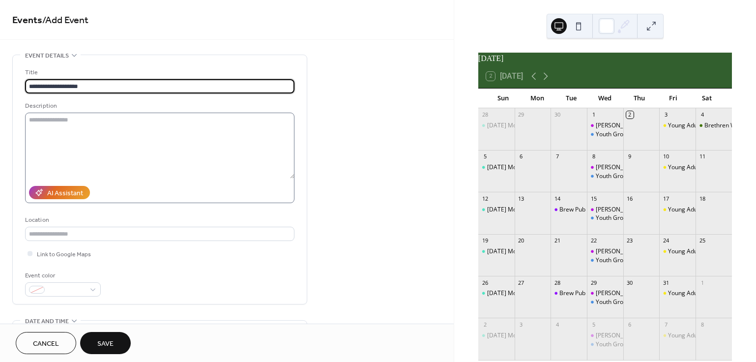
type input "**********"
click at [100, 131] on textarea at bounding box center [159, 146] width 269 height 66
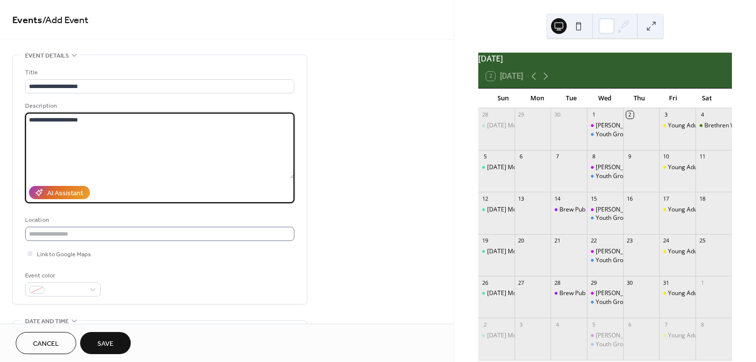
type textarea "**********"
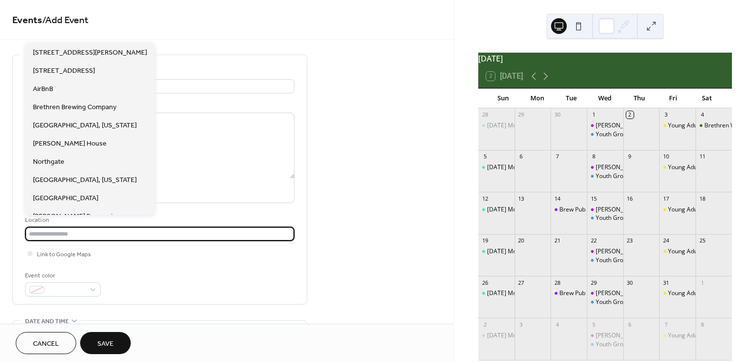
click at [74, 231] on input "text" at bounding box center [159, 234] width 269 height 14
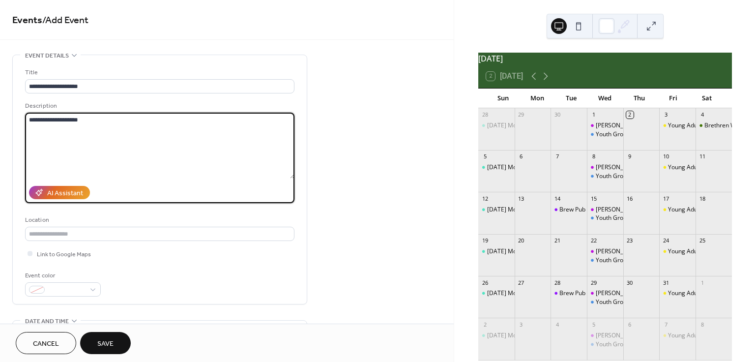
click at [181, 174] on textarea "**********" at bounding box center [159, 146] width 269 height 66
